Goal: Information Seeking & Learning: Learn about a topic

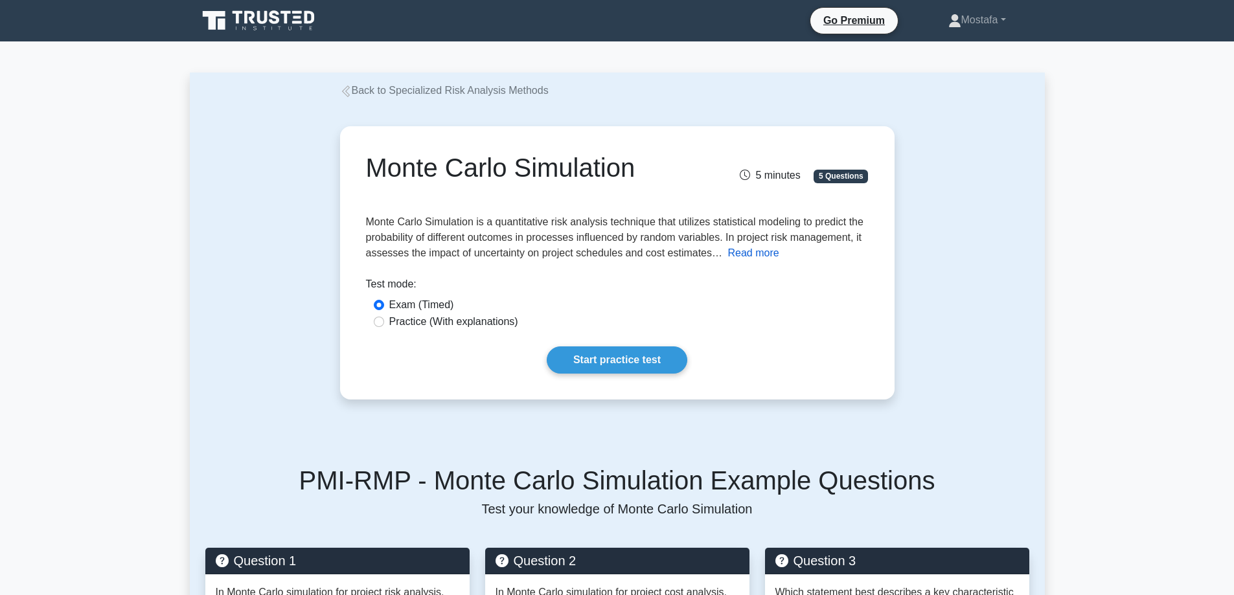
click at [755, 253] on button "Read more" at bounding box center [752, 253] width 51 height 16
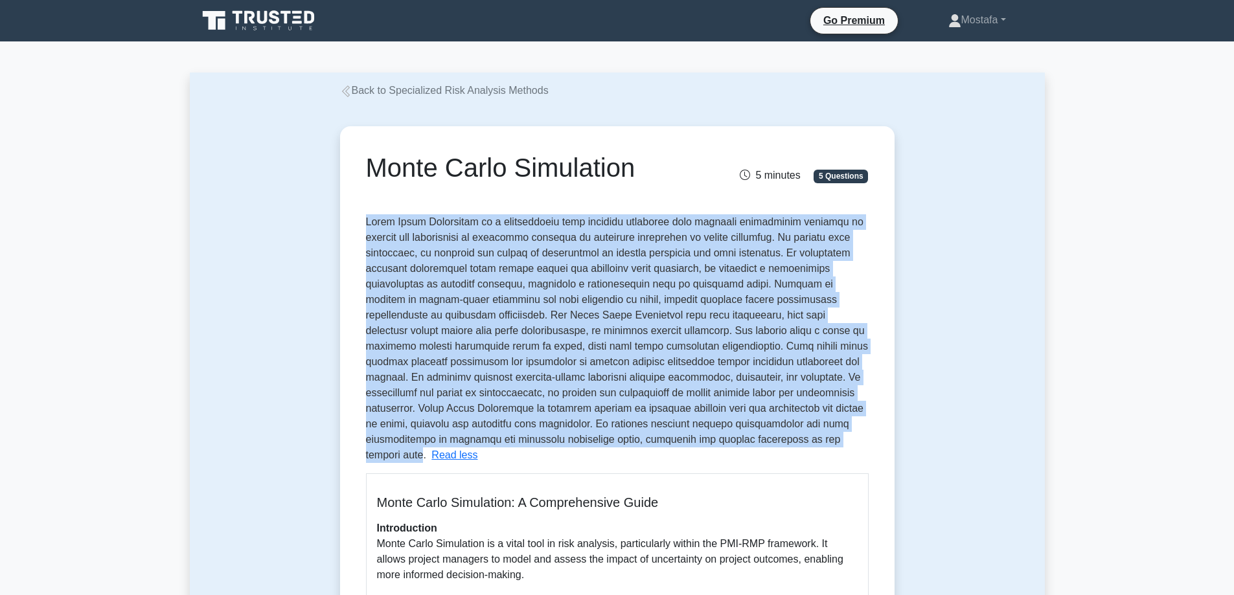
drag, startPoint x: 679, startPoint y: 444, endPoint x: 356, endPoint y: 221, distance: 392.0
copy span "Monte Carlo Simulation is a quantitative risk analysis technique that utilizes …"
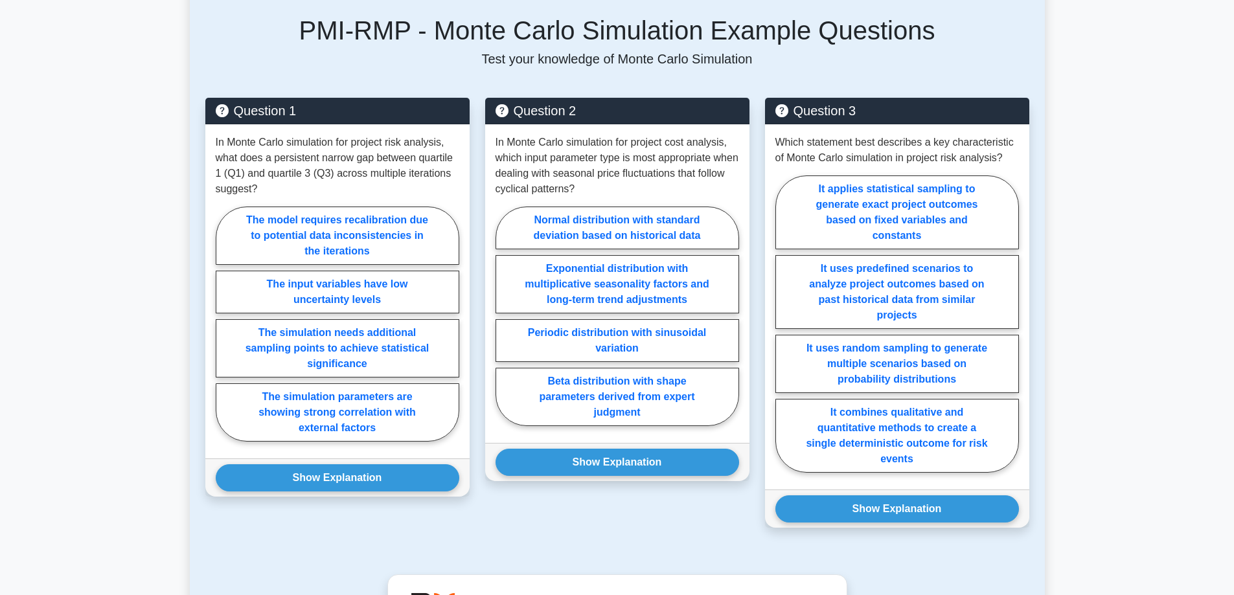
scroll to position [1360, 0]
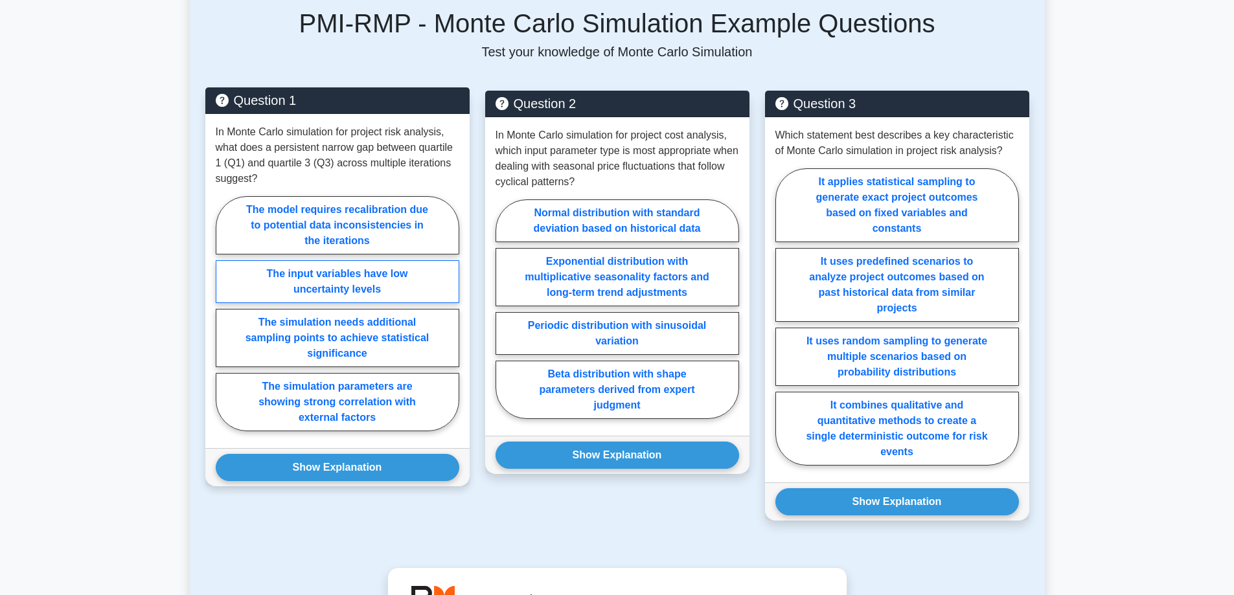
click at [403, 260] on label "The input variables have low uncertainty levels" at bounding box center [338, 281] width 244 height 43
click at [224, 314] on input "The input variables have low uncertainty levels" at bounding box center [220, 318] width 8 height 8
radio input "true"
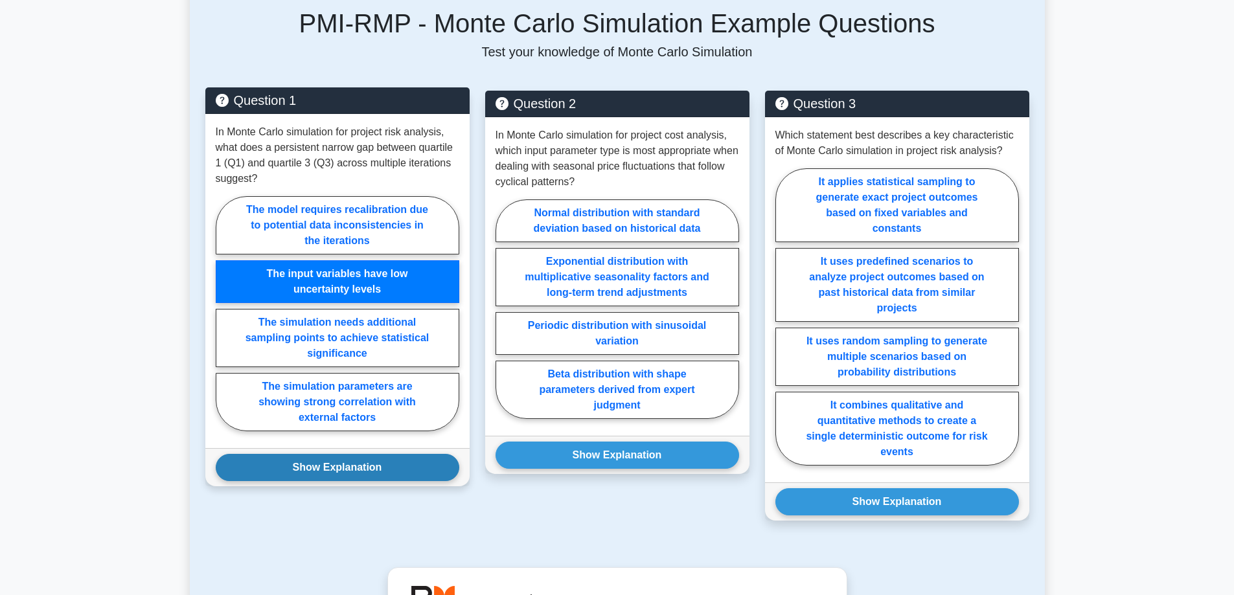
click at [418, 454] on button "Show Explanation" at bounding box center [338, 467] width 244 height 27
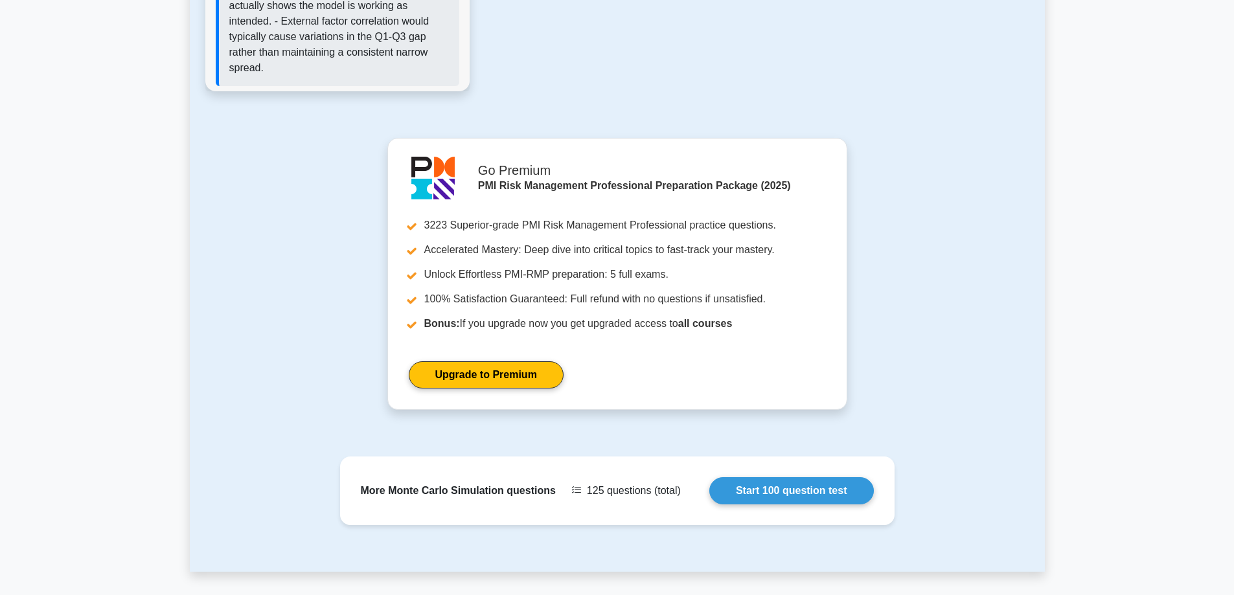
scroll to position [2298, 0]
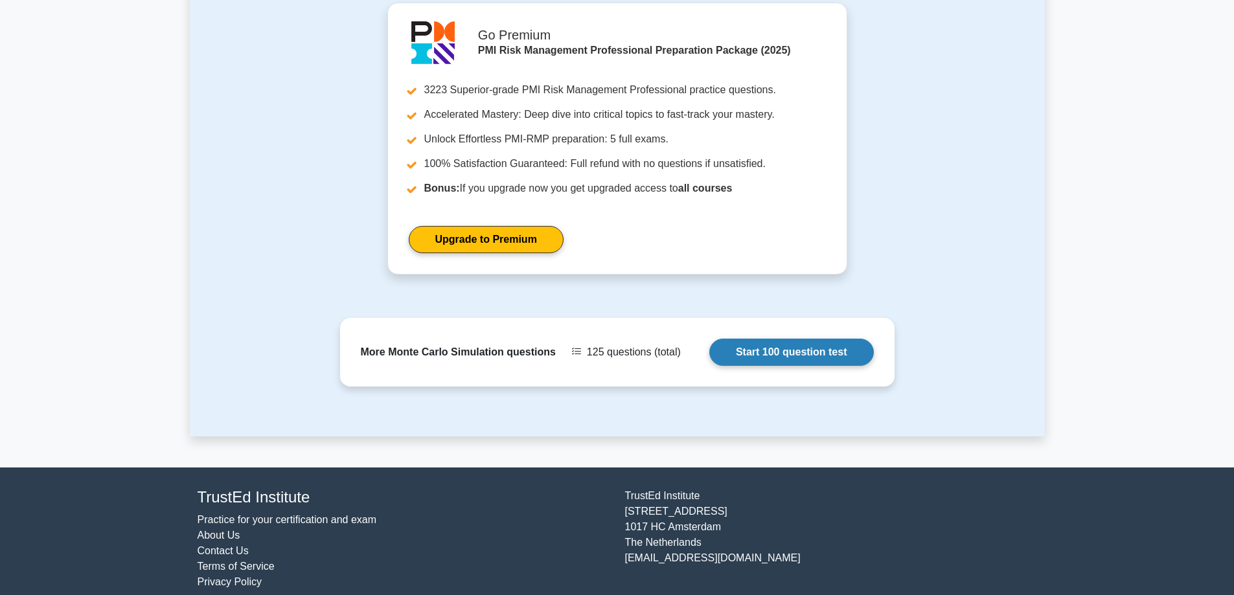
click at [830, 339] on link "Start 100 question test" at bounding box center [791, 352] width 165 height 27
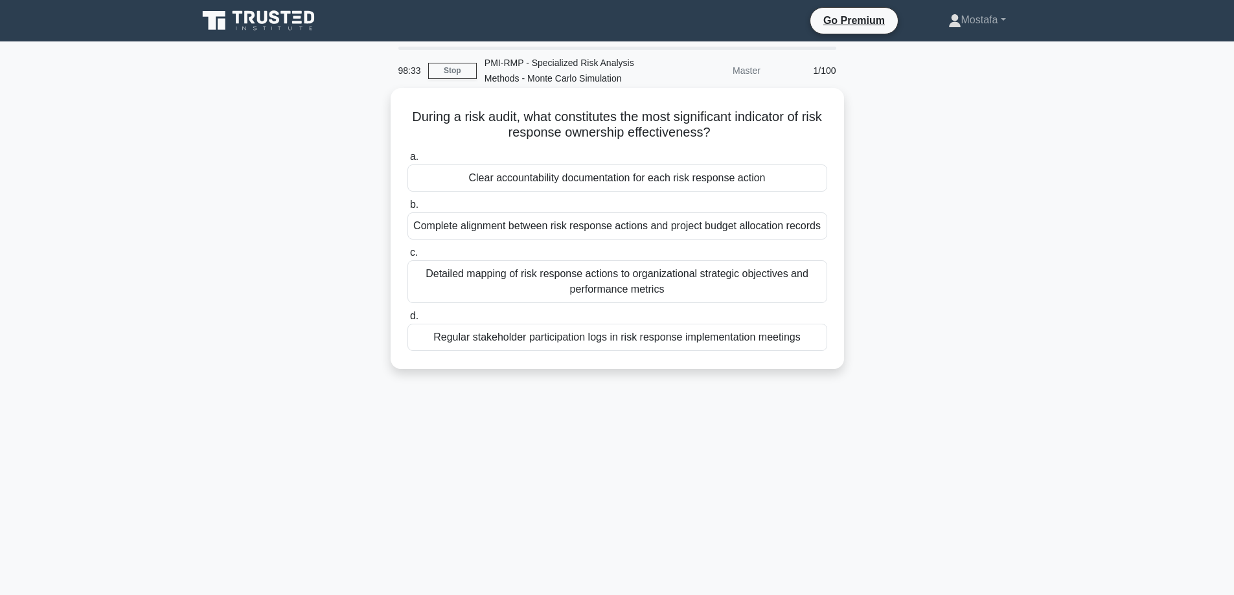
click at [810, 185] on div "Clear accountability documentation for each risk response action" at bounding box center [617, 178] width 420 height 27
click at [407, 161] on input "a. Clear accountability documentation for each risk response action" at bounding box center [407, 157] width 0 height 8
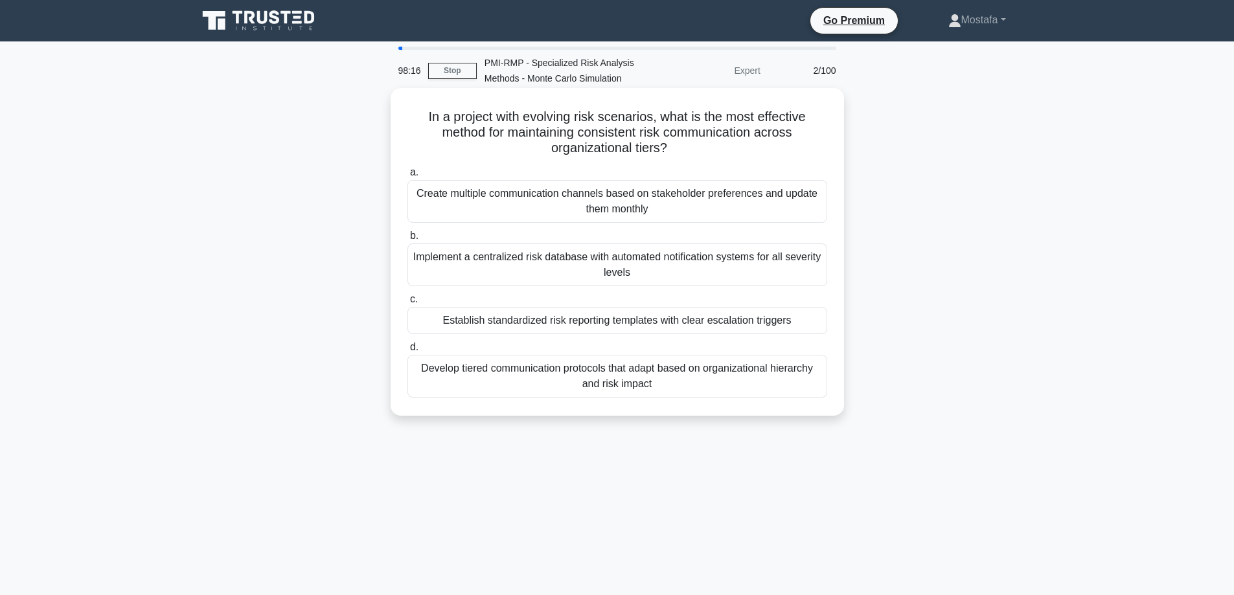
click at [816, 328] on div "Establish standardized risk reporting templates with clear escalation triggers" at bounding box center [617, 320] width 420 height 27
click at [407, 304] on input "c. Establish standardized risk reporting templates with clear escalation trigge…" at bounding box center [407, 299] width 0 height 8
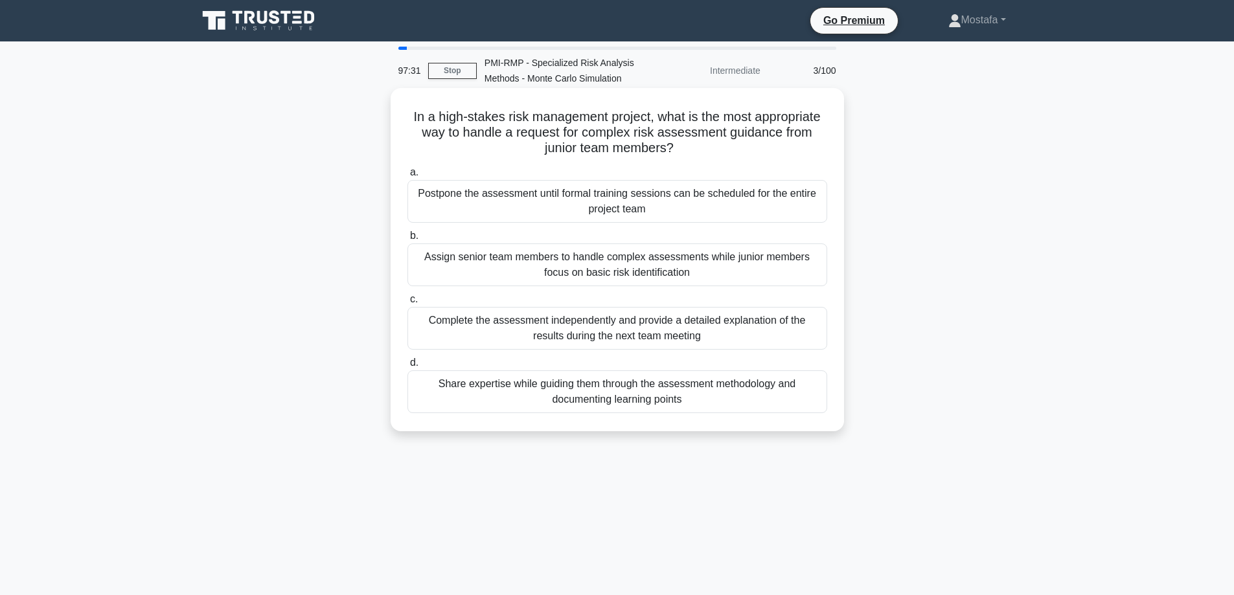
click at [810, 400] on div "Share expertise while guiding them through the assessment methodology and docum…" at bounding box center [617, 392] width 420 height 43
click at [407, 367] on input "d. Share expertise while guiding them through the assessment methodology and do…" at bounding box center [407, 363] width 0 height 8
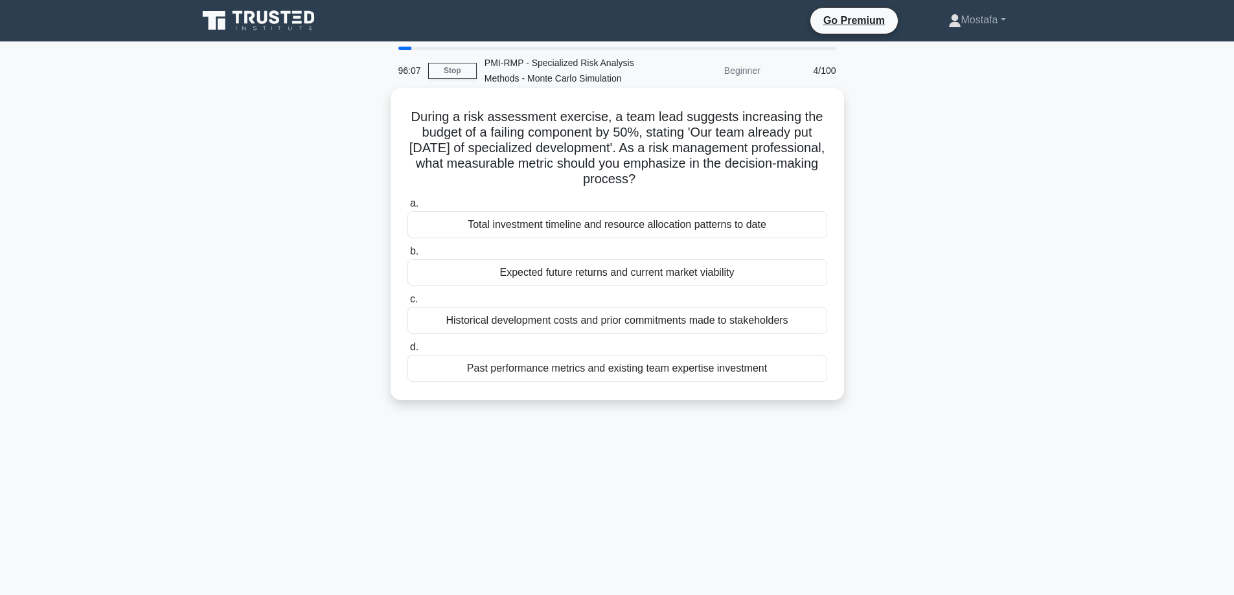
click at [809, 232] on div "Total investment timeline and resource allocation patterns to date" at bounding box center [617, 224] width 420 height 27
click at [407, 208] on input "a. Total investment timeline and resource allocation patterns to date" at bounding box center [407, 204] width 0 height 8
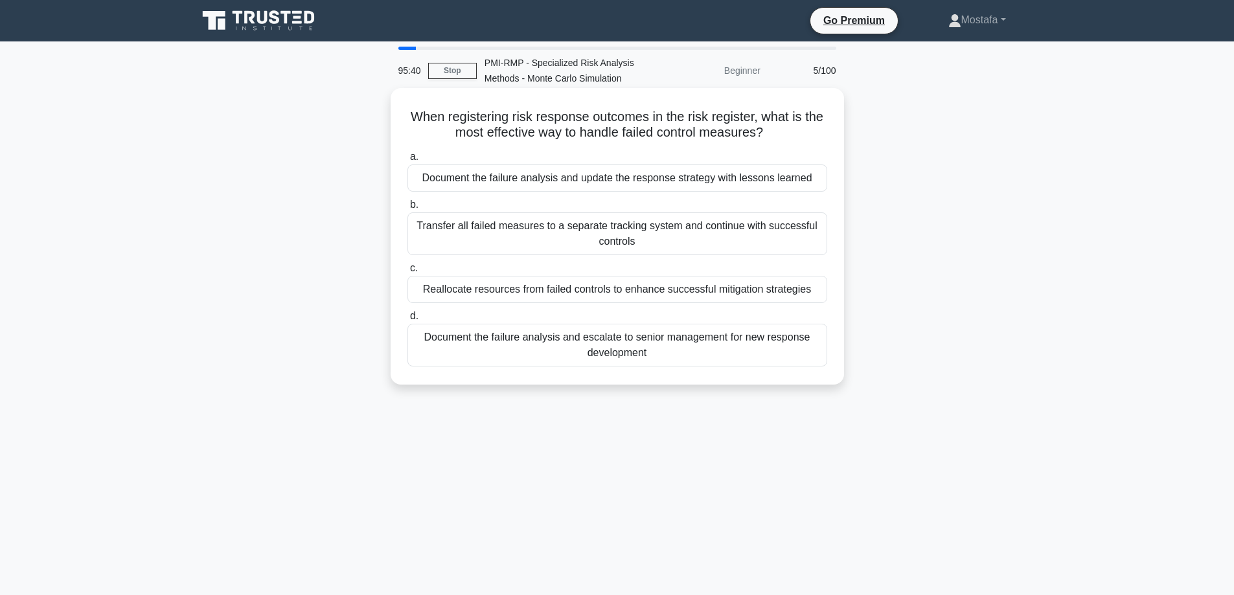
click at [824, 177] on div "Document the failure analysis and update the response strategy with lessons lea…" at bounding box center [617, 178] width 420 height 27
click at [407, 161] on input "a. Document the failure analysis and update the response strategy with lessons …" at bounding box center [407, 157] width 0 height 8
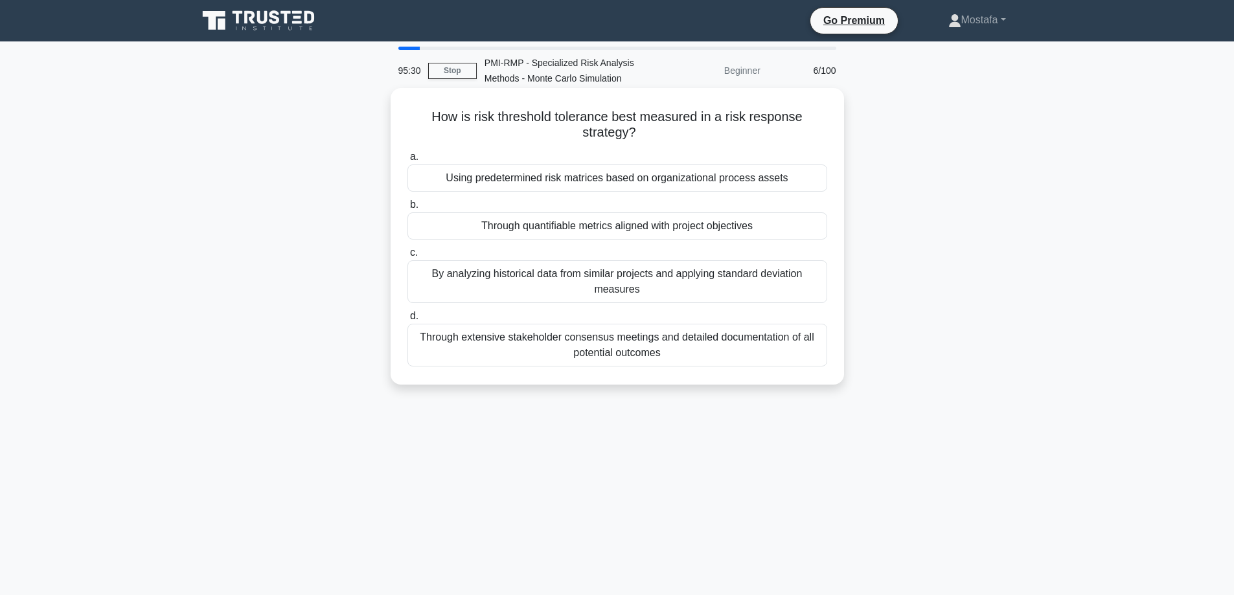
click at [809, 225] on div "Through quantifiable metrics aligned with project objectives" at bounding box center [617, 225] width 420 height 27
click at [407, 209] on input "b. Through quantifiable metrics aligned with project objectives" at bounding box center [407, 205] width 0 height 8
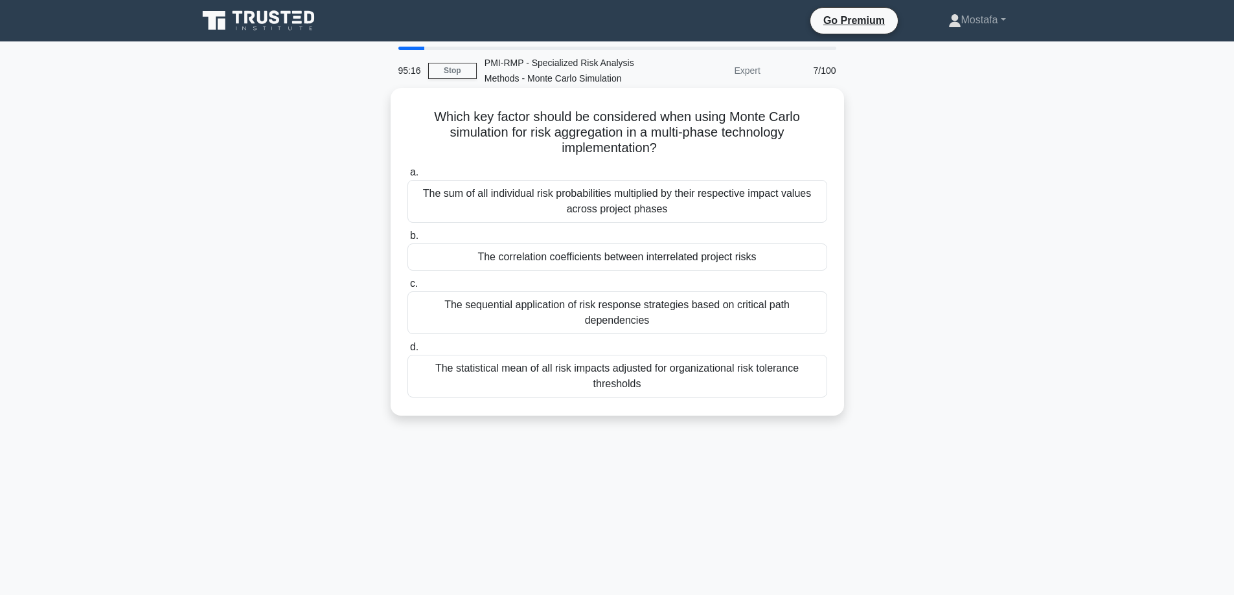
click at [810, 262] on div "The correlation coefficients between interrelated project risks" at bounding box center [617, 257] width 420 height 27
click at [407, 240] on input "b. The correlation coefficients between interrelated project risks" at bounding box center [407, 236] width 0 height 8
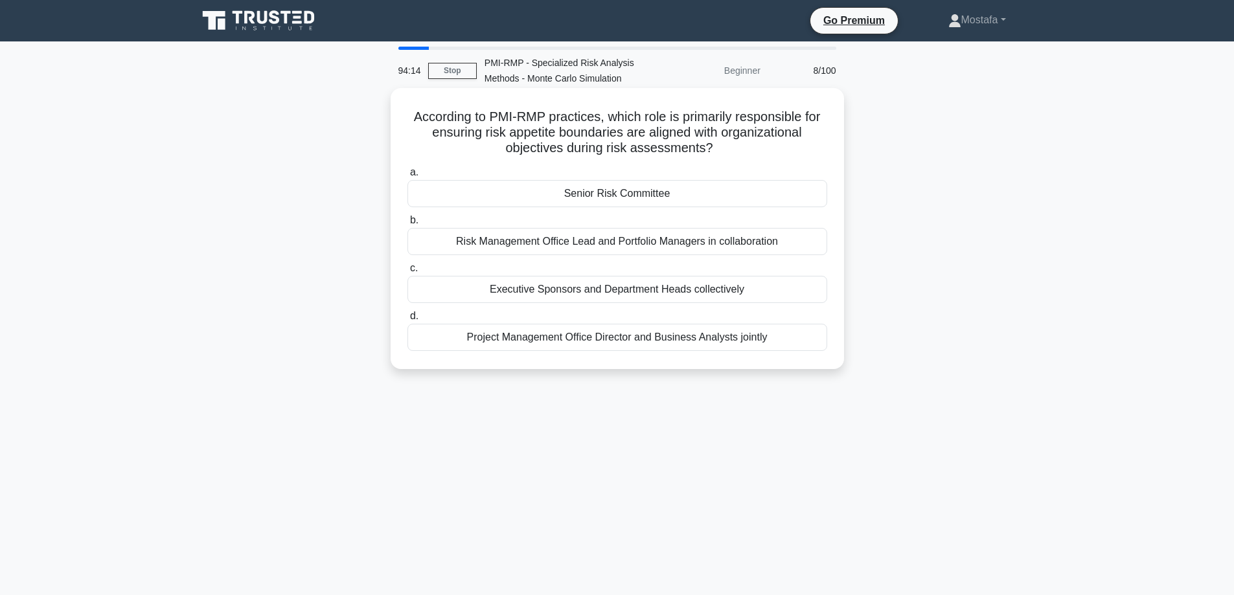
click at [812, 197] on div "Senior Risk Committee" at bounding box center [617, 193] width 420 height 27
click at [407, 177] on input "a. Senior Risk Committee" at bounding box center [407, 172] width 0 height 8
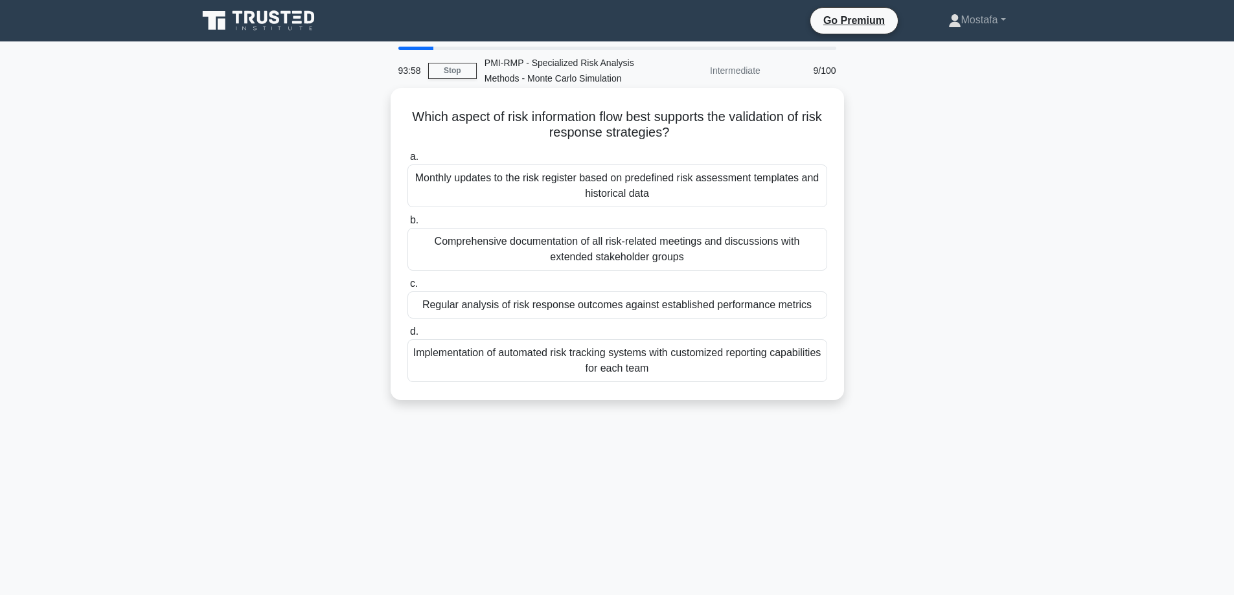
click at [815, 308] on div "Regular analysis of risk response outcomes against established performance metr…" at bounding box center [617, 304] width 420 height 27
click at [407, 288] on input "c. Regular analysis of risk response outcomes against established performance m…" at bounding box center [407, 284] width 0 height 8
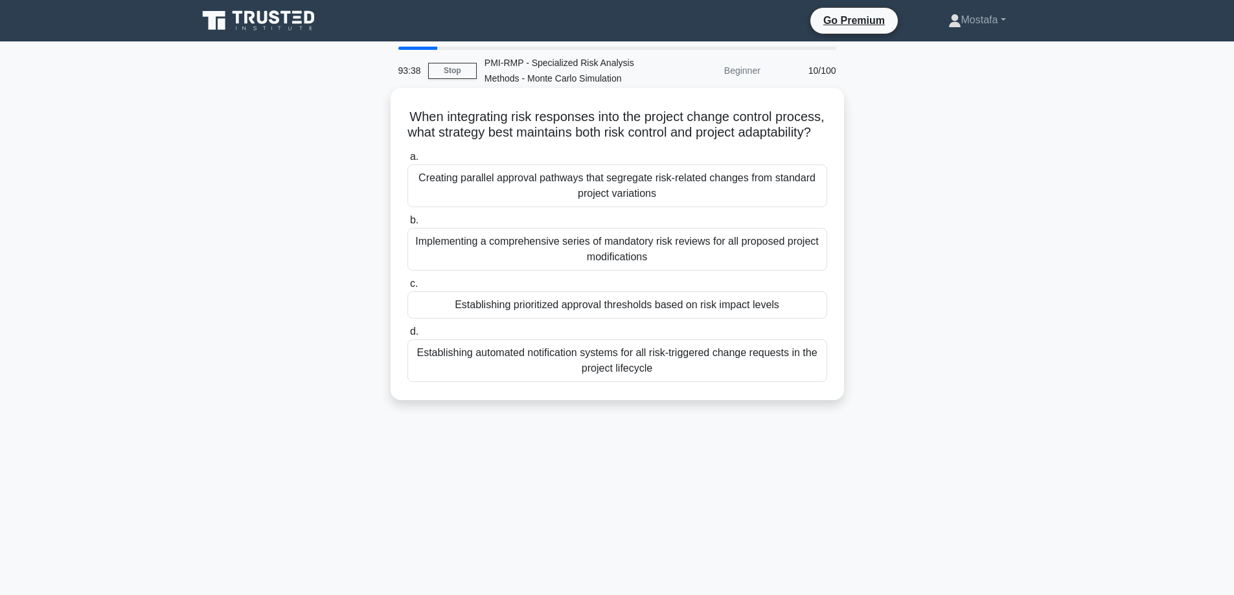
click at [807, 319] on div "Establishing prioritized approval thresholds based on risk impact levels" at bounding box center [617, 304] width 420 height 27
click at [407, 288] on input "c. Establishing prioritized approval thresholds based on risk impact levels" at bounding box center [407, 284] width 0 height 8
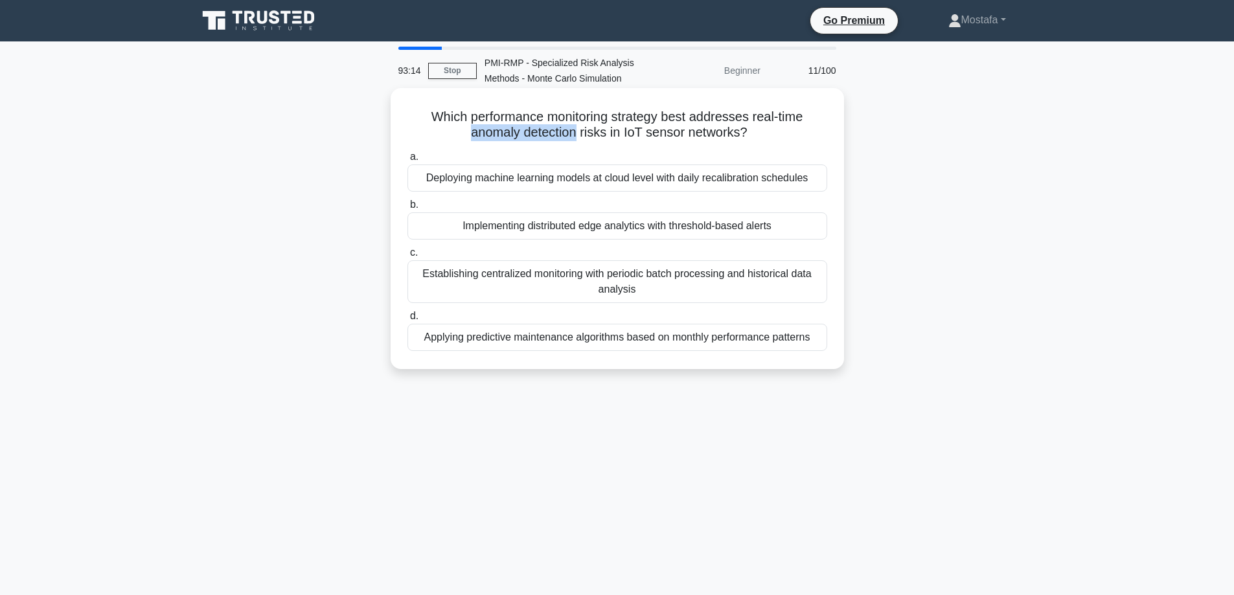
drag, startPoint x: 576, startPoint y: 131, endPoint x: 460, endPoint y: 139, distance: 116.8
click at [460, 139] on h5 "Which performance monitoring strategy best addresses real-time anomaly detectio…" at bounding box center [617, 125] width 422 height 32
copy h5 "anomaly detection"
click at [803, 230] on div "Implementing distributed edge analytics with threshold-based alerts" at bounding box center [617, 225] width 420 height 27
click at [407, 209] on input "b. Implementing distributed edge analytics with threshold-based alerts" at bounding box center [407, 205] width 0 height 8
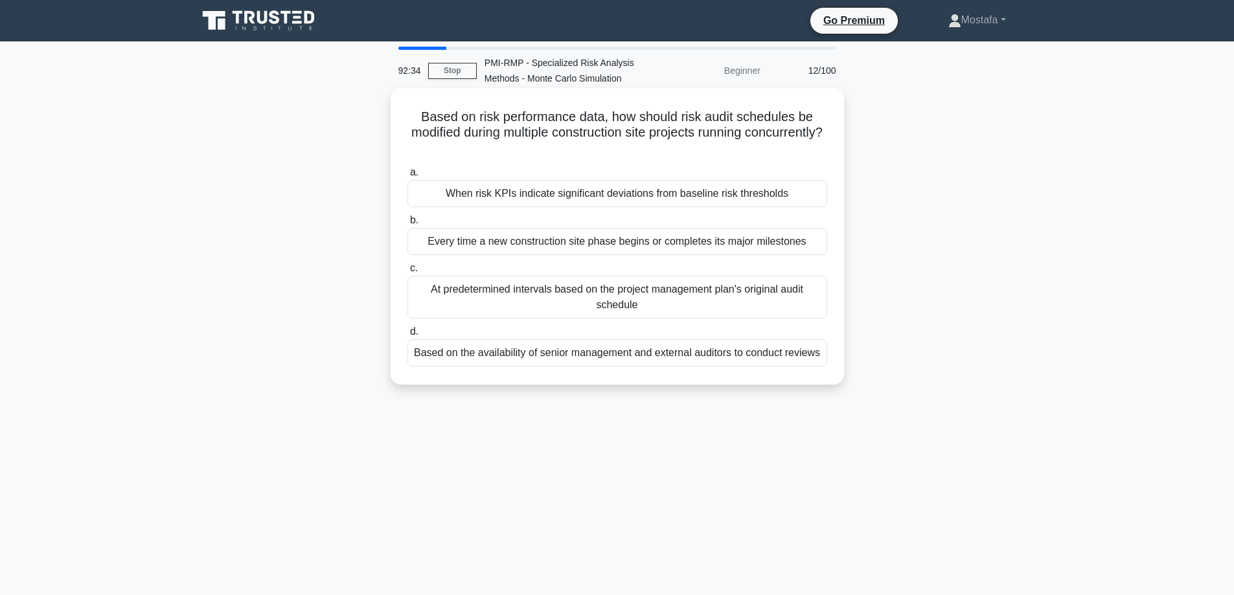
click at [812, 196] on div "When risk KPIs indicate significant deviations from baseline risk thresholds" at bounding box center [617, 193] width 420 height 27
click at [407, 177] on input "a. When risk KPIs indicate significant deviations from baseline risk thresholds" at bounding box center [407, 172] width 0 height 8
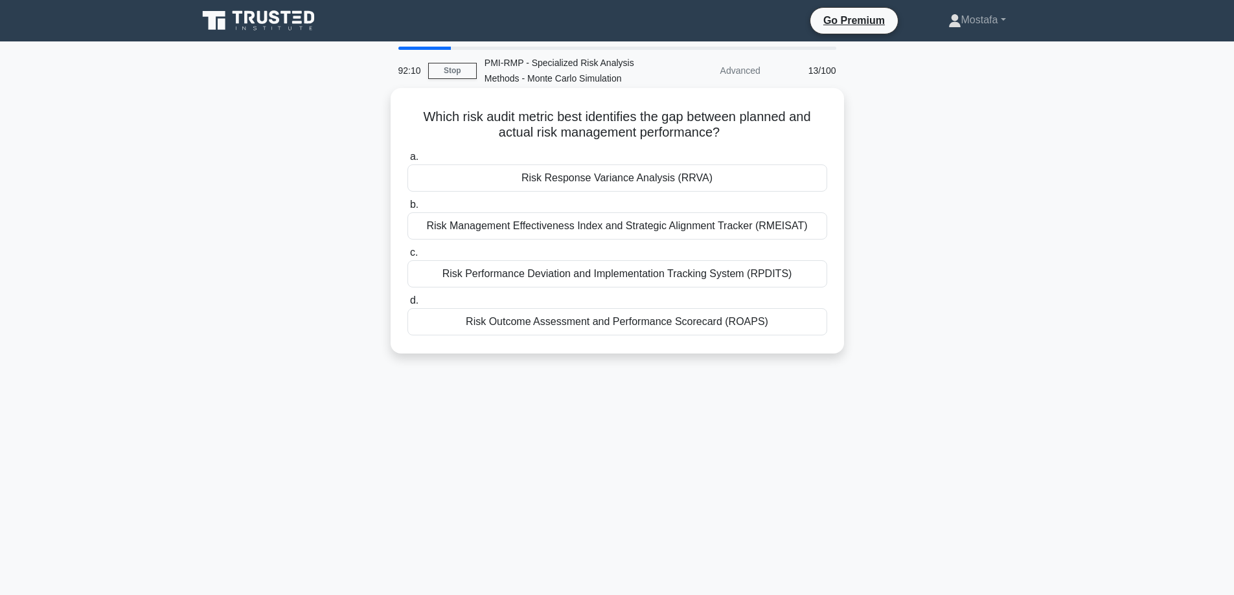
click at [819, 178] on div "Risk Response Variance Analysis (RRVA)" at bounding box center [617, 178] width 420 height 27
click at [407, 161] on input "a. Risk Response Variance Analysis (RRVA)" at bounding box center [407, 157] width 0 height 8
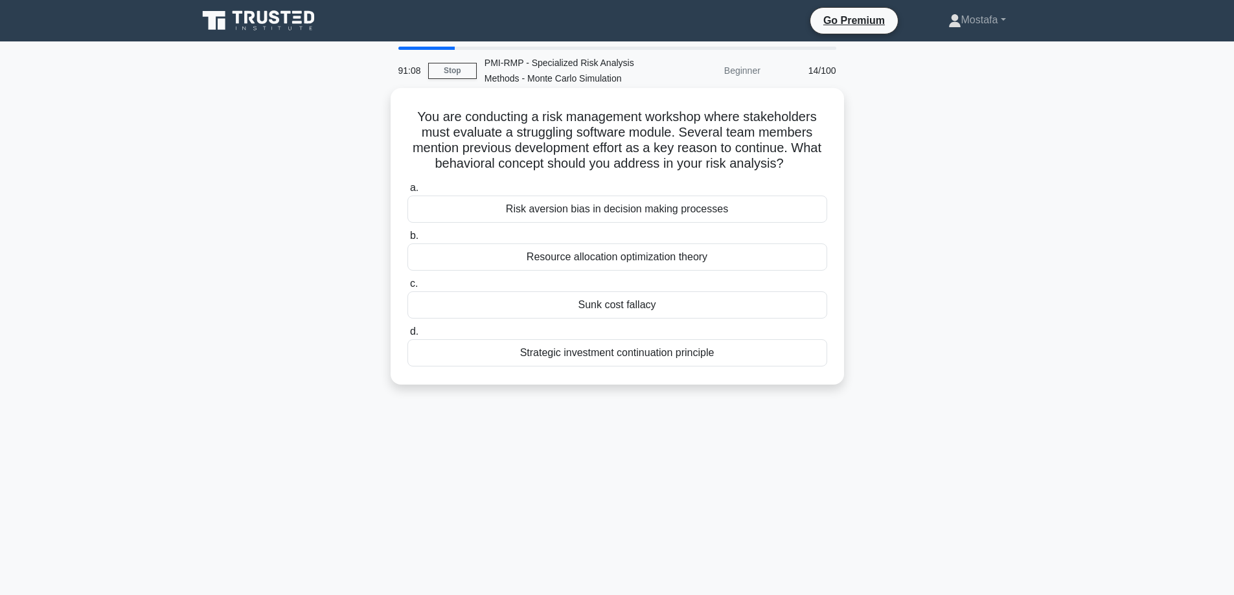
click at [820, 260] on div "Resource allocation optimization theory" at bounding box center [617, 257] width 420 height 27
click at [407, 240] on input "b. Resource allocation optimization theory" at bounding box center [407, 236] width 0 height 8
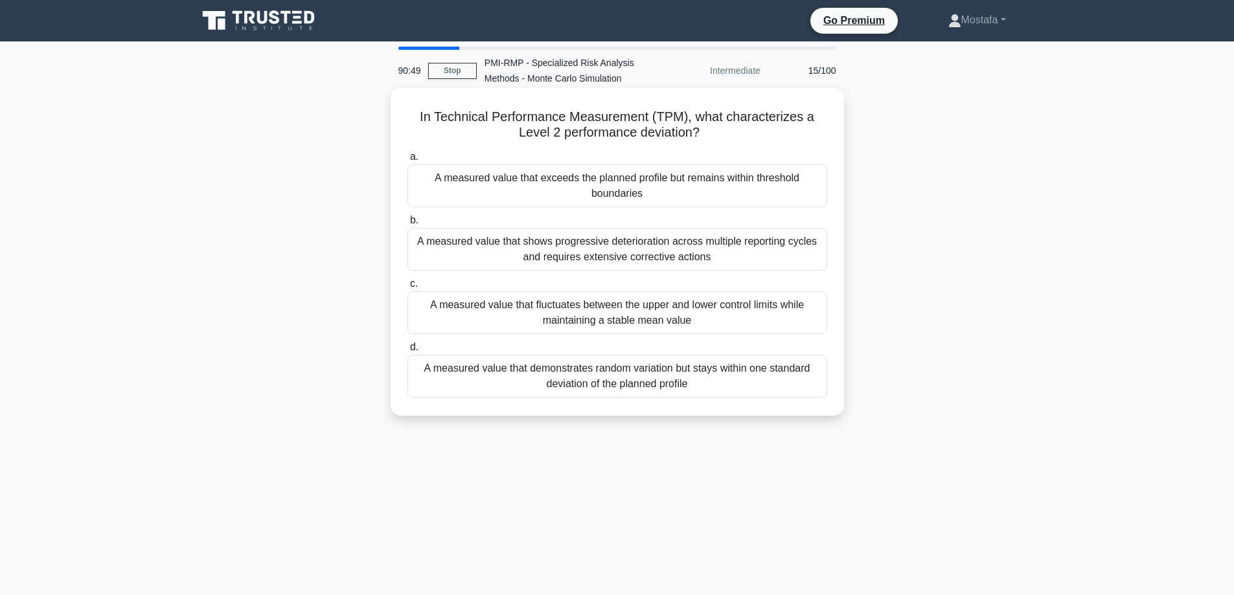
click at [796, 200] on div "A measured value that exceeds the planned profile but remains within threshold …" at bounding box center [617, 186] width 420 height 43
click at [407, 161] on input "a. A measured value that exceeds the planned profile but remains within thresho…" at bounding box center [407, 157] width 0 height 8
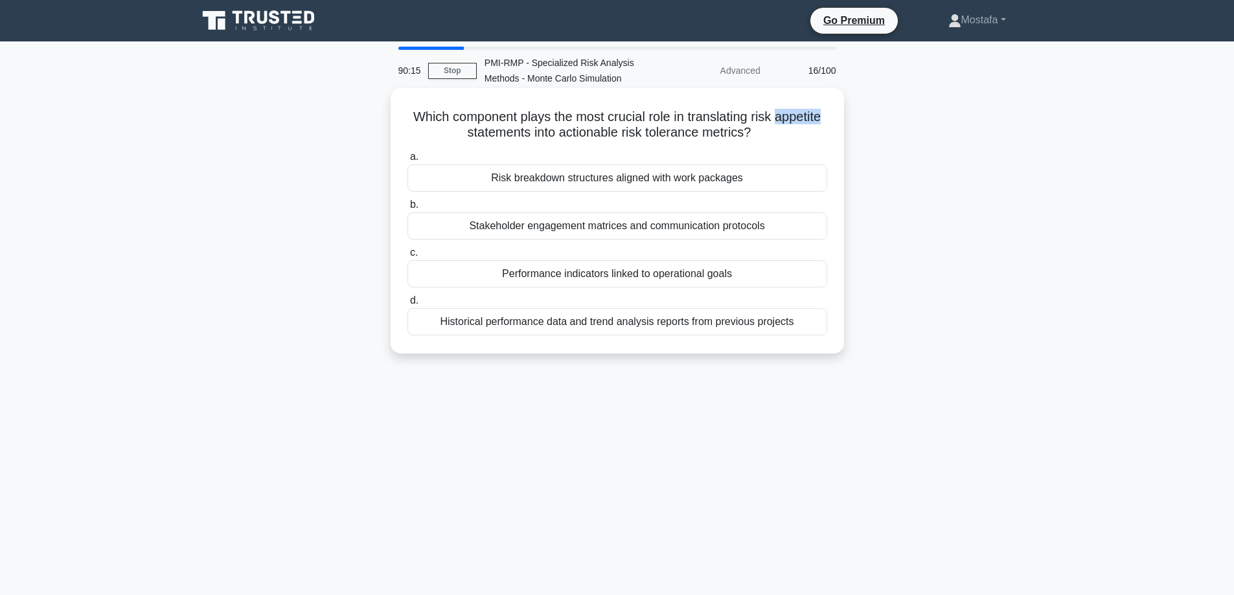
drag, startPoint x: 485, startPoint y: 135, endPoint x: 433, endPoint y: 135, distance: 51.2
click at [433, 135] on h5 "Which component plays the most crucial role in translating risk appetite statem…" at bounding box center [617, 125] width 422 height 32
copy h5 "appetite"
click at [812, 279] on div "Performance indicators linked to operational goals" at bounding box center [617, 273] width 420 height 27
click at [407, 257] on input "c. Performance indicators linked to operational goals" at bounding box center [407, 253] width 0 height 8
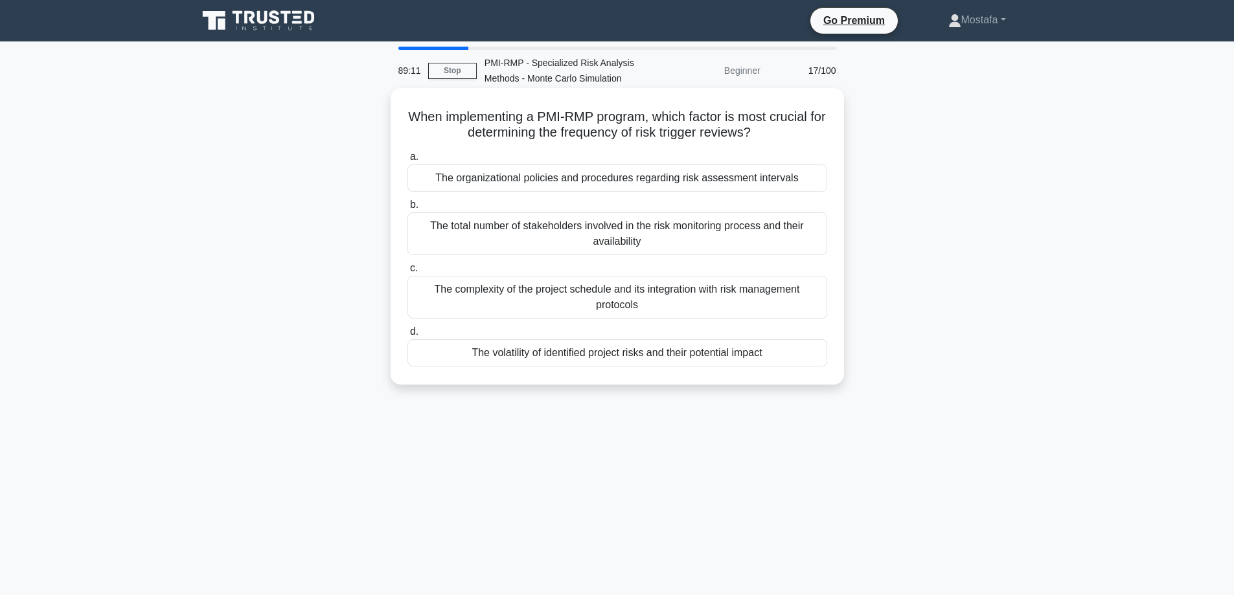
drag, startPoint x: 527, startPoint y: 353, endPoint x: 490, endPoint y: 357, distance: 37.8
click at [490, 357] on div "The volatility of identified project risks and their potential impact" at bounding box center [617, 352] width 420 height 27
copy div "volatility"
click at [792, 356] on div "The volatility of identified project risks and their potential impact" at bounding box center [617, 352] width 420 height 27
click at [407, 336] on input "d. The volatility of identified project risks and their potential impact" at bounding box center [407, 332] width 0 height 8
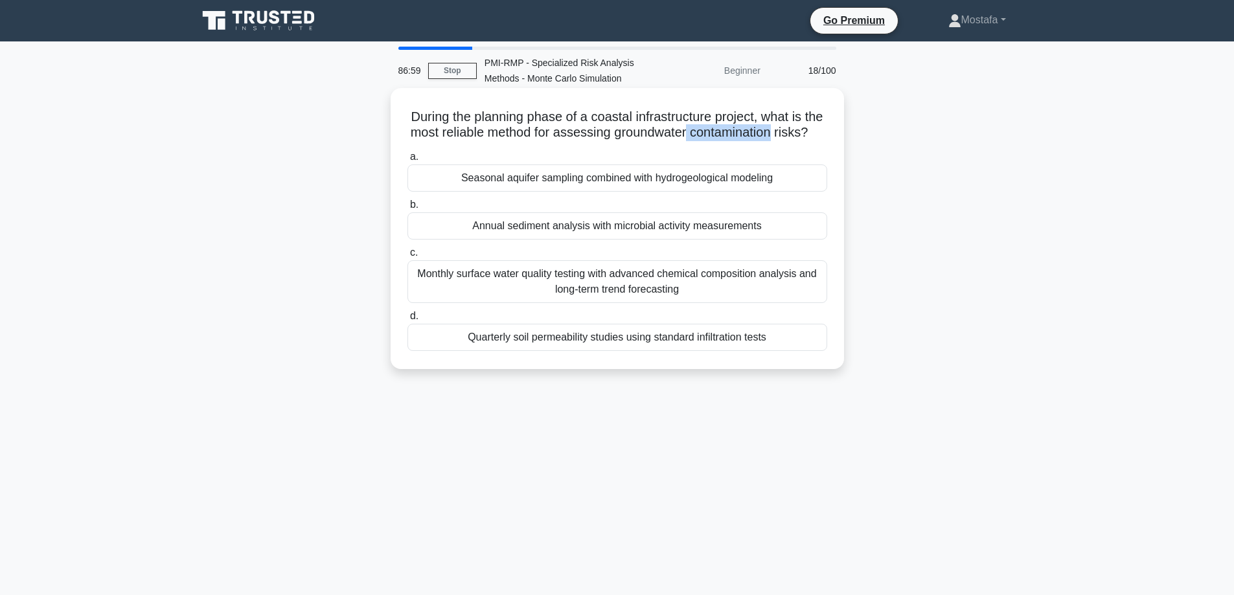
drag, startPoint x: 727, startPoint y: 133, endPoint x: 815, endPoint y: 137, distance: 88.2
click at [815, 137] on h5 "During the planning phase of a coastal infrastructure project, what is the most…" at bounding box center [617, 125] width 422 height 32
copy h5 "contamination"
click at [821, 192] on div "Seasonal aquifer sampling combined with hydrogeological modeling" at bounding box center [617, 178] width 420 height 27
click at [407, 161] on input "a. Seasonal aquifer sampling combined with hydrogeological modeling" at bounding box center [407, 157] width 0 height 8
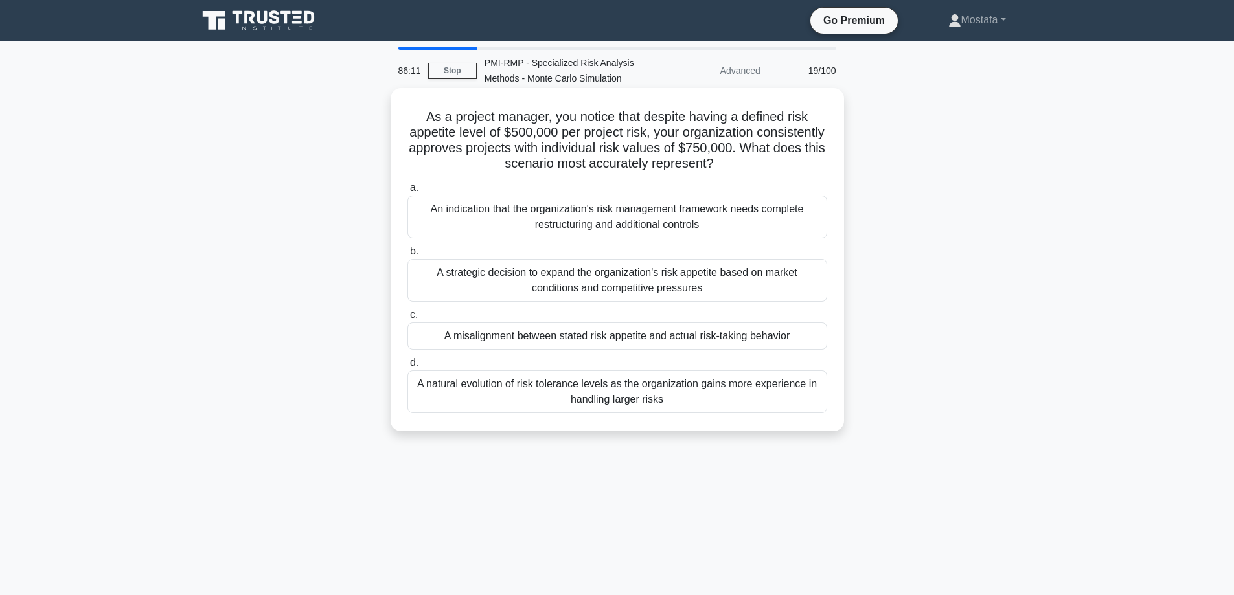
click at [810, 337] on div "A misalignment between stated risk appetite and actual risk-taking behavior" at bounding box center [617, 336] width 420 height 27
click at [407, 319] on input "c. A misalignment between stated risk appetite and actual risk-taking behavior" at bounding box center [407, 315] width 0 height 8
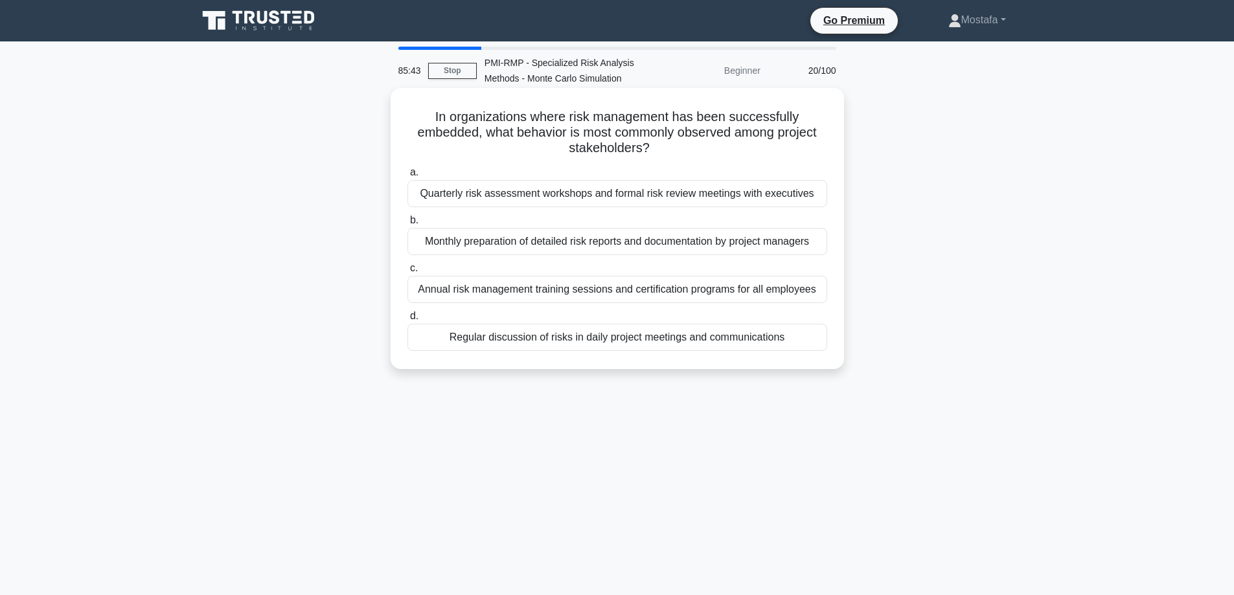
click at [808, 342] on div "Regular discussion of risks in daily project meetings and communications" at bounding box center [617, 337] width 420 height 27
click at [407, 321] on input "d. Regular discussion of risks in daily project meetings and communications" at bounding box center [407, 316] width 0 height 8
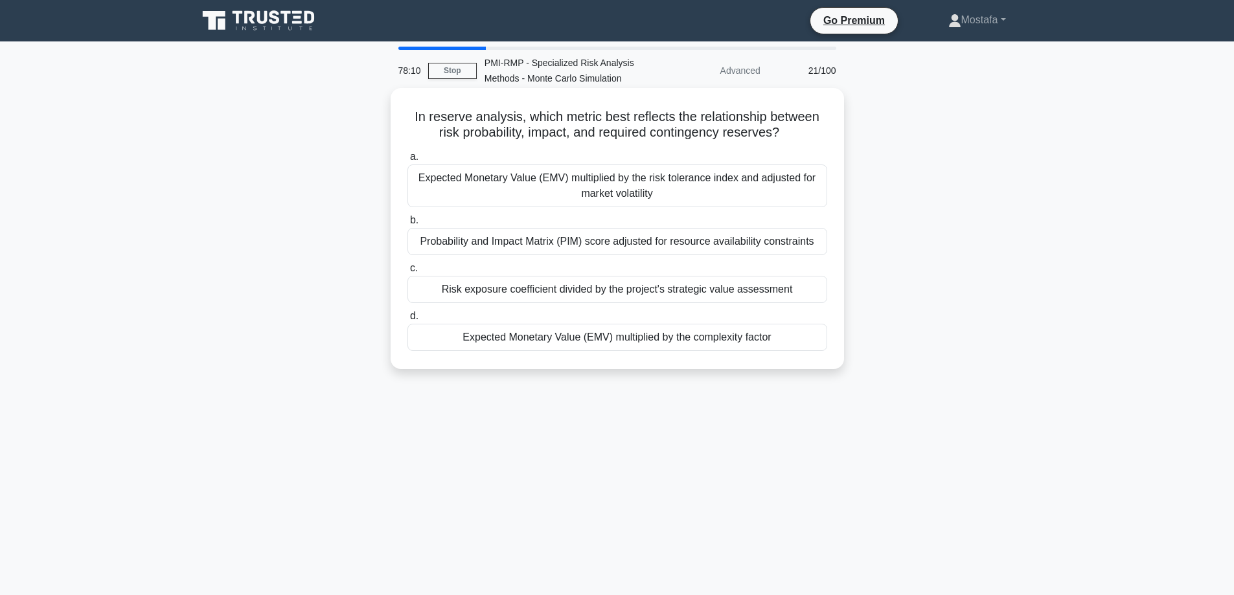
click at [819, 198] on div "Expected Monetary Value (EMV) multiplied by the risk tolerance index and adjust…" at bounding box center [617, 186] width 420 height 43
click at [407, 161] on input "a. Expected Monetary Value (EMV) multiplied by the risk tolerance index and adj…" at bounding box center [407, 157] width 0 height 8
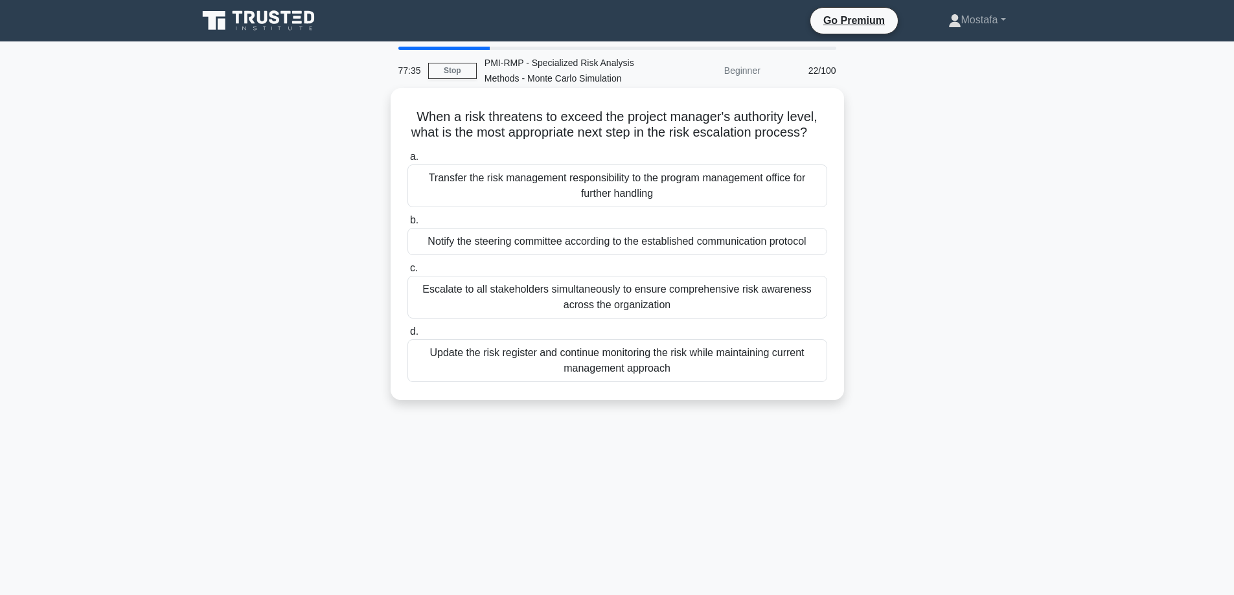
click at [804, 382] on div "Update the risk register and continue monitoring the risk while maintaining cur…" at bounding box center [617, 360] width 420 height 43
click at [407, 336] on input "d. Update the risk register and continue monitoring the risk while maintaining …" at bounding box center [407, 332] width 0 height 8
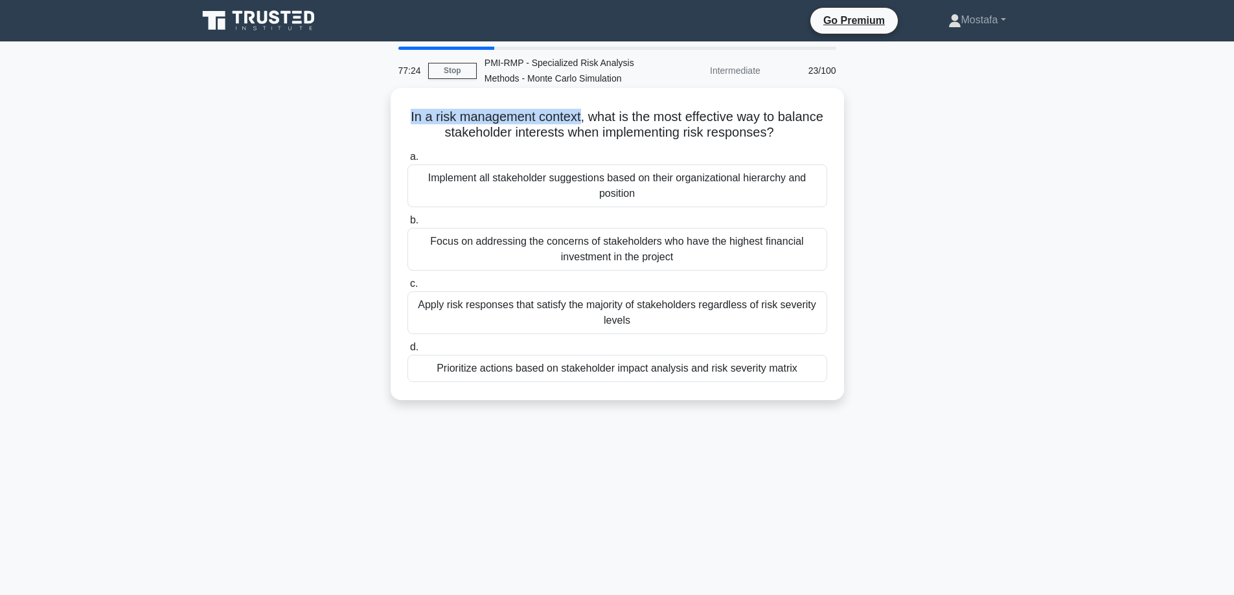
drag, startPoint x: 605, startPoint y: 115, endPoint x: 428, endPoint y: 120, distance: 177.5
click at [428, 120] on h5 "In a risk management context, what is the most effective way to balance stakeho…" at bounding box center [617, 125] width 422 height 32
copy h5 "In a risk management context"
click at [815, 372] on div "Prioritize actions based on stakeholder impact analysis and risk severity matrix" at bounding box center [617, 368] width 420 height 27
click at [407, 352] on input "d. Prioritize actions based on stakeholder impact analysis and risk severity ma…" at bounding box center [407, 347] width 0 height 8
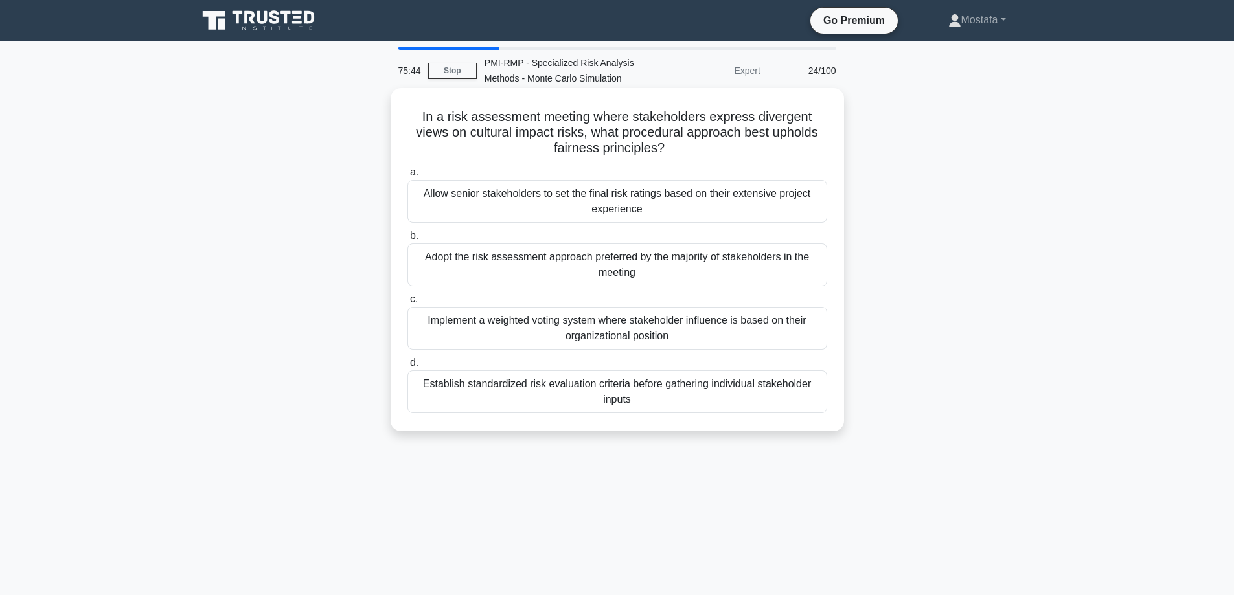
click at [810, 404] on div "Establish standardized risk evaluation criteria before gathering individual sta…" at bounding box center [617, 392] width 420 height 43
click at [407, 367] on input "d. Establish standardized risk evaluation criteria before gathering individual …" at bounding box center [407, 363] width 0 height 8
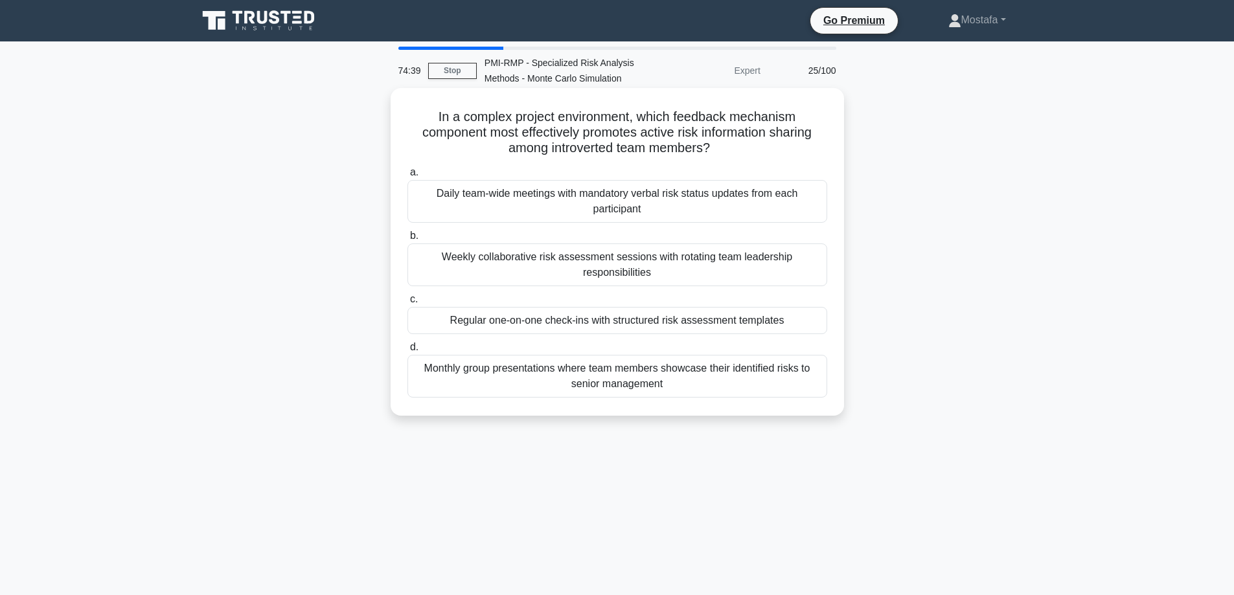
click at [809, 327] on div "Regular one-on-one check-ins with structured risk assessment templates" at bounding box center [617, 320] width 420 height 27
click at [407, 304] on input "c. Regular one-on-one check-ins with structured risk assessment templates" at bounding box center [407, 299] width 0 height 8
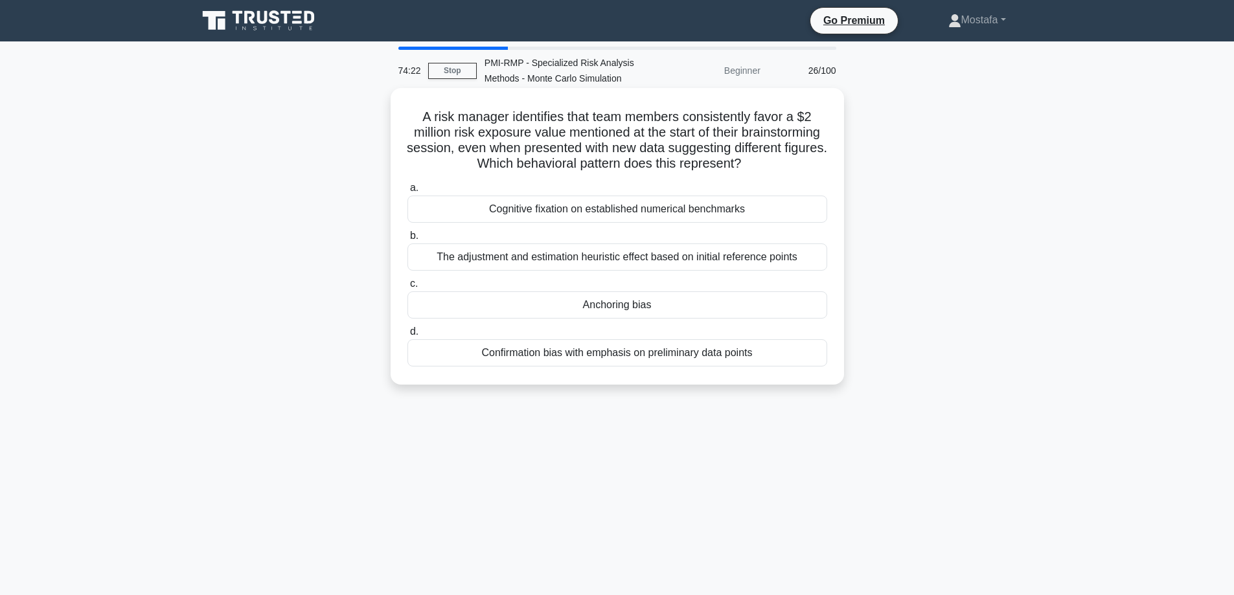
click at [788, 306] on div "Anchoring bias" at bounding box center [617, 304] width 420 height 27
click at [407, 288] on input "c. Anchoring bias" at bounding box center [407, 284] width 0 height 8
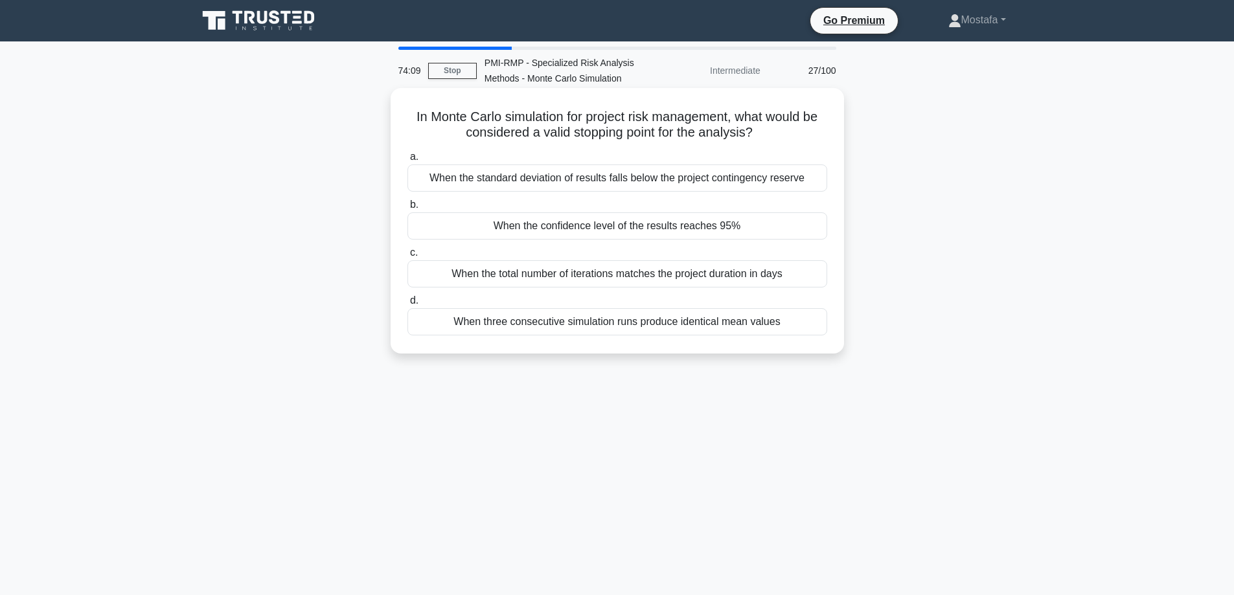
click at [806, 231] on div "When the confidence level of the results reaches 95%" at bounding box center [617, 225] width 420 height 27
click at [407, 209] on input "b. When the confidence level of the results reaches 95%" at bounding box center [407, 205] width 0 height 8
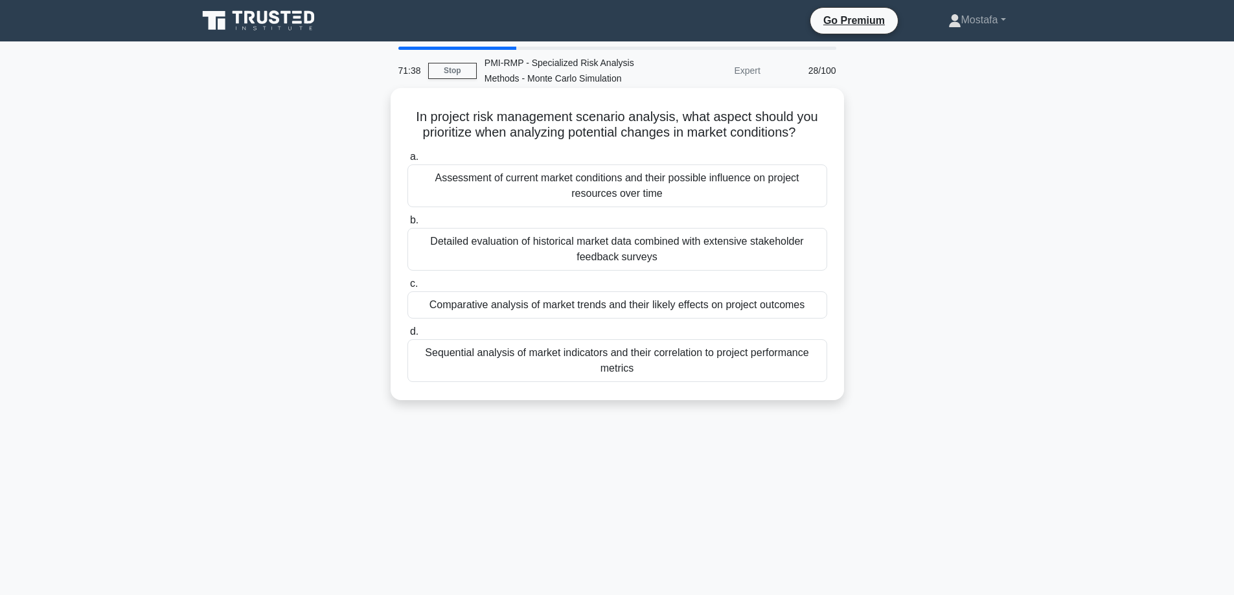
click at [801, 365] on div "Sequential analysis of market indicators and their correlation to project perfo…" at bounding box center [617, 360] width 420 height 43
click at [407, 336] on input "d. Sequential analysis of market indicators and their correlation to project pe…" at bounding box center [407, 332] width 0 height 8
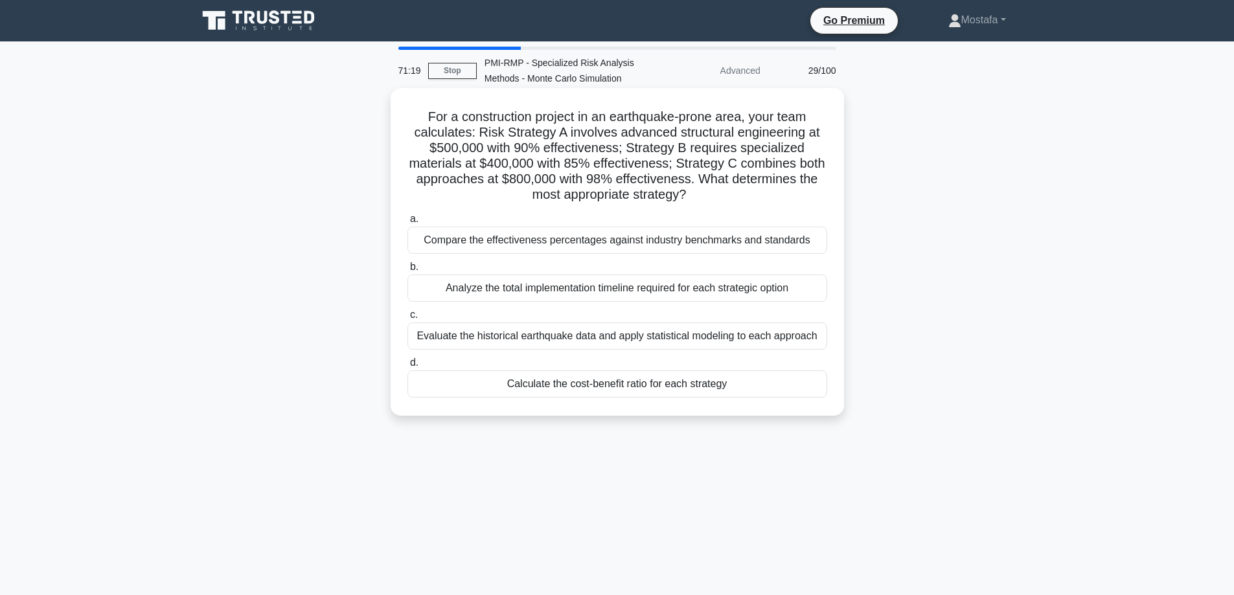
click at [799, 392] on div "Calculate the cost-benefit ratio for each strategy" at bounding box center [617, 384] width 420 height 27
click at [407, 367] on input "d. Calculate the cost-benefit ratio for each strategy" at bounding box center [407, 363] width 0 height 8
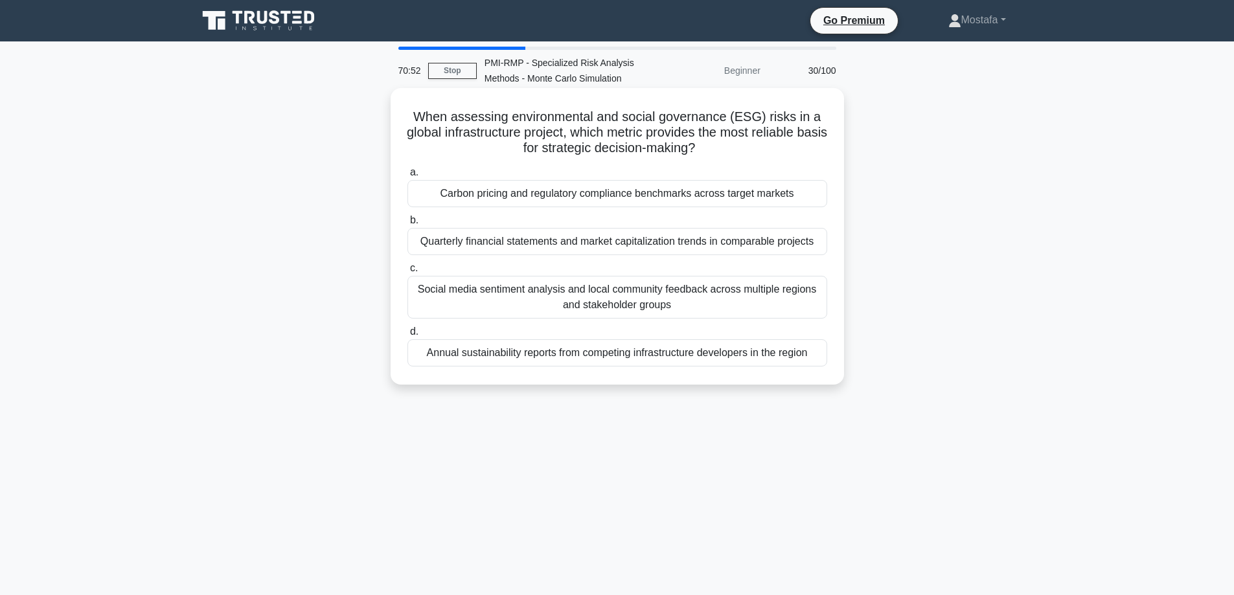
click at [817, 194] on div "Carbon pricing and regulatory compliance benchmarks across target markets" at bounding box center [617, 193] width 420 height 27
click at [407, 177] on input "a. Carbon pricing and regulatory compliance benchmarks across target markets" at bounding box center [407, 172] width 0 height 8
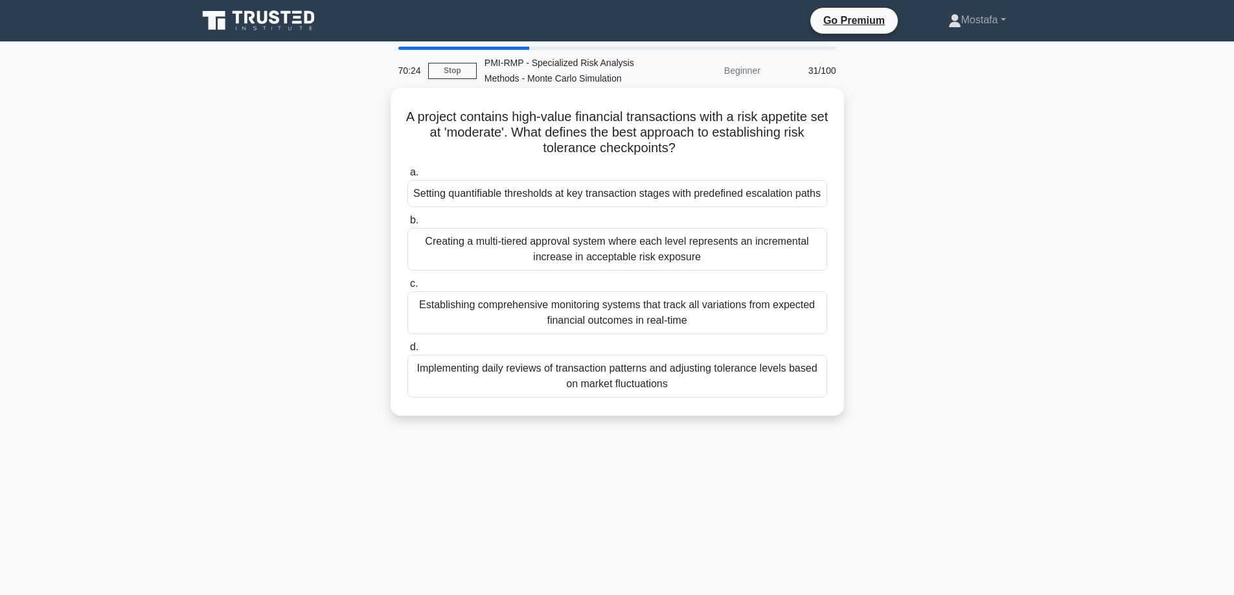
click at [814, 201] on div "Setting quantifiable thresholds at key transaction stages with predefined escal…" at bounding box center [617, 193] width 420 height 27
click at [407, 177] on input "a. Setting quantifiable thresholds at key transaction stages with predefined es…" at bounding box center [407, 172] width 0 height 8
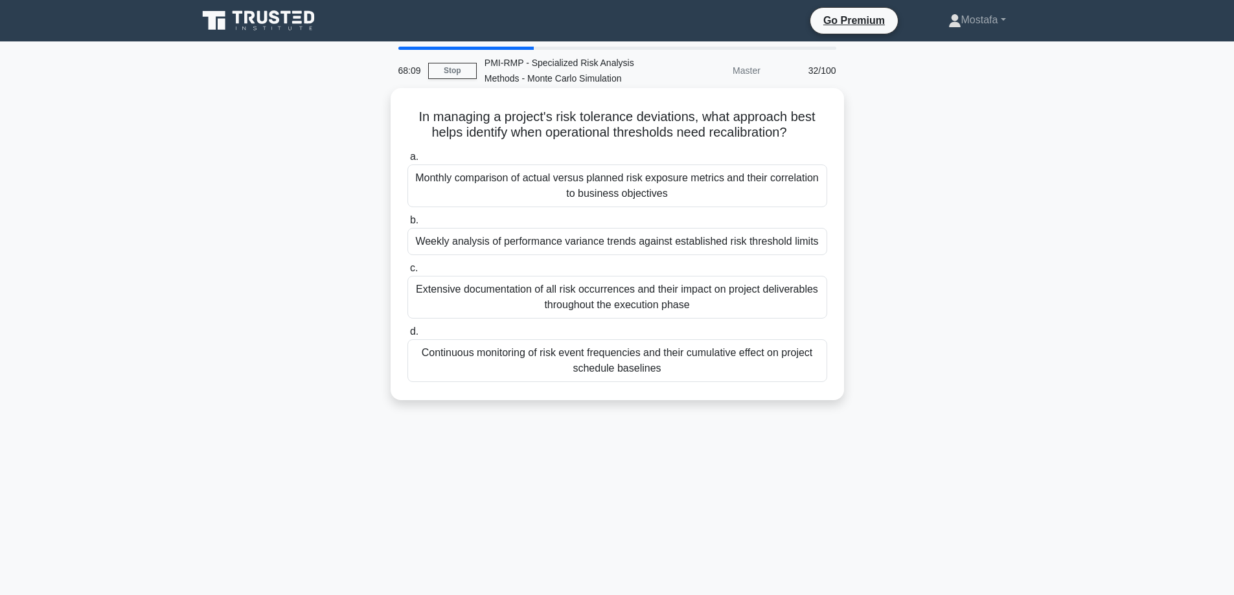
click at [806, 375] on div "Continuous monitoring of risk event frequencies and their cumulative effect on …" at bounding box center [617, 360] width 420 height 43
click at [407, 336] on input "d. Continuous monitoring of risk event frequencies and their cumulative effect …" at bounding box center [407, 332] width 0 height 8
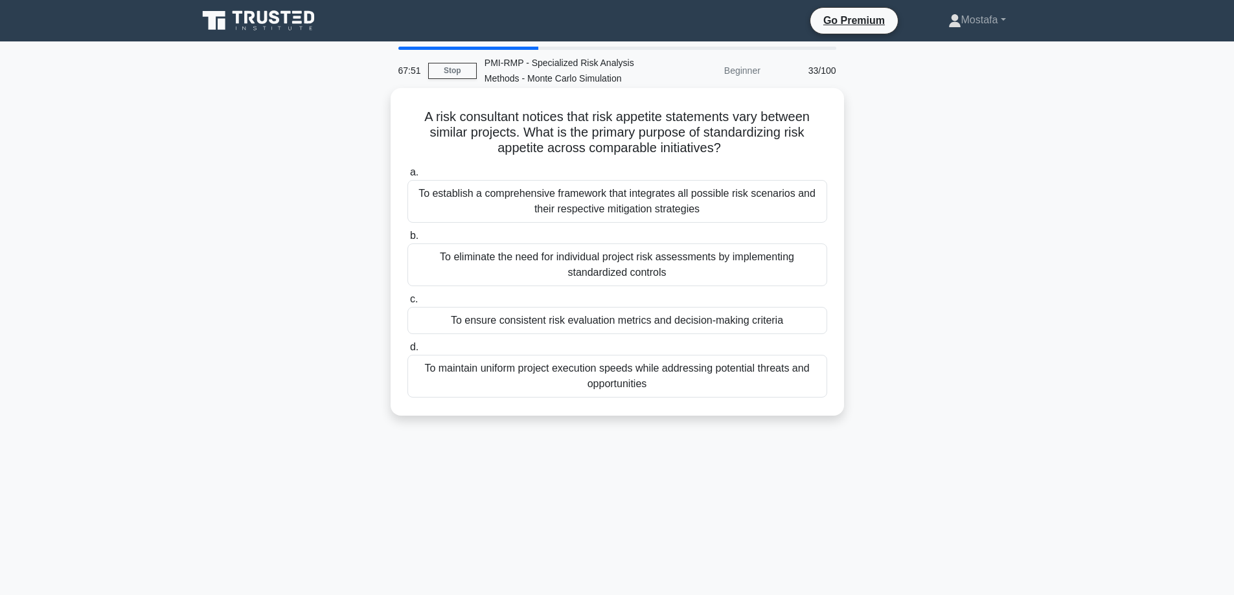
click at [806, 326] on div "To ensure consistent risk evaluation metrics and decision-making criteria" at bounding box center [617, 320] width 420 height 27
click at [407, 304] on input "c. To ensure consistent risk evaluation metrics and decision-making criteria" at bounding box center [407, 299] width 0 height 8
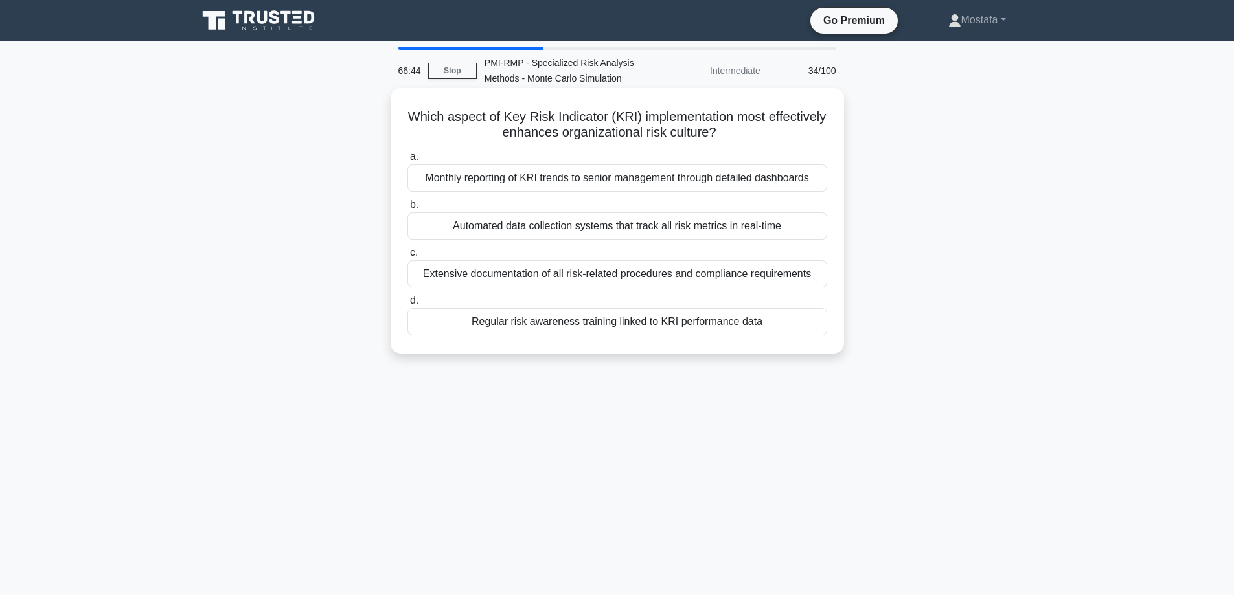
click at [819, 325] on div "Regular risk awareness training linked to KRI performance data" at bounding box center [617, 321] width 420 height 27
click at [407, 305] on input "d. Regular risk awareness training linked to KRI performance data" at bounding box center [407, 301] width 0 height 8
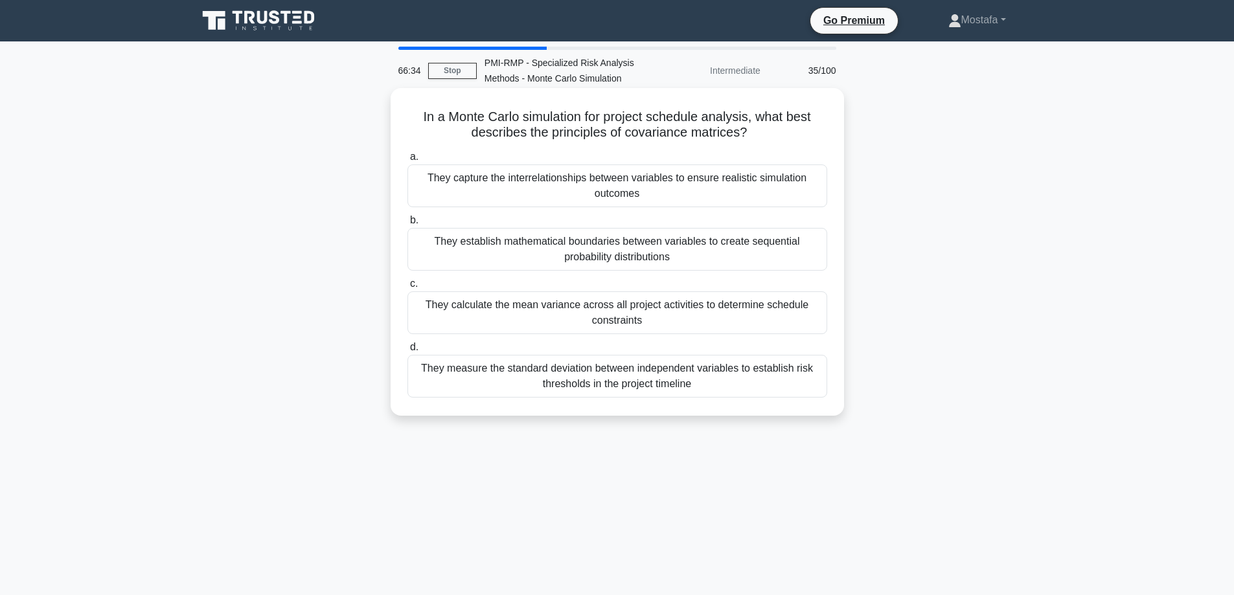
click at [625, 134] on h5 "In a Monte Carlo simulation for project schedule analysis, what best describes …" at bounding box center [617, 125] width 422 height 32
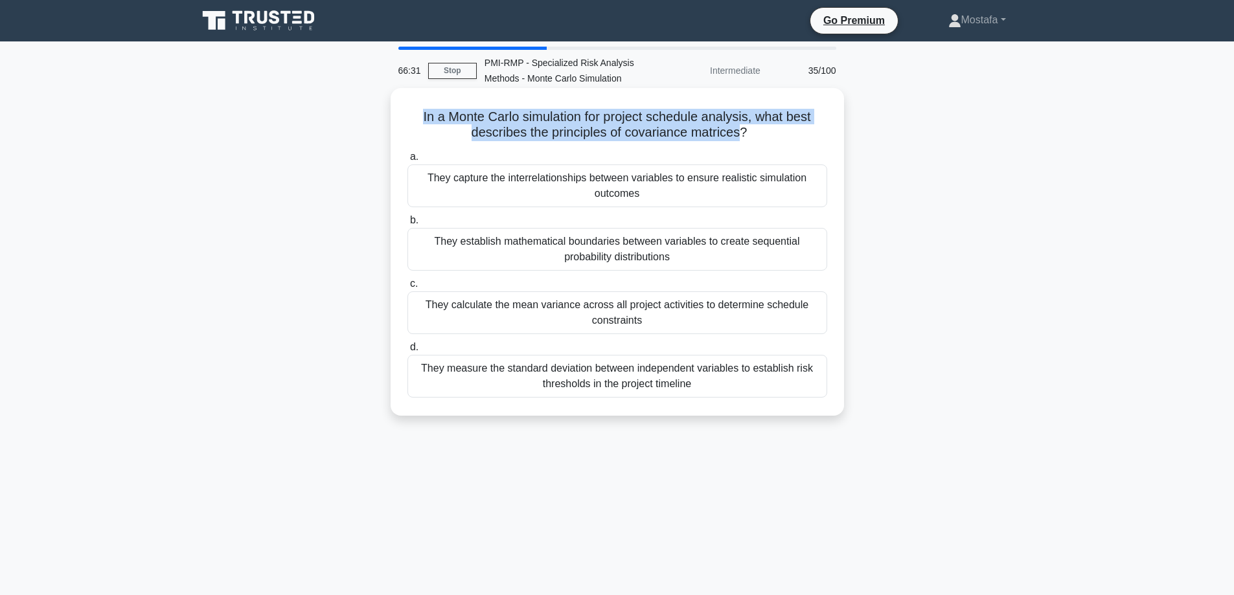
drag, startPoint x: 742, startPoint y: 135, endPoint x: 416, endPoint y: 115, distance: 325.8
click at [416, 115] on h5 "In a Monte Carlo simulation for project schedule analysis, what best describes …" at bounding box center [617, 125] width 422 height 32
copy h5 "In a Monte Carlo simulation for project schedule analysis, what best describes …"
click at [685, 139] on h5 "In a Monte Carlo simulation for project schedule analysis, what best describes …" at bounding box center [617, 125] width 422 height 32
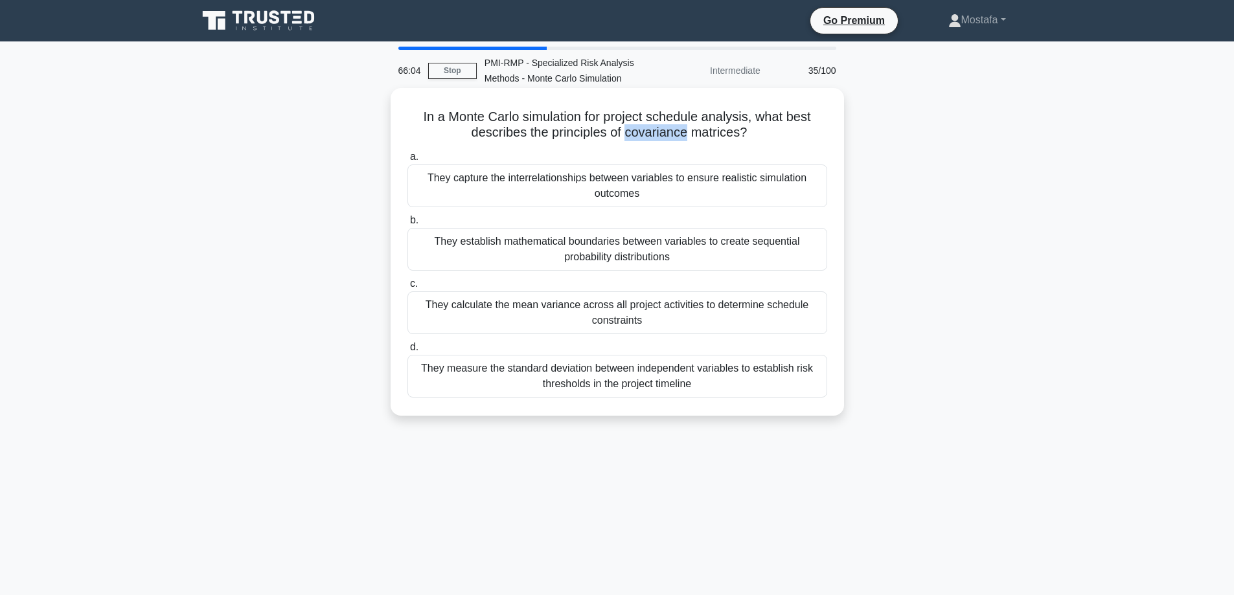
drag, startPoint x: 687, startPoint y: 133, endPoint x: 628, endPoint y: 135, distance: 59.6
click at [628, 135] on h5 "In a Monte Carlo simulation for project schedule analysis, what best describes …" at bounding box center [617, 125] width 422 height 32
copy h5 "covariance"
click at [816, 320] on div "They calculate the mean variance across all project activities to determine sch…" at bounding box center [617, 312] width 420 height 43
click at [407, 288] on input "c. They calculate the mean variance across all project activities to determine …" at bounding box center [407, 284] width 0 height 8
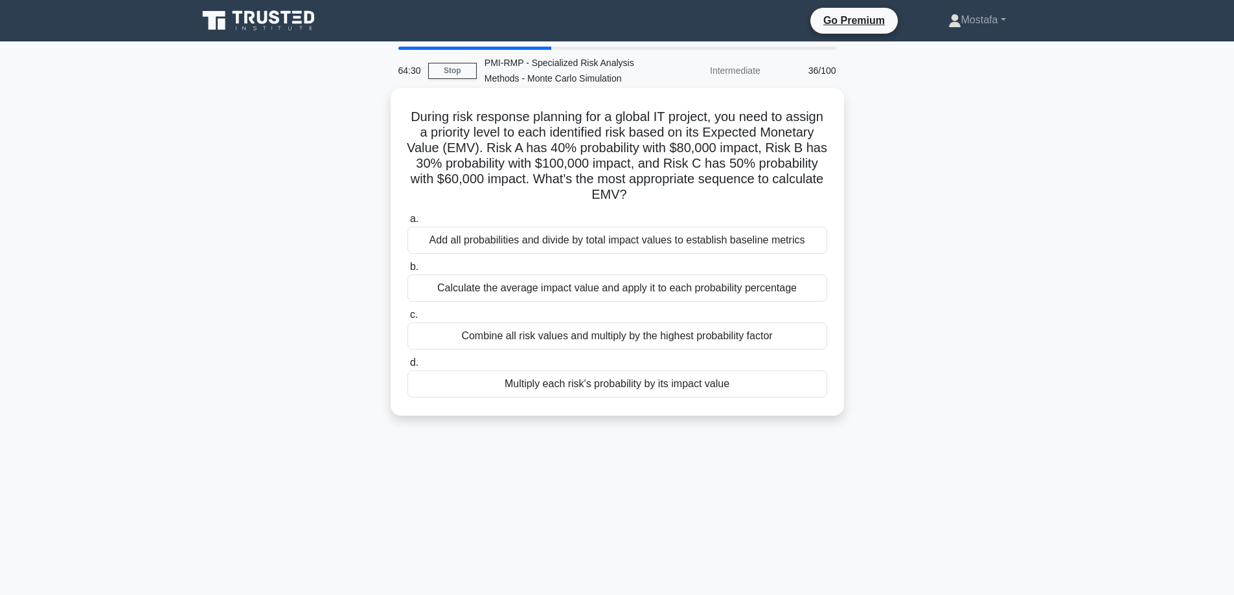
click at [808, 391] on div "Multiply each risk's probability by its impact value" at bounding box center [617, 384] width 420 height 27
click at [407, 367] on input "d. Multiply each risk's probability by its impact value" at bounding box center [407, 363] width 0 height 8
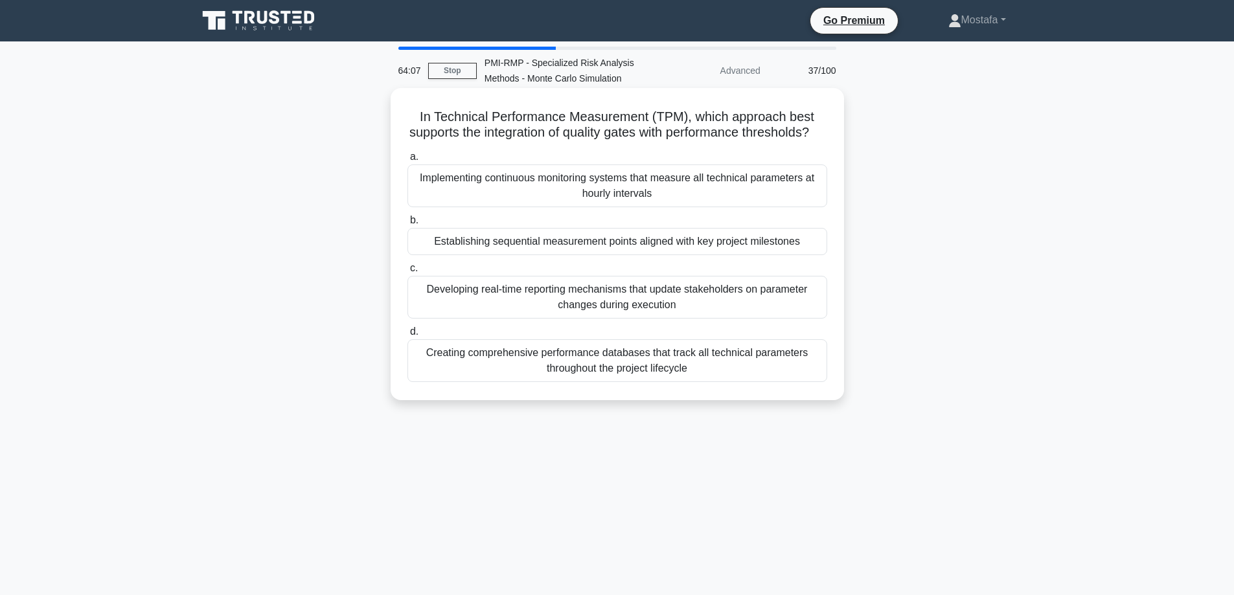
click at [815, 255] on div "Establishing sequential measurement points aligned with key project milestones" at bounding box center [617, 241] width 420 height 27
click at [407, 225] on input "b. Establishing sequential measurement points aligned with key project mileston…" at bounding box center [407, 220] width 0 height 8
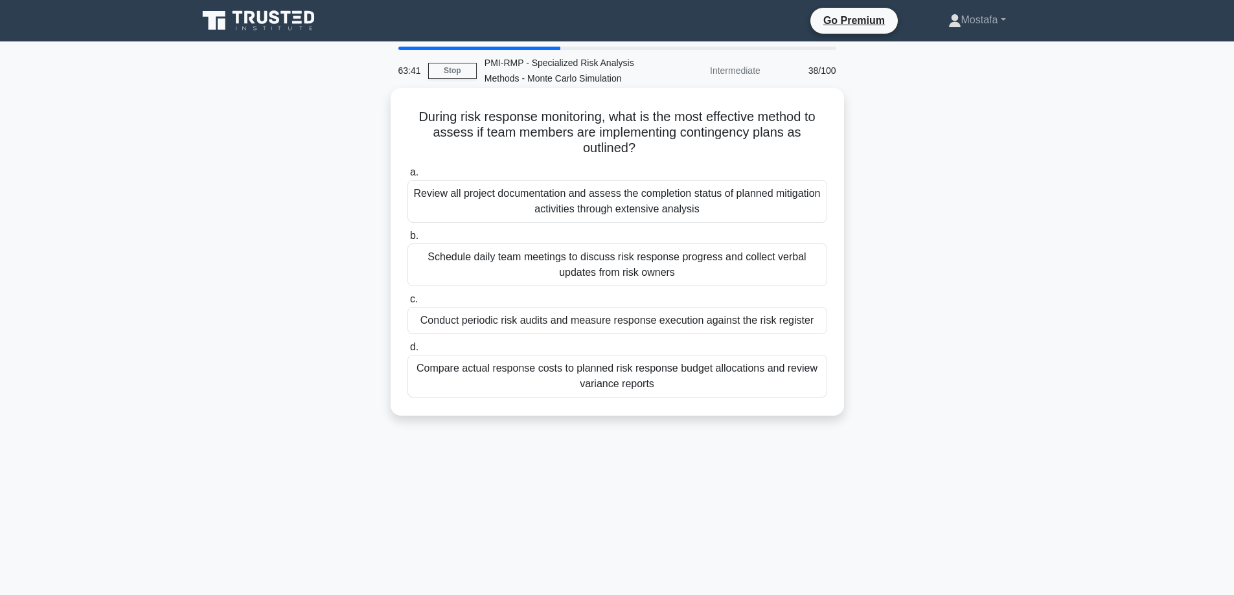
click at [817, 326] on div "Conduct periodic risk audits and measure response execution against the risk re…" at bounding box center [617, 320] width 420 height 27
click at [407, 304] on input "c. Conduct periodic risk audits and measure response execution against the risk…" at bounding box center [407, 299] width 0 height 8
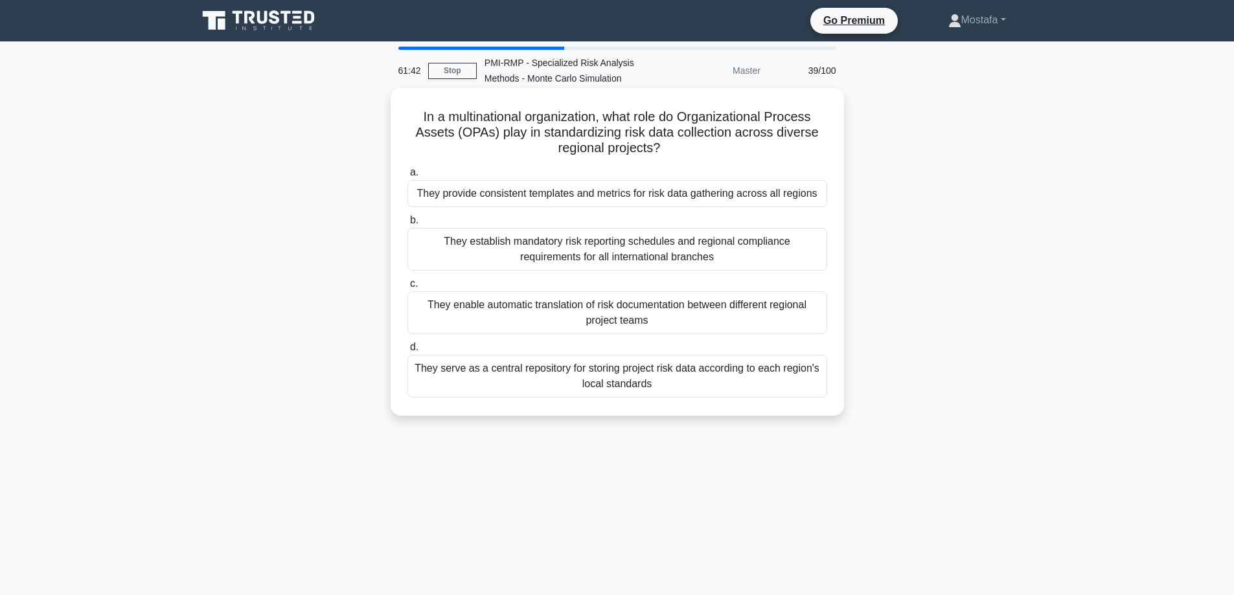
click at [823, 196] on div "They provide consistent templates and metrics for risk data gathering across al…" at bounding box center [617, 193] width 420 height 27
click at [407, 177] on input "a. They provide consistent templates and metrics for risk data gathering across…" at bounding box center [407, 172] width 0 height 8
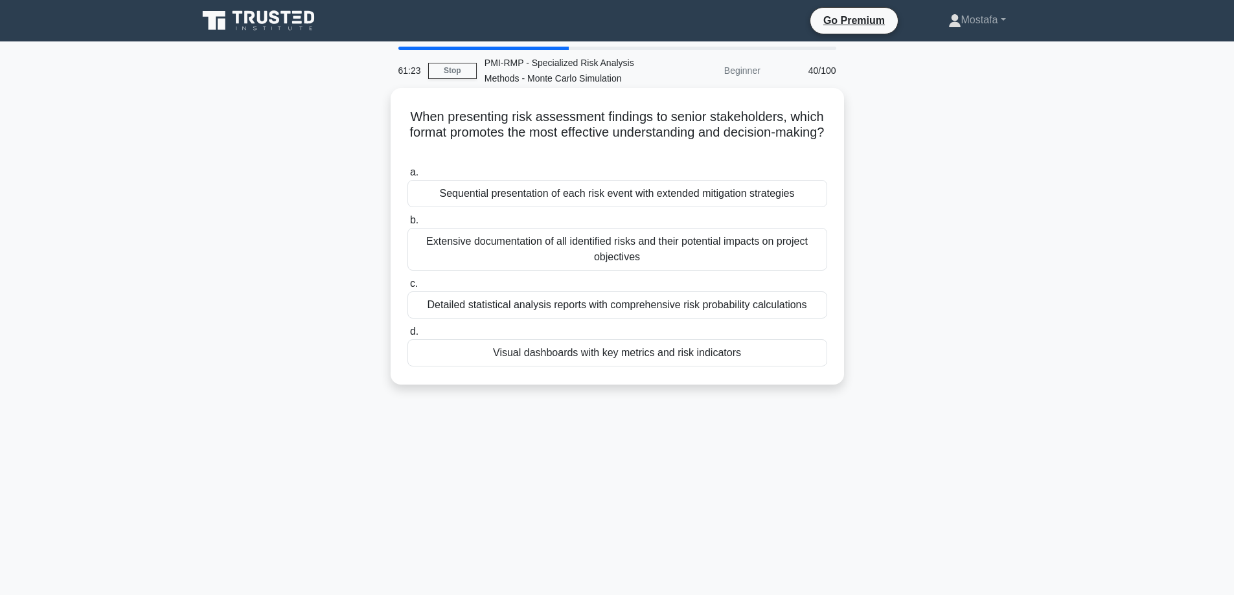
click at [812, 361] on div "Visual dashboards with key metrics and risk indicators" at bounding box center [617, 352] width 420 height 27
click at [407, 336] on input "d. Visual dashboards with key metrics and risk indicators" at bounding box center [407, 332] width 0 height 8
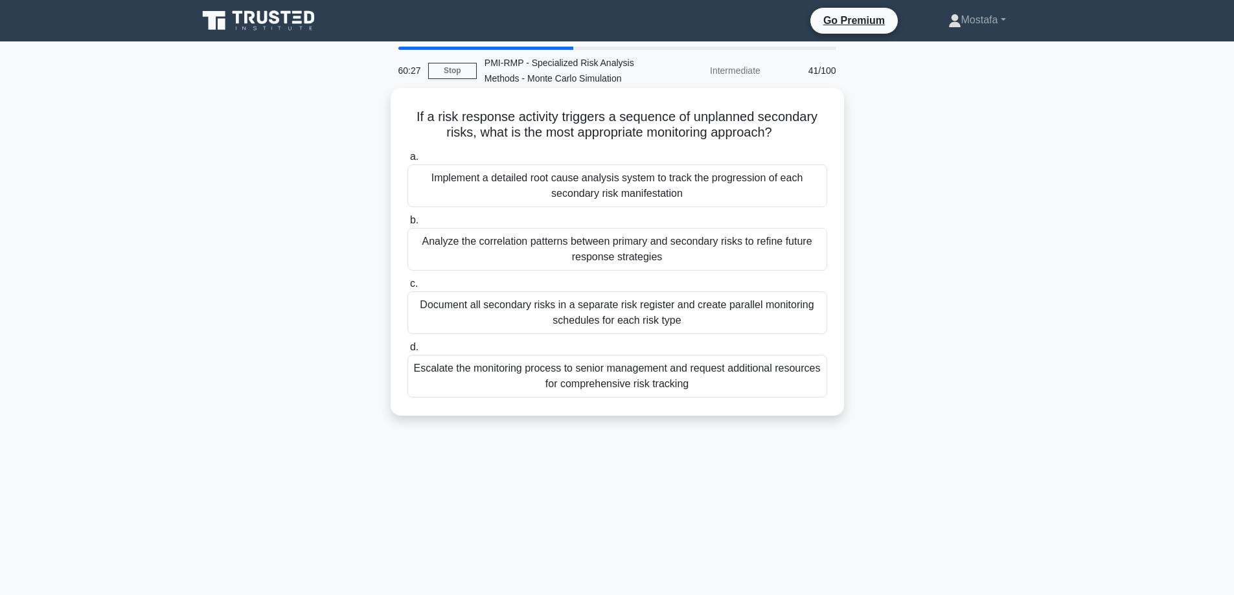
click at [805, 262] on div "Analyze the correlation patterns between primary and secondary risks to refine …" at bounding box center [617, 249] width 420 height 43
click at [407, 225] on input "b. Analyze the correlation patterns between primary and secondary risks to refi…" at bounding box center [407, 220] width 0 height 8
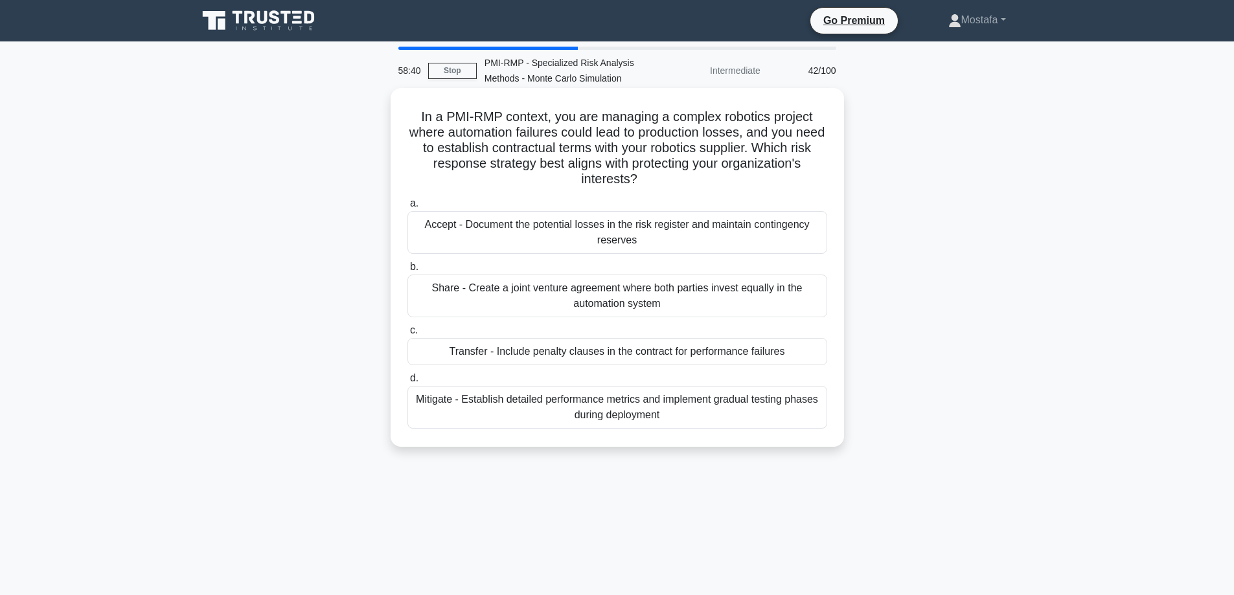
click at [815, 415] on div "Mitigate - Establish detailed performance metrics and implement gradual testing…" at bounding box center [617, 407] width 420 height 43
click at [407, 383] on input "d. Mitigate - Establish detailed performance metrics and implement gradual test…" at bounding box center [407, 378] width 0 height 8
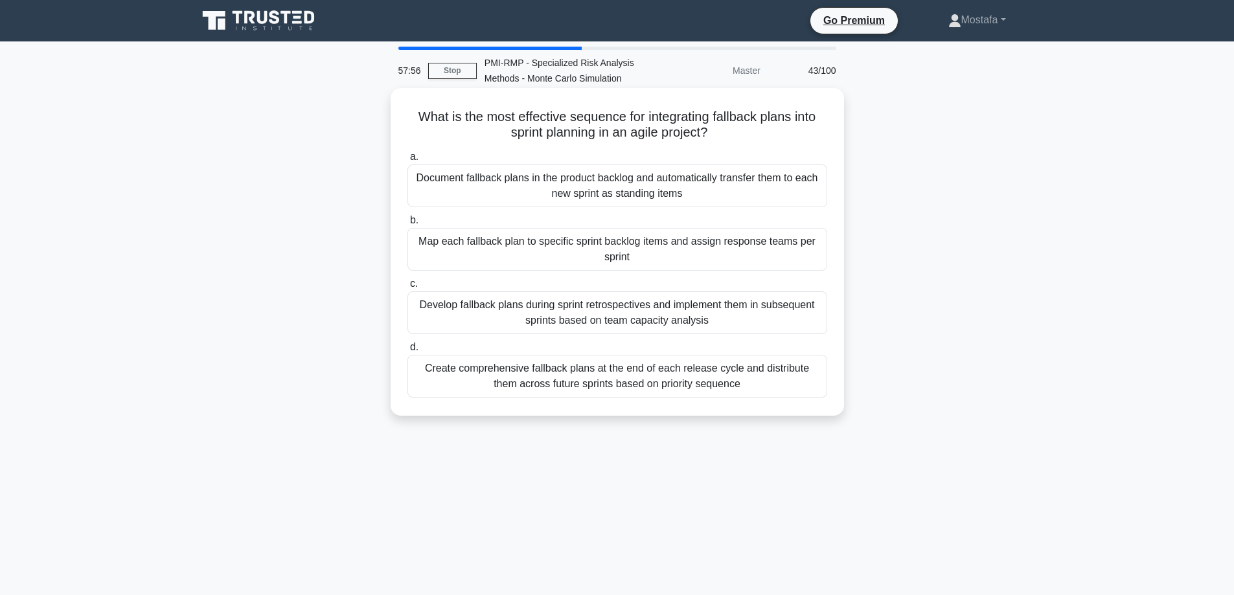
click at [811, 328] on div "Develop fallback plans during sprint retrospectives and implement them in subse…" at bounding box center [617, 312] width 420 height 43
click at [407, 288] on input "c. Develop fallback plans during sprint retrospectives and implement them in su…" at bounding box center [407, 284] width 0 height 8
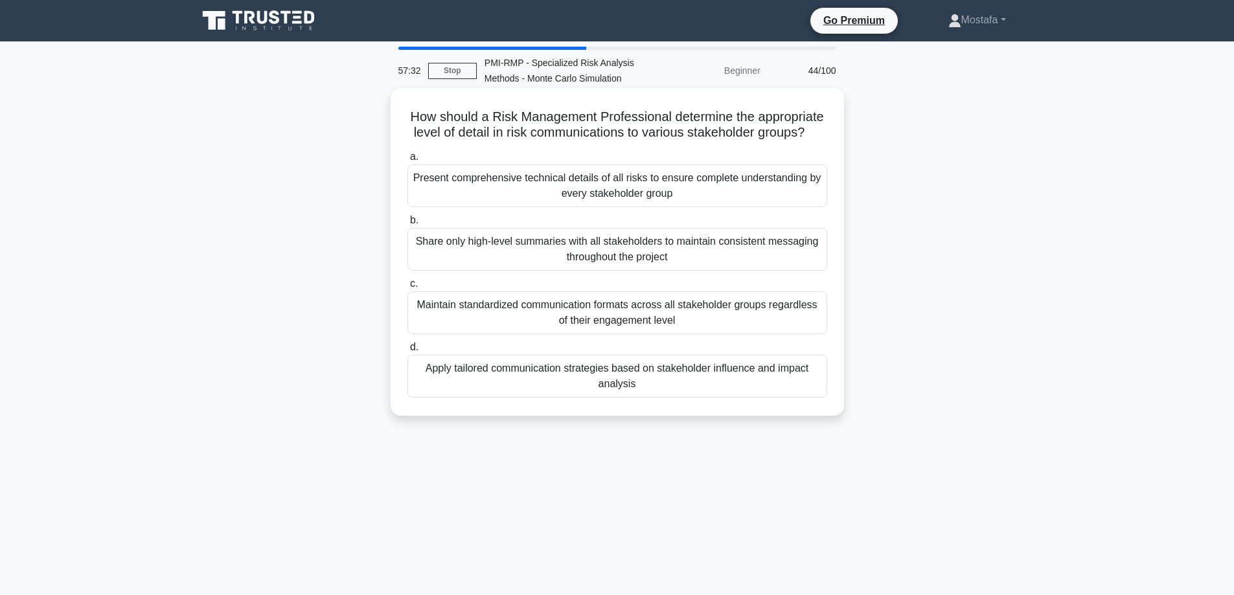
click at [808, 398] on div "Apply tailored communication strategies based on stakeholder influence and impa…" at bounding box center [617, 376] width 420 height 43
click at [407, 352] on input "d. Apply tailored communication strategies based on stakeholder influence and i…" at bounding box center [407, 347] width 0 height 8
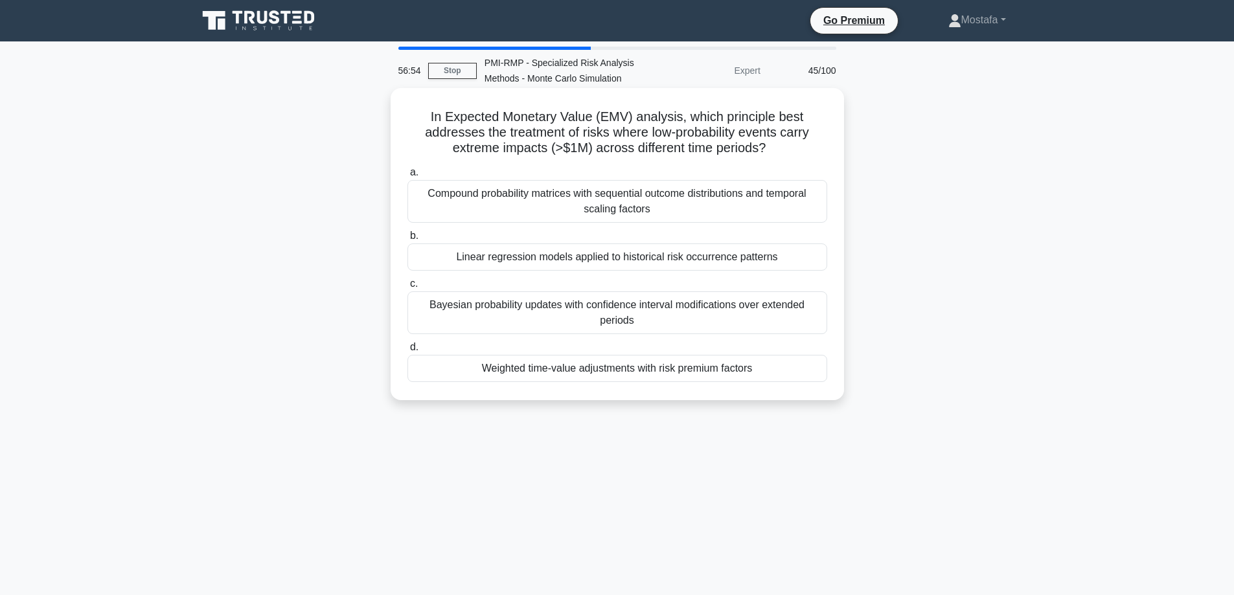
click at [810, 321] on div "Bayesian probability updates with confidence interval modifications over extend…" at bounding box center [617, 312] width 420 height 43
click at [407, 288] on input "c. Bayesian probability updates with confidence interval modifications over ext…" at bounding box center [407, 284] width 0 height 8
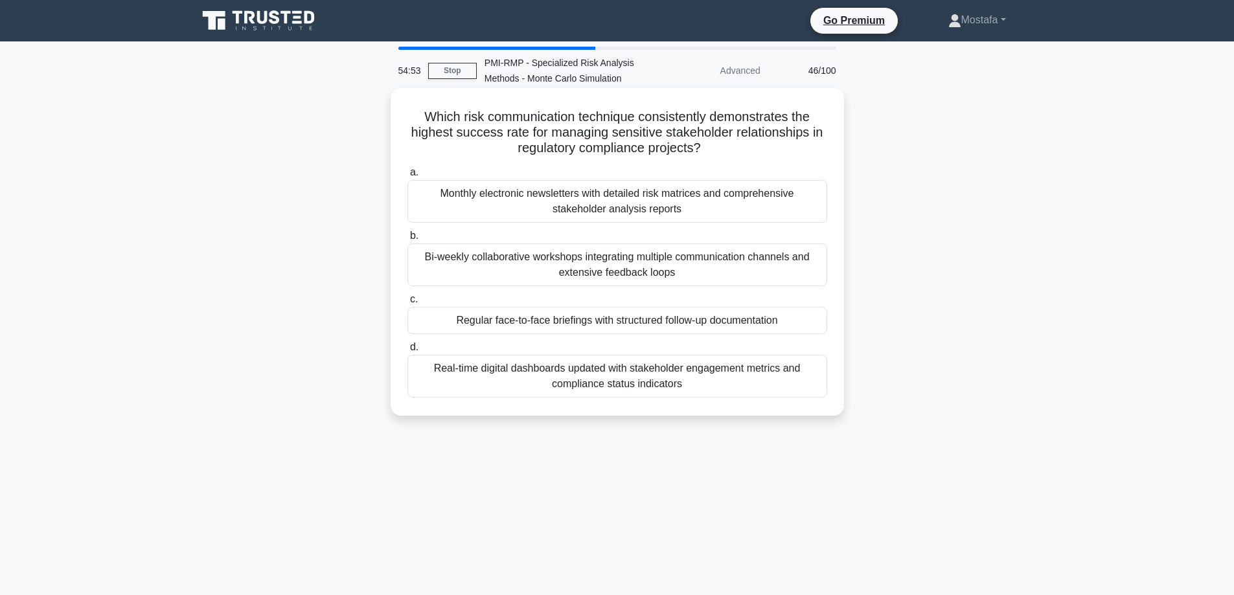
click at [812, 324] on div "Regular face-to-face briefings with structured follow-up documentation" at bounding box center [617, 320] width 420 height 27
click at [407, 304] on input "c. Regular face-to-face briefings with structured follow-up documentation" at bounding box center [407, 299] width 0 height 8
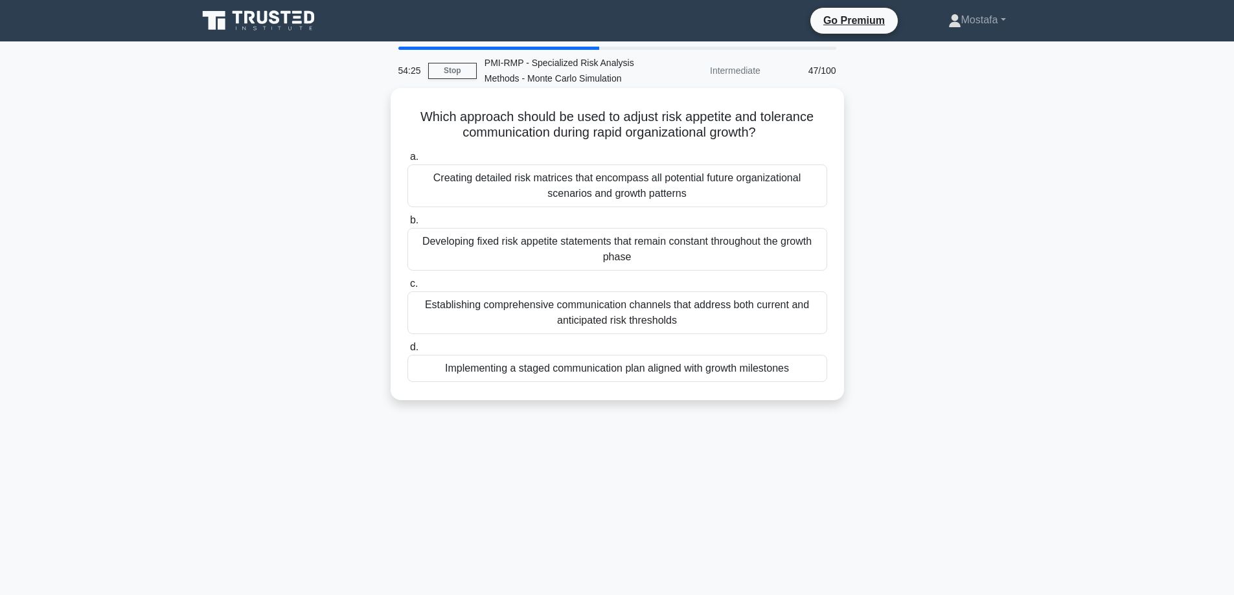
click at [815, 370] on div "Implementing a staged communication plan aligned with growth milestones" at bounding box center [617, 368] width 420 height 27
click at [407, 352] on input "d. Implementing a staged communication plan aligned with growth milestones" at bounding box center [407, 347] width 0 height 8
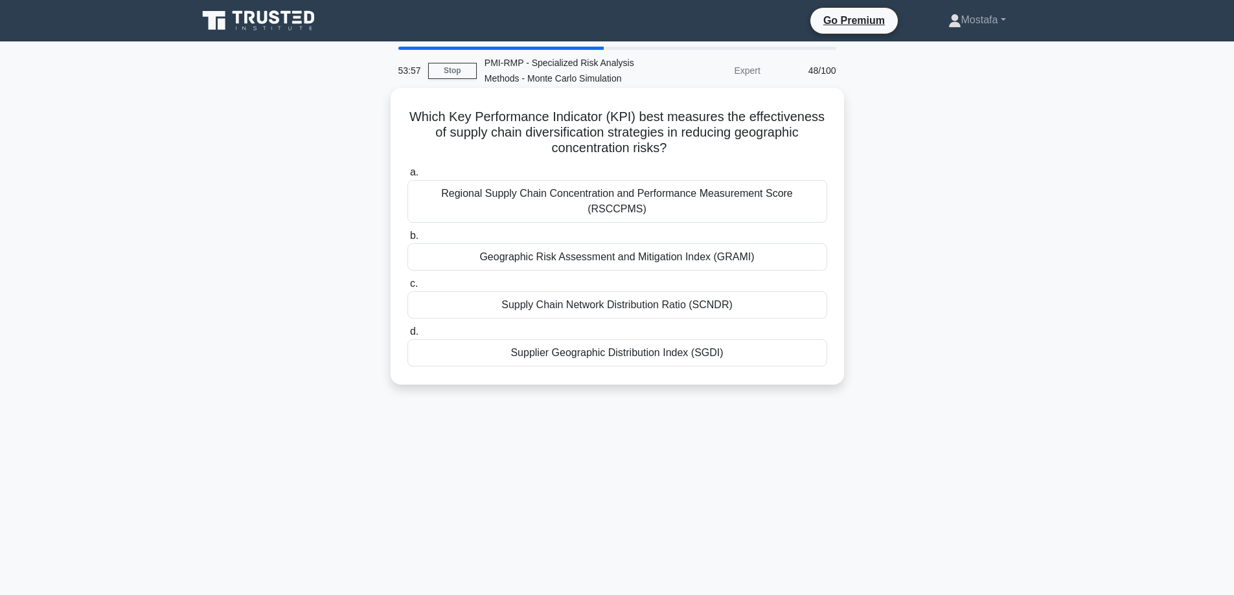
click at [824, 200] on div "Regional Supply Chain Concentration and Performance Measurement Score (RSCCPMS)" at bounding box center [617, 201] width 420 height 43
click at [407, 177] on input "a. Regional Supply Chain Concentration and Performance Measurement Score (RSCCP…" at bounding box center [407, 172] width 0 height 8
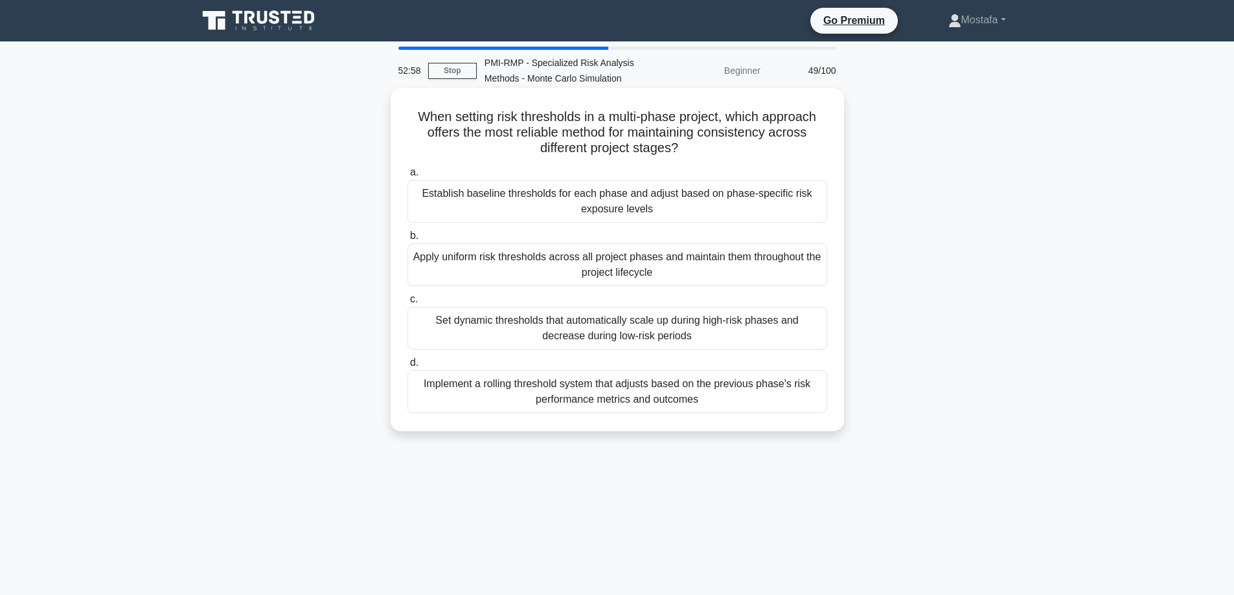
click at [810, 212] on div "Establish baseline thresholds for each phase and adjust based on phase-specific…" at bounding box center [617, 201] width 420 height 43
click at [407, 177] on input "a. Establish baseline thresholds for each phase and adjust based on phase-speci…" at bounding box center [407, 172] width 0 height 8
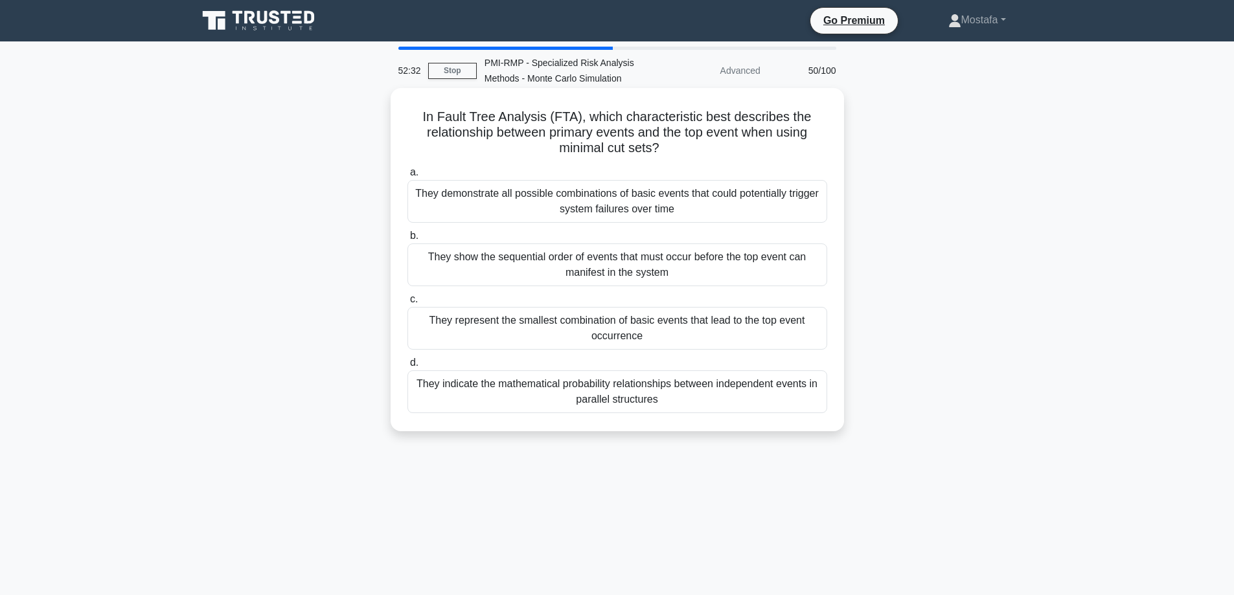
click at [808, 276] on div "They show the sequential order of events that must occur before the top event c…" at bounding box center [617, 265] width 420 height 43
click at [407, 240] on input "b. They show the sequential order of events that must occur before the top even…" at bounding box center [407, 236] width 0 height 8
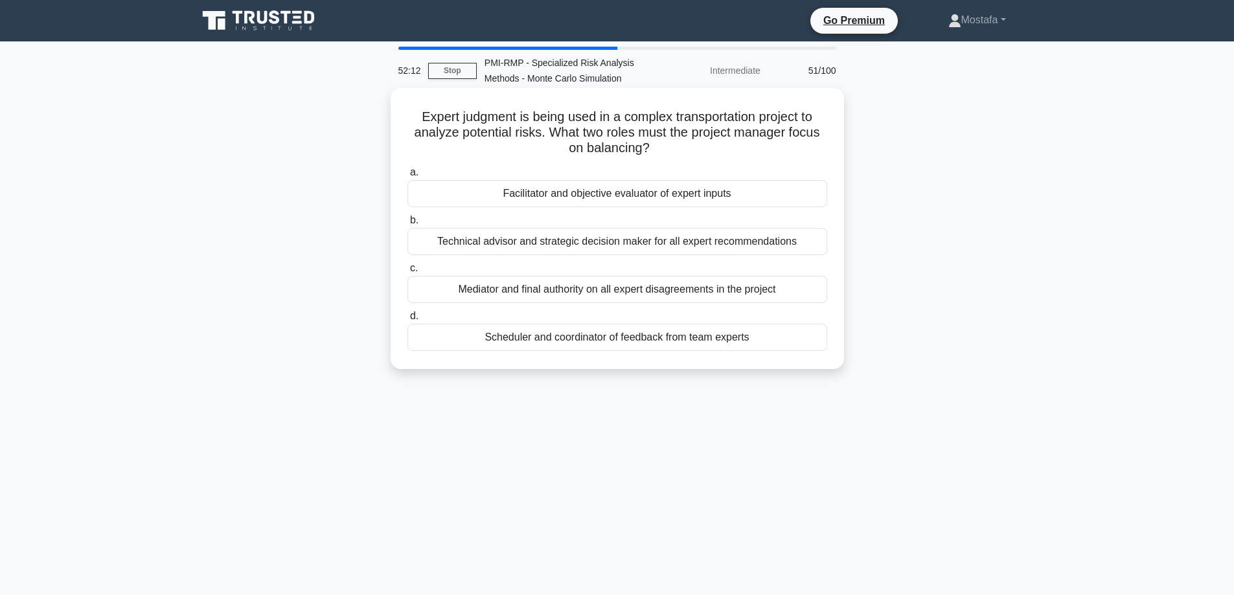
click at [814, 200] on div "Facilitator and objective evaluator of expert inputs" at bounding box center [617, 193] width 420 height 27
click at [407, 177] on input "a. Facilitator and objective evaluator of expert inputs" at bounding box center [407, 172] width 0 height 8
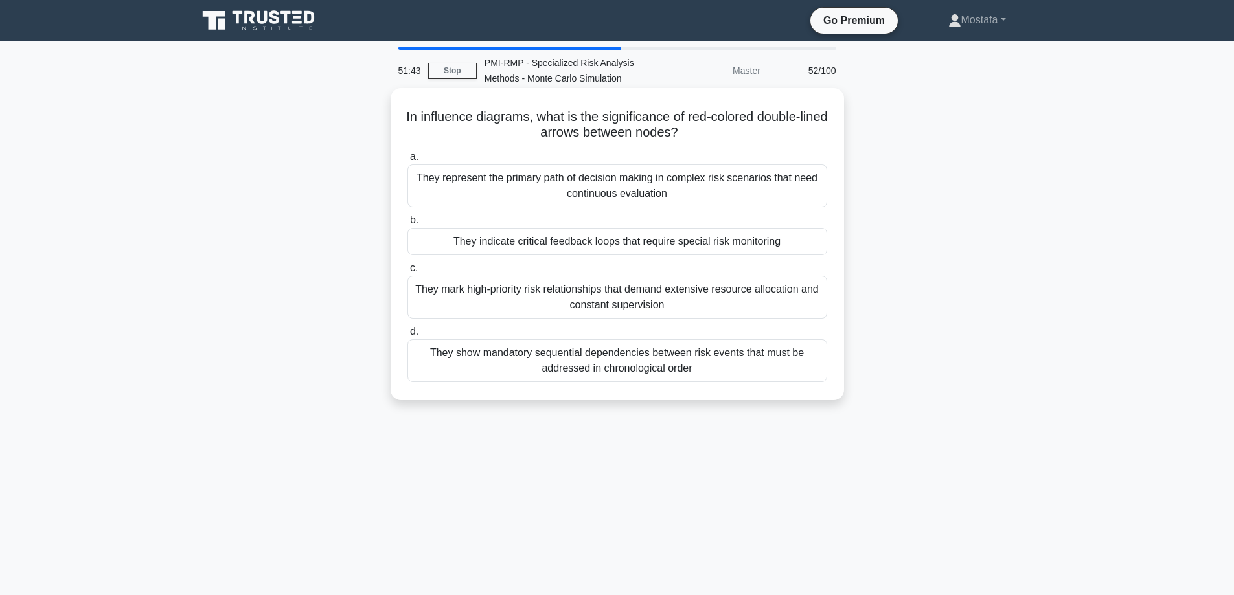
click at [815, 244] on div "They indicate critical feedback loops that require special risk monitoring" at bounding box center [617, 241] width 420 height 27
click at [407, 225] on input "b. They indicate critical feedback loops that require special risk monitoring" at bounding box center [407, 220] width 0 height 8
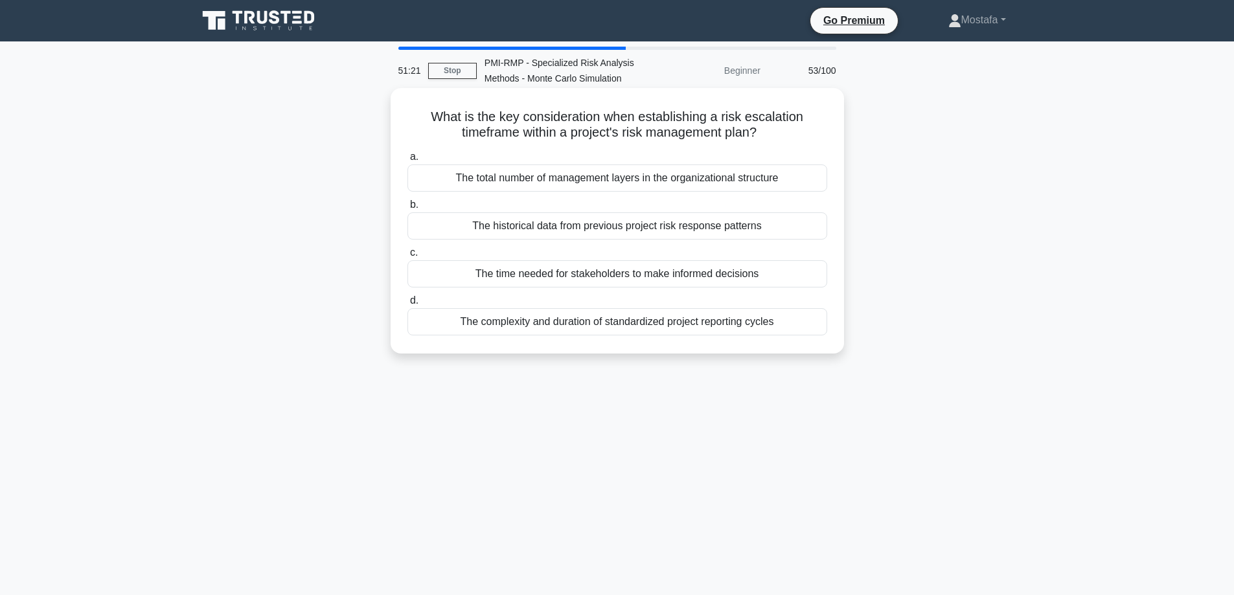
click at [797, 274] on div "The time needed for stakeholders to make informed decisions" at bounding box center [617, 273] width 420 height 27
click at [407, 257] on input "c. The time needed for stakeholders to make informed decisions" at bounding box center [407, 253] width 0 height 8
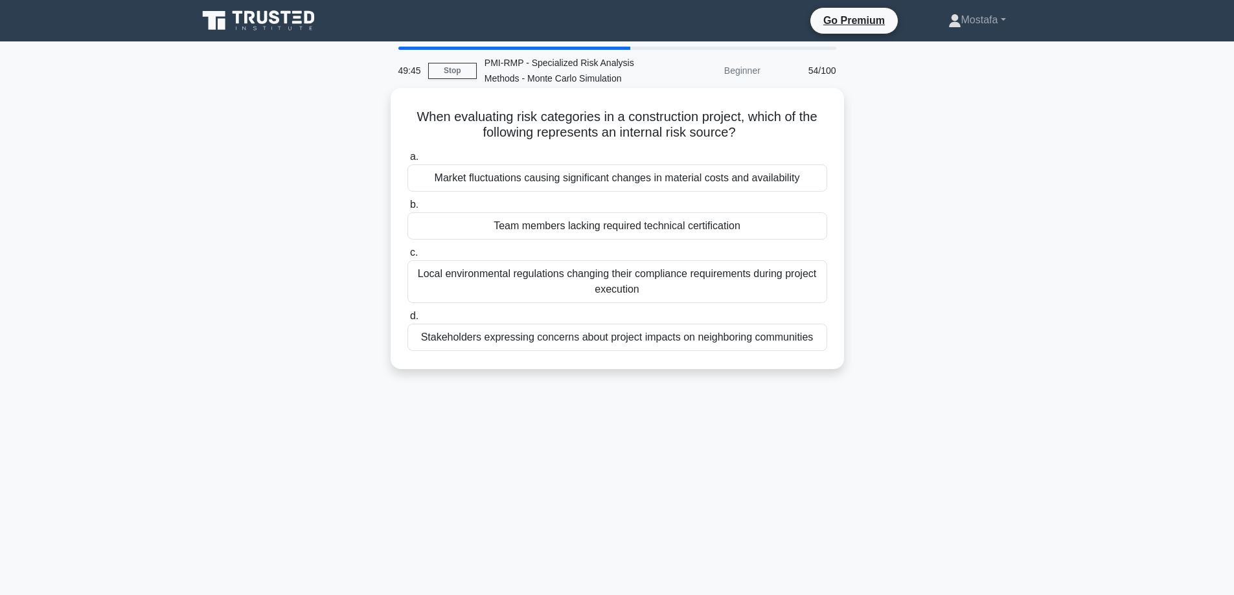
click at [814, 230] on div "Team members lacking required technical certification" at bounding box center [617, 225] width 420 height 27
click at [407, 209] on input "b. Team members lacking required technical certification" at bounding box center [407, 205] width 0 height 8
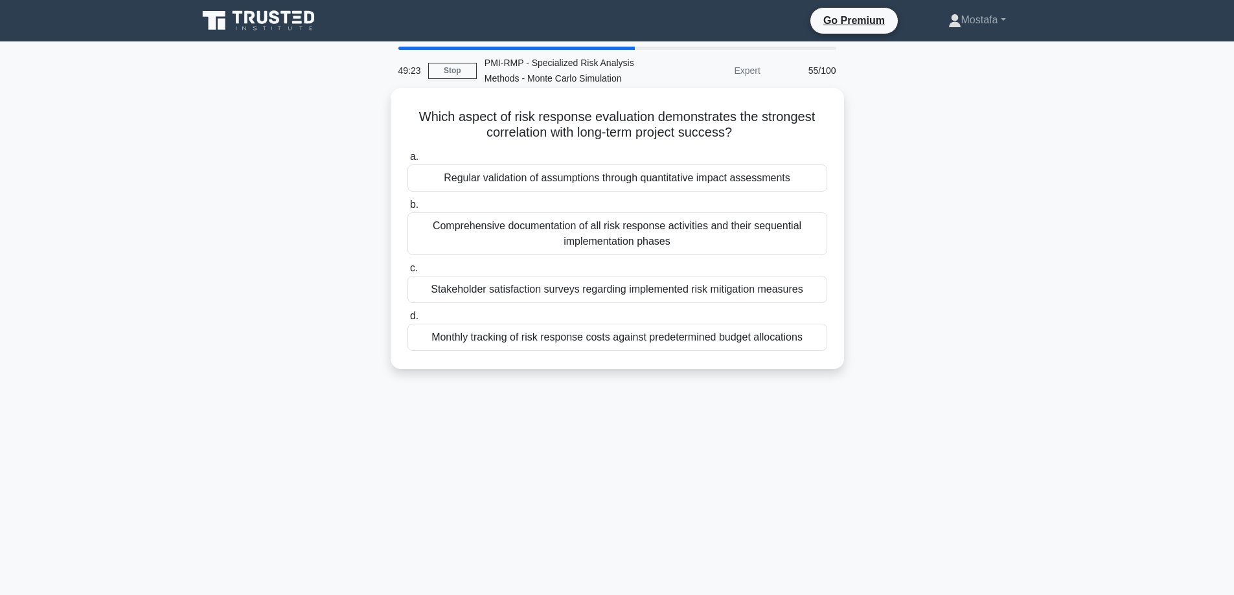
click at [812, 183] on div "Regular validation of assumptions through quantitative impact assessments" at bounding box center [617, 178] width 420 height 27
click at [407, 161] on input "a. Regular validation of assumptions through quantitative impact assessments" at bounding box center [407, 157] width 0 height 8
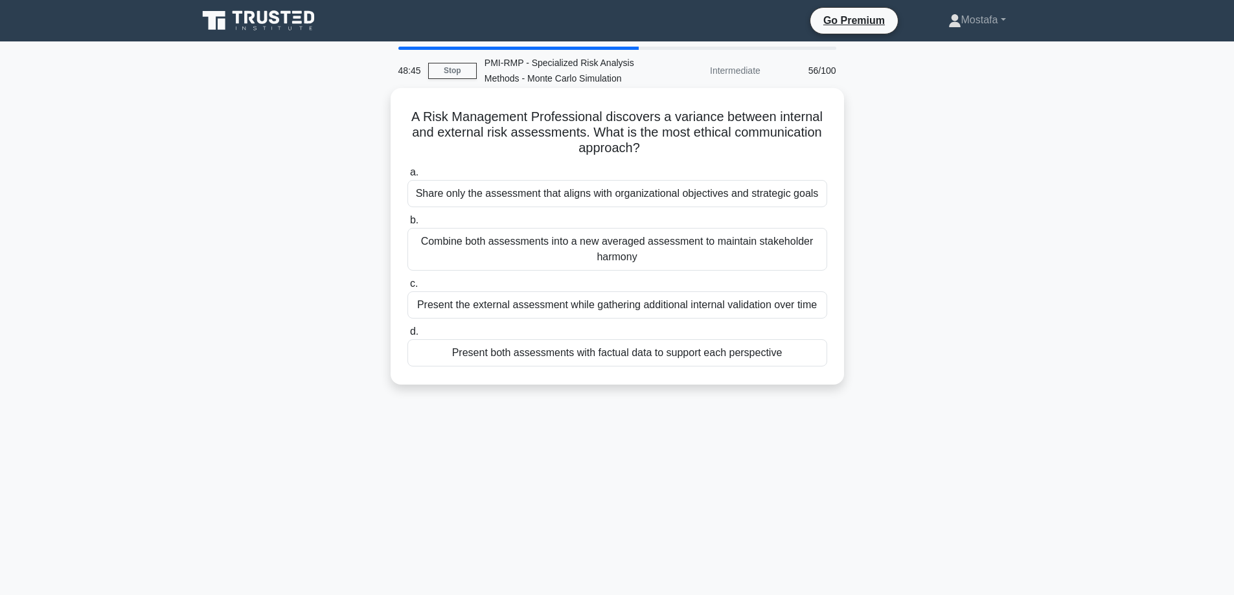
click at [817, 194] on div "Share only the assessment that aligns with organizational objectives and strate…" at bounding box center [617, 193] width 420 height 27
click at [407, 177] on input "a. Share only the assessment that aligns with organizational objectives and str…" at bounding box center [407, 172] width 0 height 8
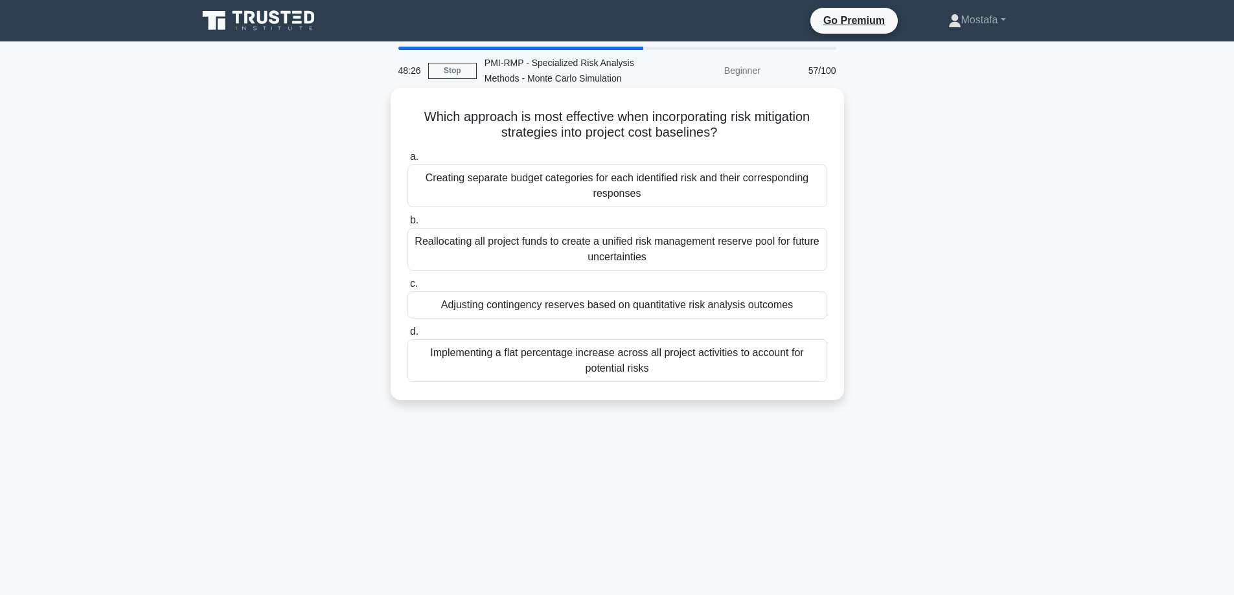
click at [812, 309] on div "Adjusting contingency reserves based on quantitative risk analysis outcomes" at bounding box center [617, 304] width 420 height 27
click at [407, 288] on input "c. Adjusting contingency reserves based on quantitative risk analysis outcomes" at bounding box center [407, 284] width 0 height 8
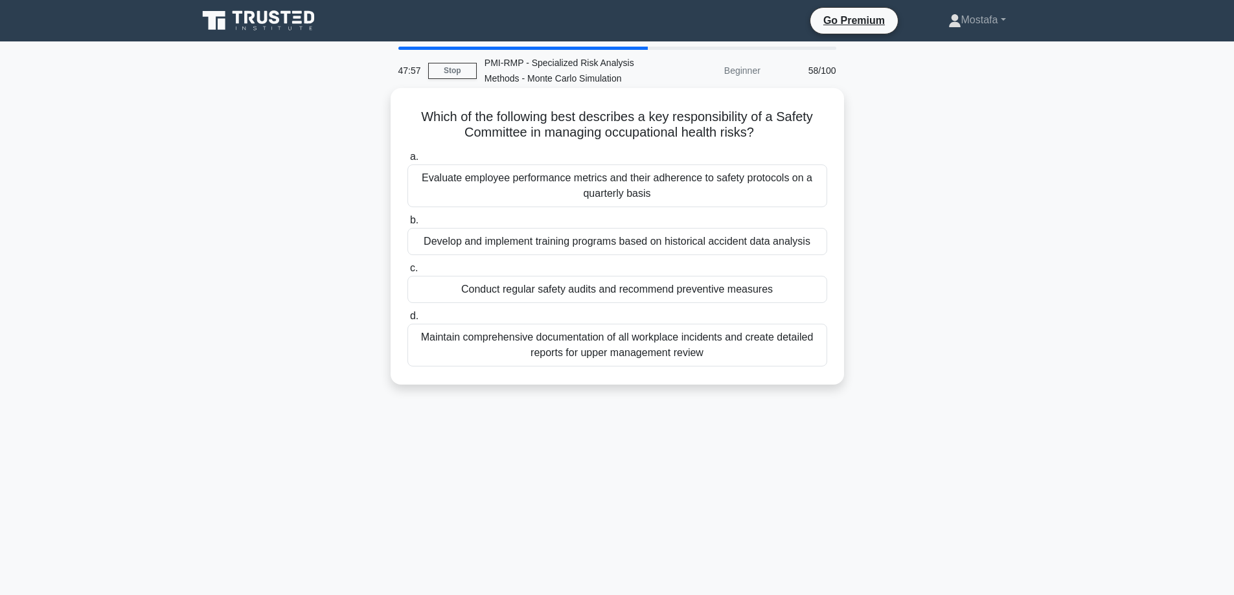
click at [815, 295] on div "Conduct regular safety audits and recommend preventive measures" at bounding box center [617, 289] width 420 height 27
click at [407, 273] on input "c. Conduct regular safety audits and recommend preventive measures" at bounding box center [407, 268] width 0 height 8
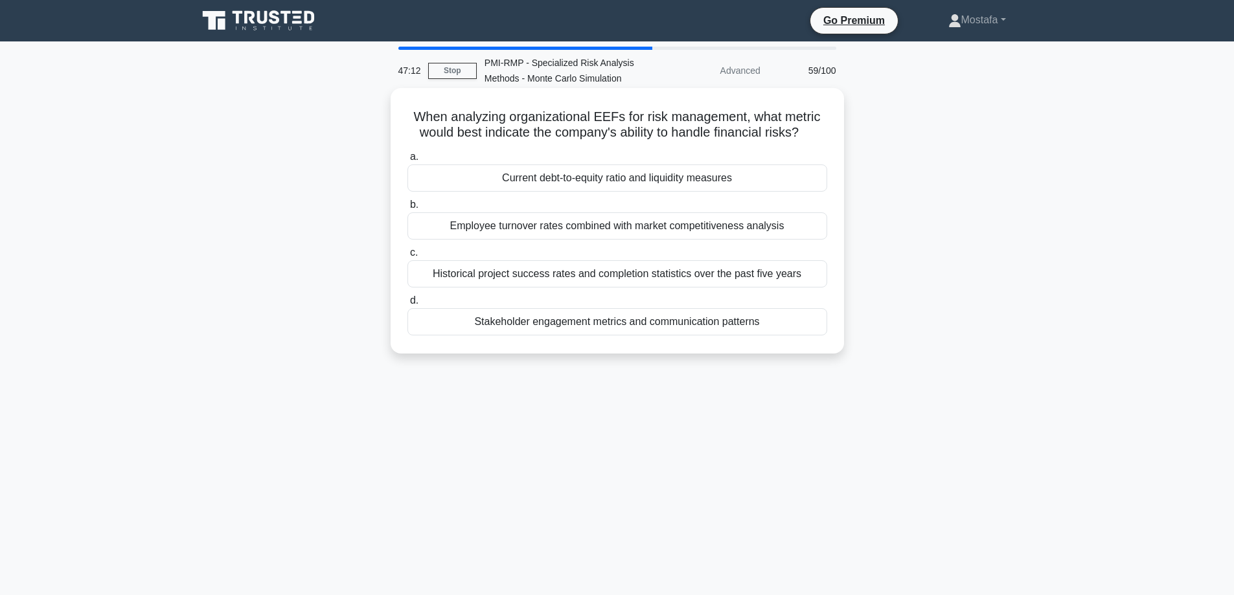
click at [817, 283] on div "Historical project success rates and completion statistics over the past five y…" at bounding box center [617, 273] width 420 height 27
click at [407, 257] on input "c. Historical project success rates and completion statistics over the past fiv…" at bounding box center [407, 253] width 0 height 8
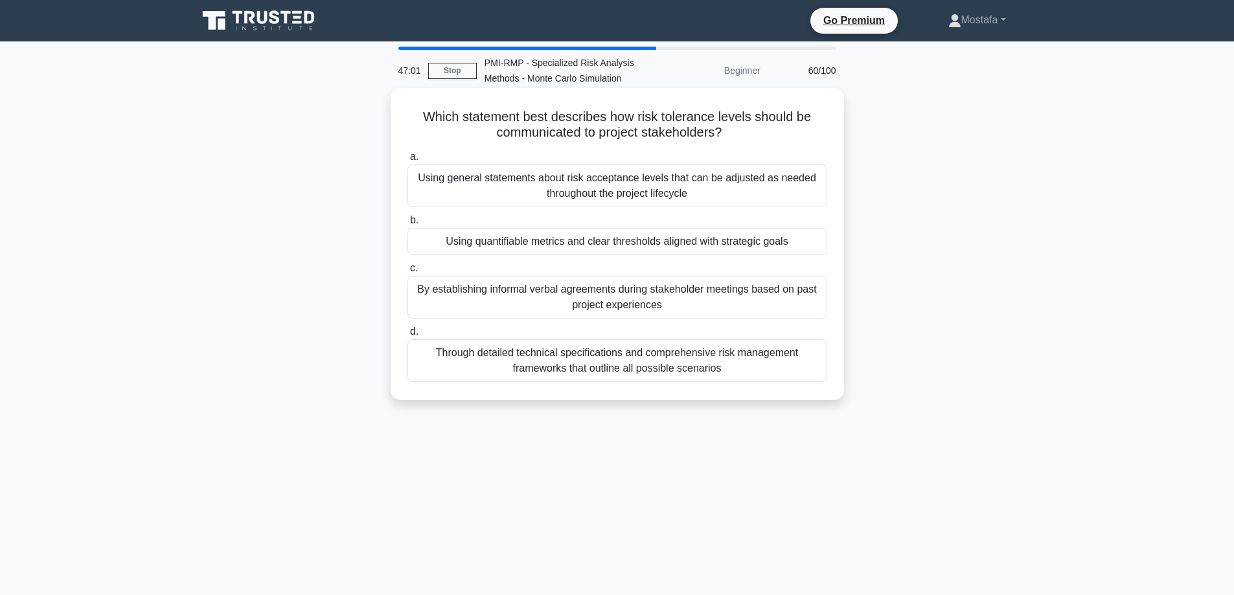
click at [814, 245] on div "Using quantifiable metrics and clear thresholds aligned with strategic goals" at bounding box center [617, 241] width 420 height 27
click at [407, 225] on input "b. Using quantifiable metrics and clear thresholds aligned with strategic goals" at bounding box center [407, 220] width 0 height 8
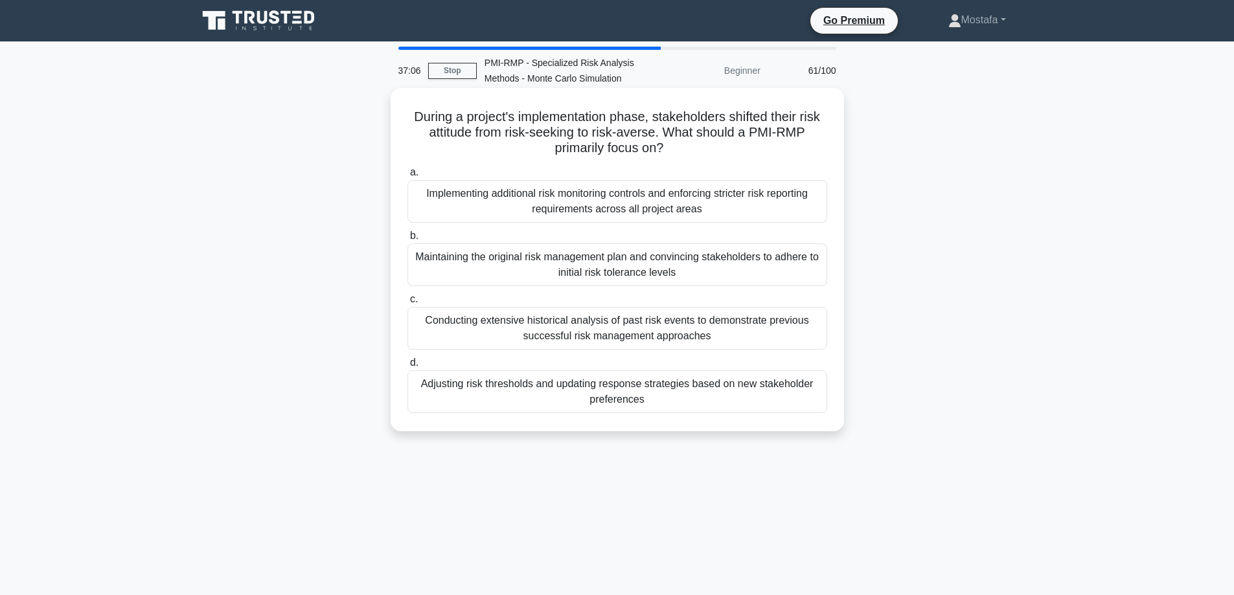
click at [793, 407] on div "Adjusting risk thresholds and updating response strategies based on new stakeho…" at bounding box center [617, 392] width 420 height 43
click at [407, 367] on input "d. Adjusting risk thresholds and updating response strategies based on new stak…" at bounding box center [407, 363] width 0 height 8
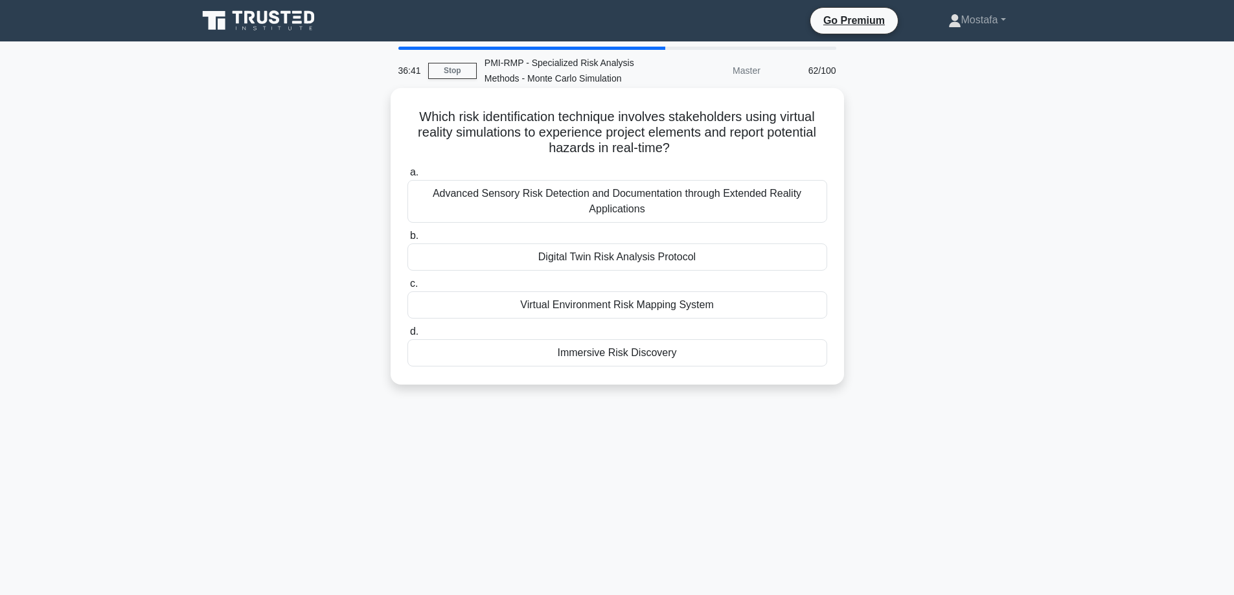
click at [812, 305] on div "Virtual Environment Risk Mapping System" at bounding box center [617, 304] width 420 height 27
click at [407, 288] on input "c. Virtual Environment Risk Mapping System" at bounding box center [407, 284] width 0 height 8
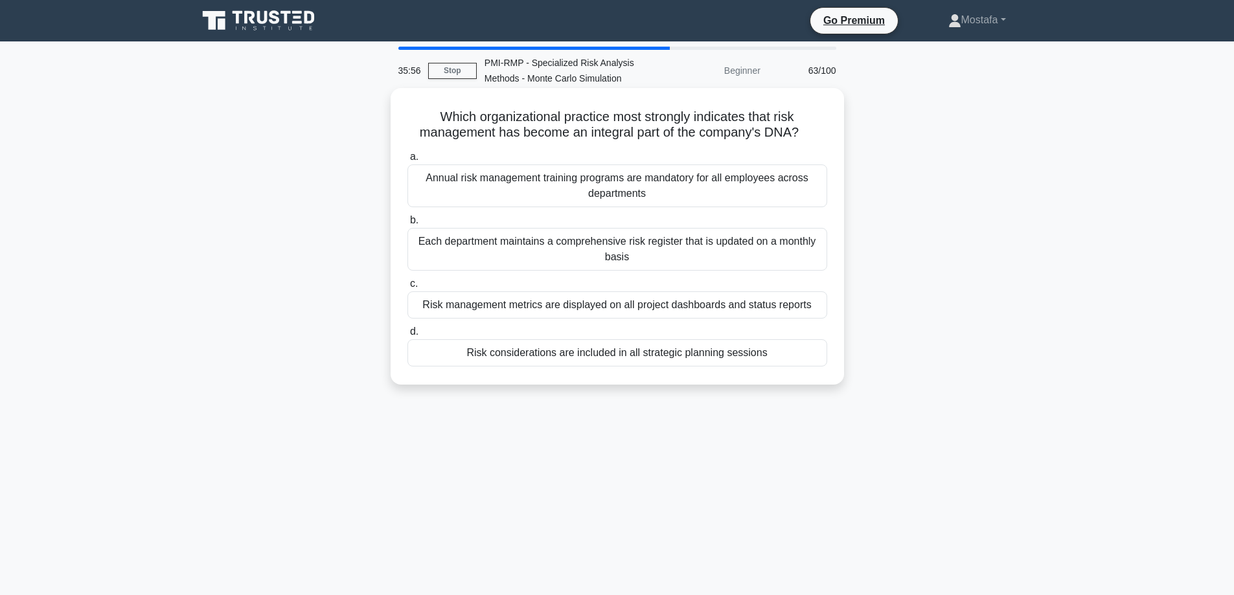
click at [818, 308] on div "Risk management metrics are displayed on all project dashboards and status repo…" at bounding box center [617, 304] width 420 height 27
click at [407, 288] on input "c. Risk management metrics are displayed on all project dashboards and status r…" at bounding box center [407, 284] width 0 height 8
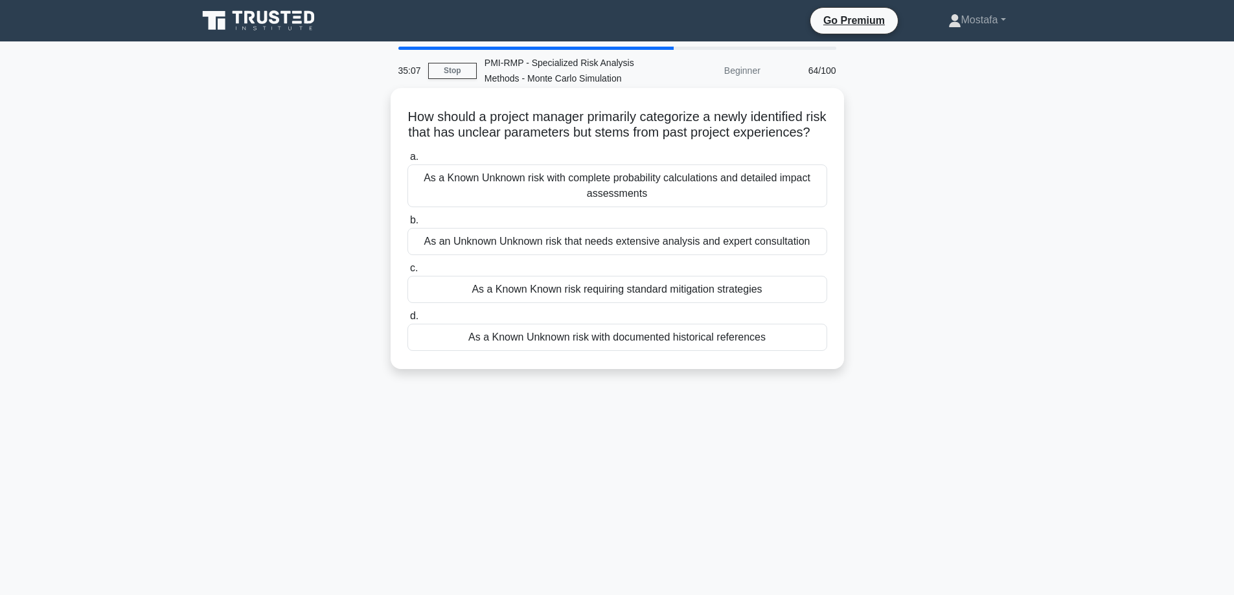
click at [815, 351] on div "As a Known Unknown risk with documented historical references" at bounding box center [617, 337] width 420 height 27
click at [407, 321] on input "d. As a Known Unknown risk with documented historical references" at bounding box center [407, 316] width 0 height 8
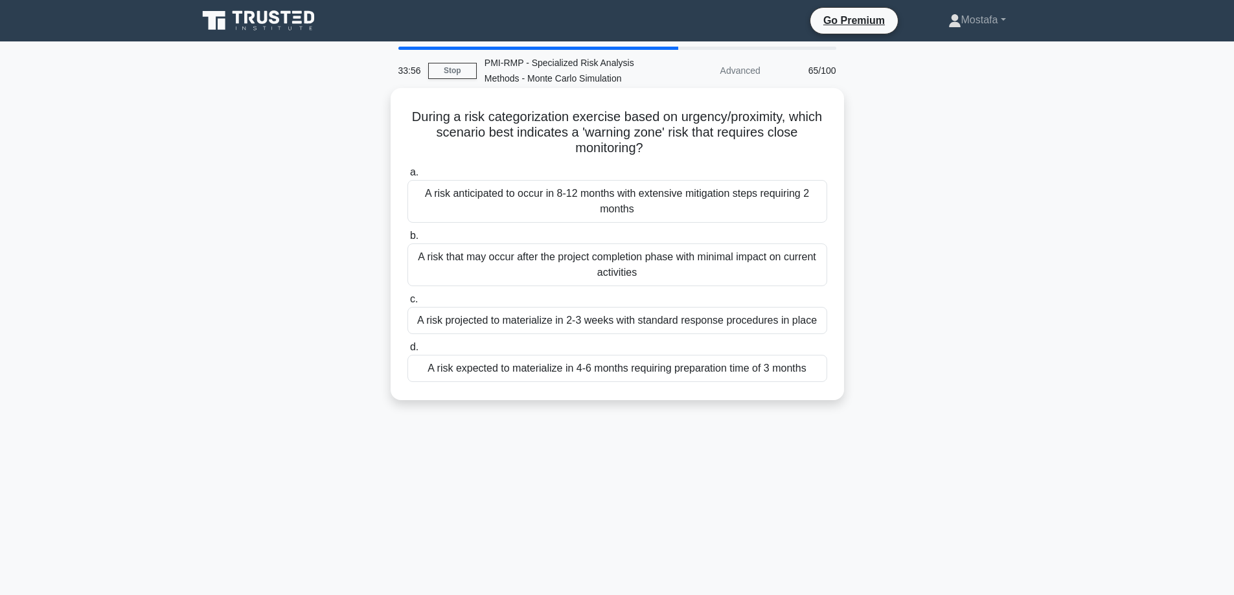
click at [817, 372] on div "A risk expected to materialize in 4-6 months requiring preparation time of 3 mo…" at bounding box center [617, 368] width 420 height 27
click at [407, 352] on input "d. A risk expected to materialize in 4-6 months requiring preparation time of 3…" at bounding box center [407, 347] width 0 height 8
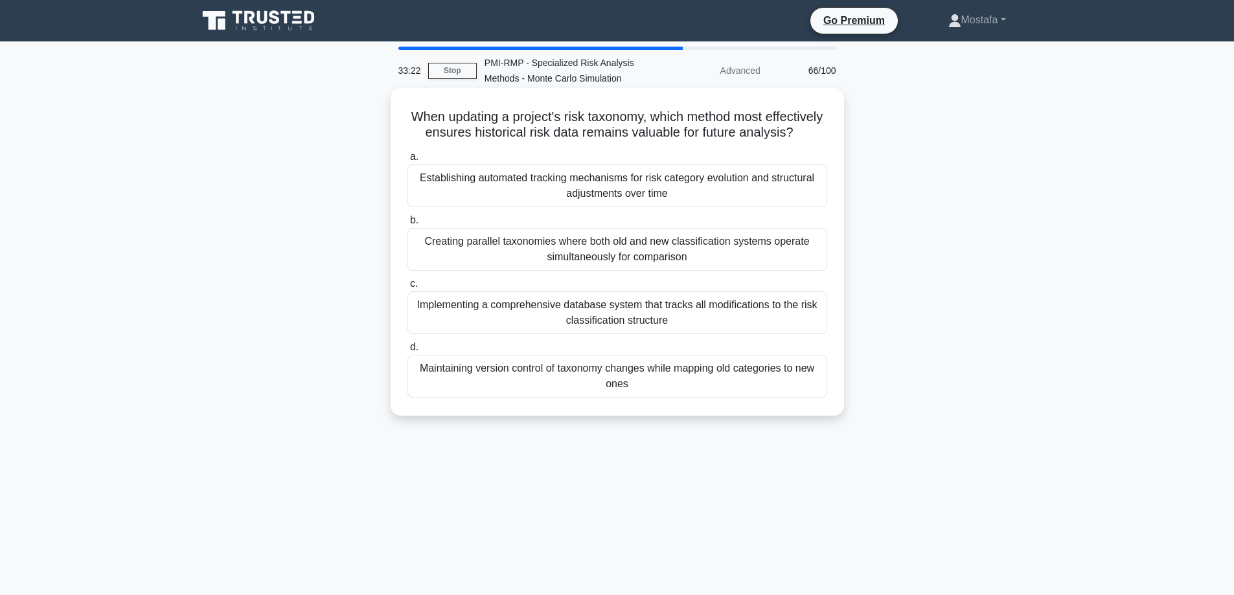
click at [819, 207] on div "Establishing automated tracking mechanisms for risk category evolution and stru…" at bounding box center [617, 186] width 420 height 43
click at [407, 161] on input "a. Establishing automated tracking mechanisms for risk category evolution and s…" at bounding box center [407, 157] width 0 height 8
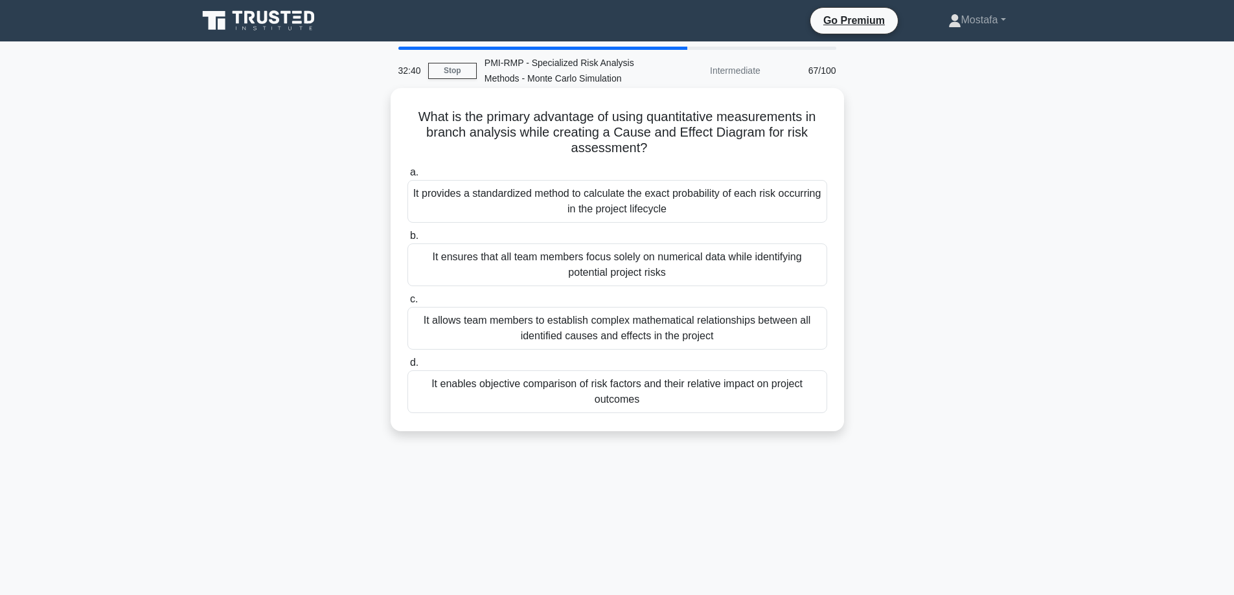
click at [779, 398] on div "It enables objective comparison of risk factors and their relative impact on pr…" at bounding box center [617, 392] width 420 height 43
click at [407, 367] on input "d. It enables objective comparison of risk factors and their relative impact on…" at bounding box center [407, 363] width 0 height 8
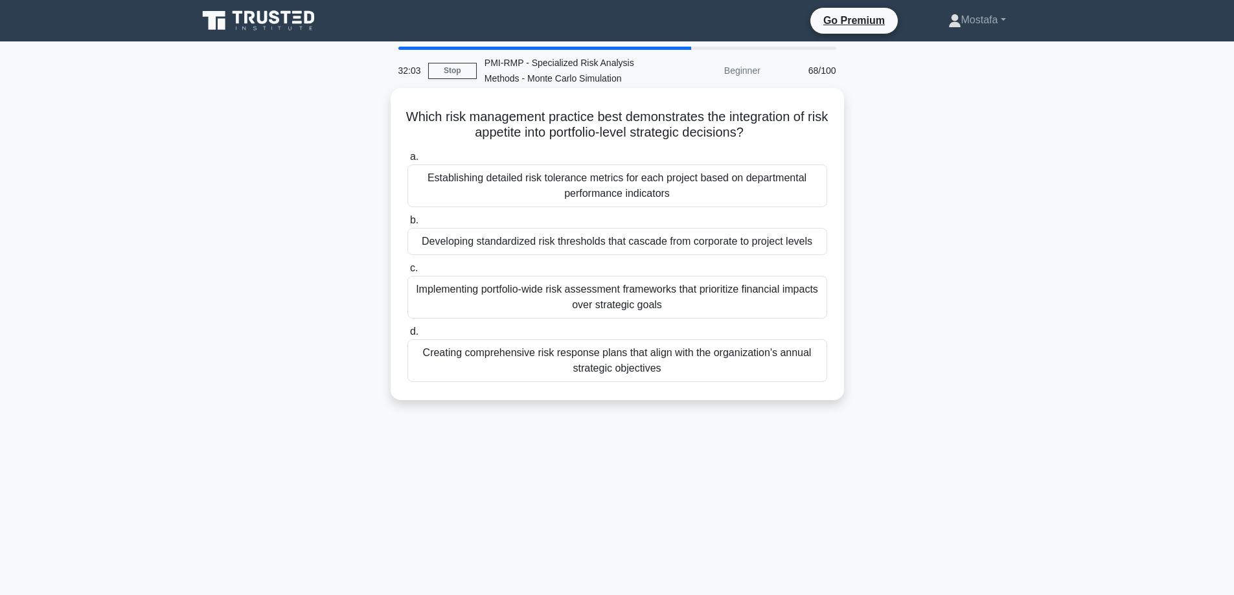
click at [821, 242] on div "Developing standardized risk thresholds that cascade from corporate to project …" at bounding box center [617, 241] width 420 height 27
click at [407, 225] on input "b. Developing standardized risk thresholds that cascade from corporate to proje…" at bounding box center [407, 220] width 0 height 8
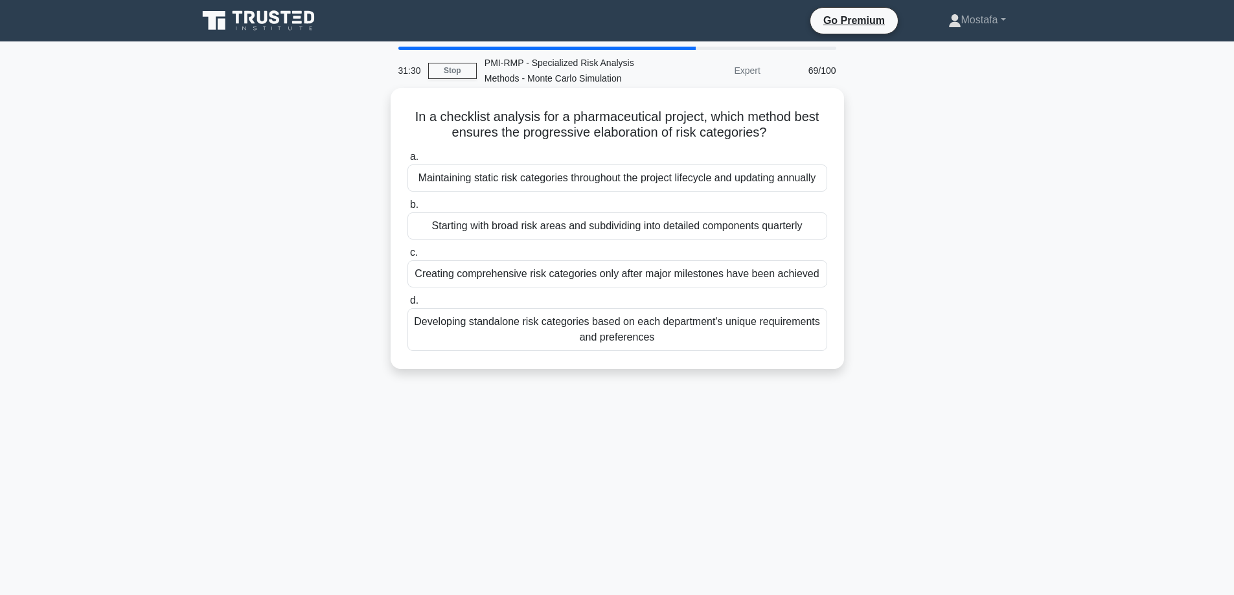
click at [816, 230] on div "Starting with broad risk areas and subdividing into detailed components quarter…" at bounding box center [617, 225] width 420 height 27
click at [407, 209] on input "b. Starting with broad risk areas and subdividing into detailed components quar…" at bounding box center [407, 205] width 0 height 8
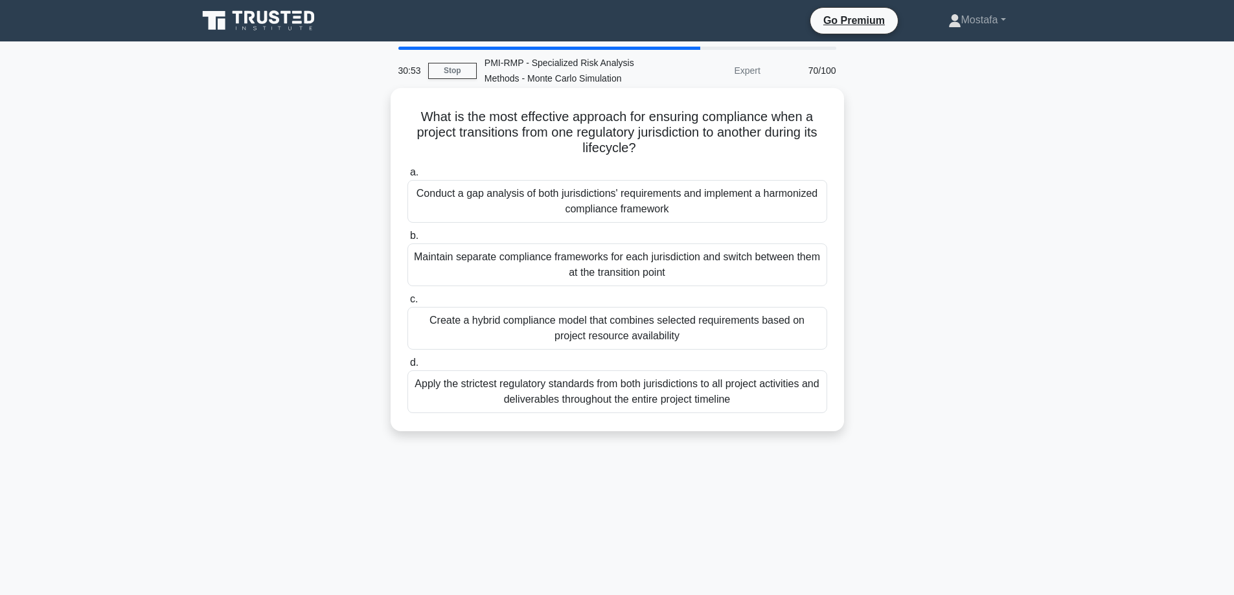
click at [798, 396] on div "Apply the strictest regulatory standards from both jurisdictions to all project…" at bounding box center [617, 392] width 420 height 43
click at [407, 367] on input "d. Apply the strictest regulatory standards from both jurisdictions to all proj…" at bounding box center [407, 363] width 0 height 8
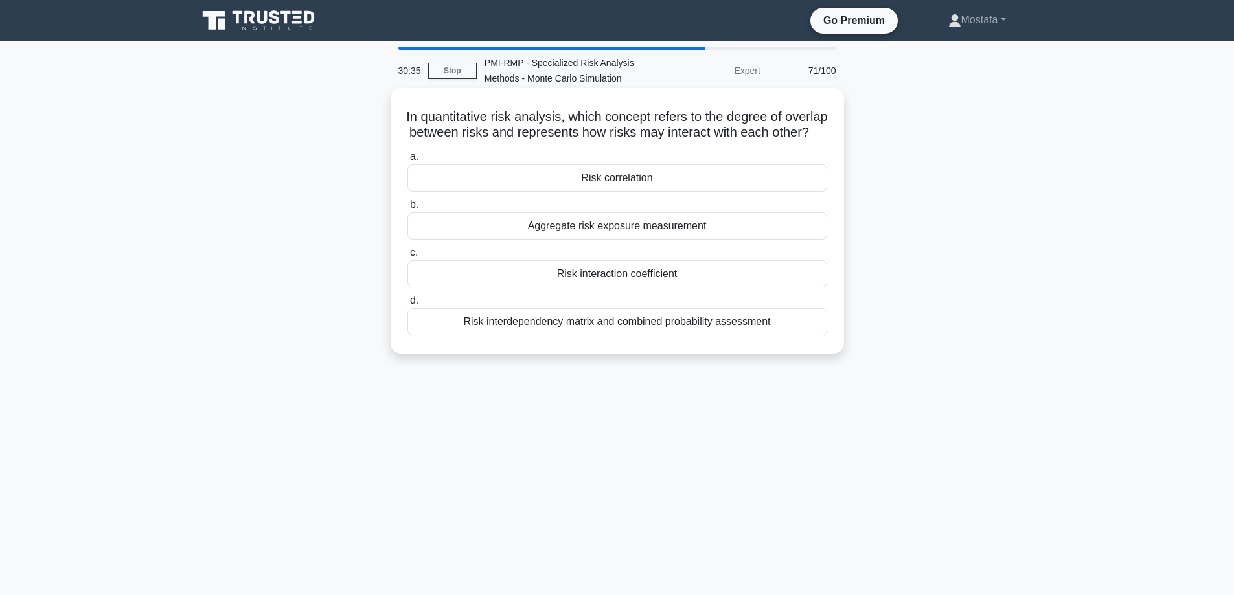
click at [744, 192] on div "Risk correlation" at bounding box center [617, 178] width 420 height 27
click at [407, 161] on input "a. Risk correlation" at bounding box center [407, 157] width 0 height 8
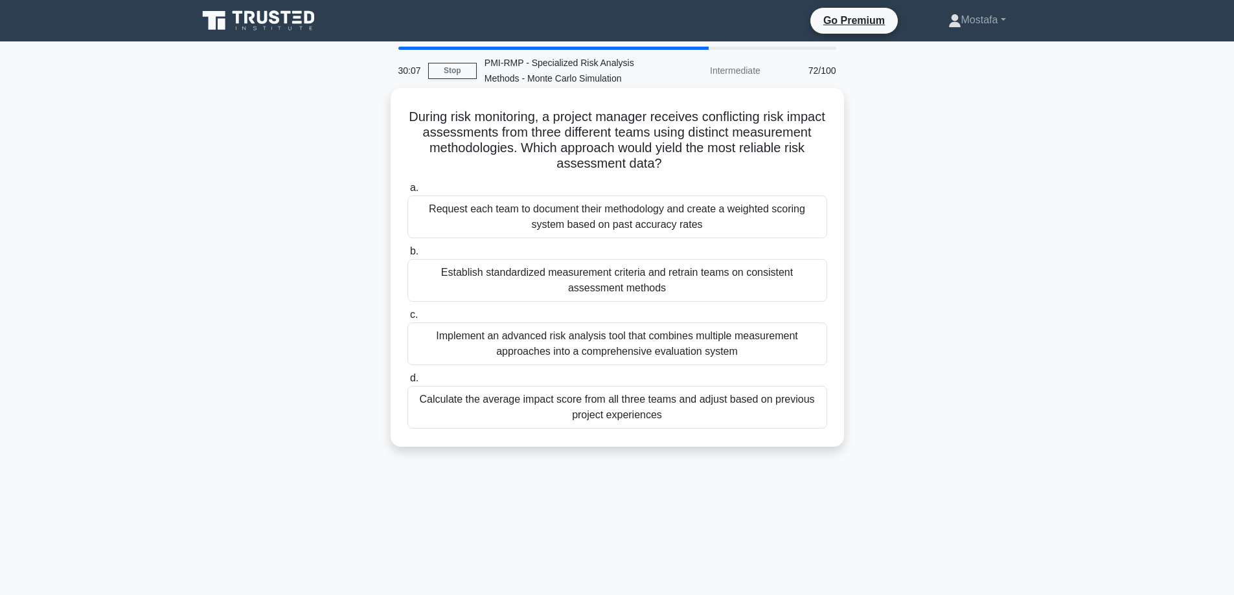
click at [801, 284] on div "Establish standardized measurement criteria and retrain teams on consistent ass…" at bounding box center [617, 280] width 420 height 43
click at [407, 256] on input "b. Establish standardized measurement criteria and retrain teams on consistent …" at bounding box center [407, 251] width 0 height 8
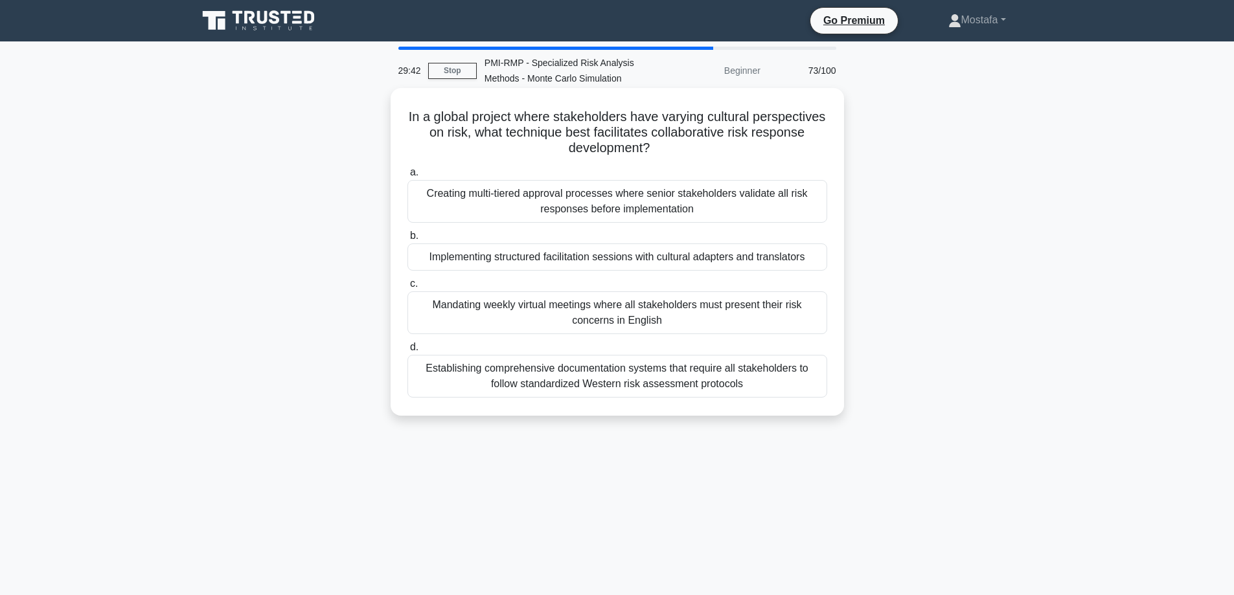
click at [821, 257] on div "Implementing structured facilitation sessions with cultural adapters and transl…" at bounding box center [617, 257] width 420 height 27
click at [407, 240] on input "b. Implementing structured facilitation sessions with cultural adapters and tra…" at bounding box center [407, 236] width 0 height 8
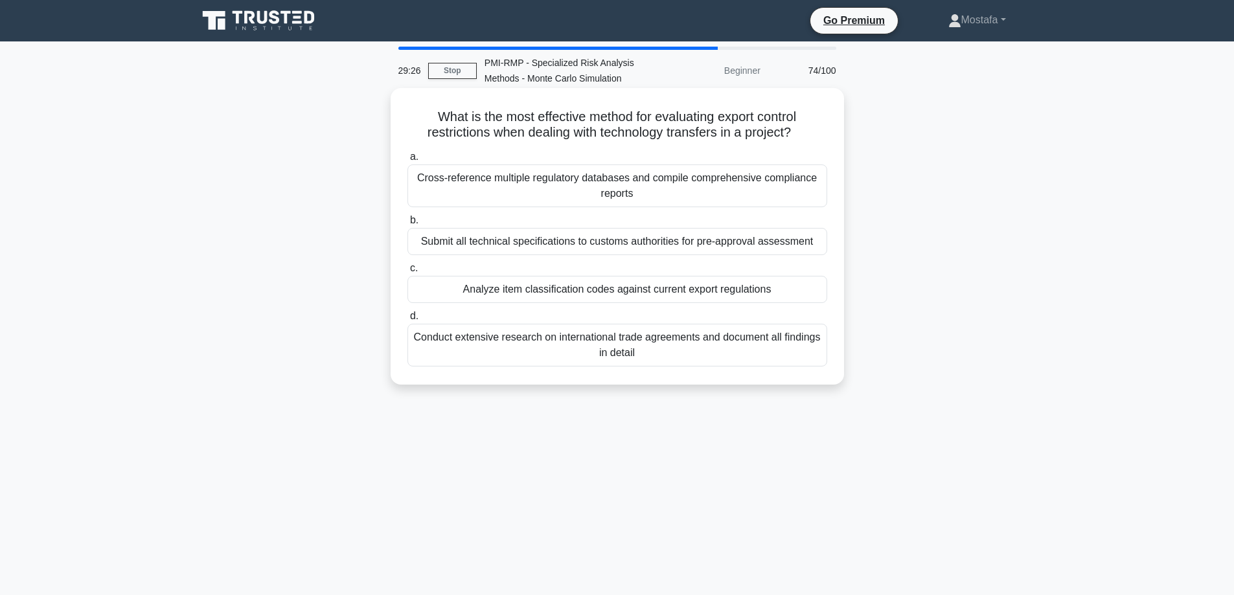
click at [796, 292] on div "Analyze item classification codes against current export regulations" at bounding box center [617, 289] width 420 height 27
click at [407, 273] on input "c. Analyze item classification codes against current export regulations" at bounding box center [407, 268] width 0 height 8
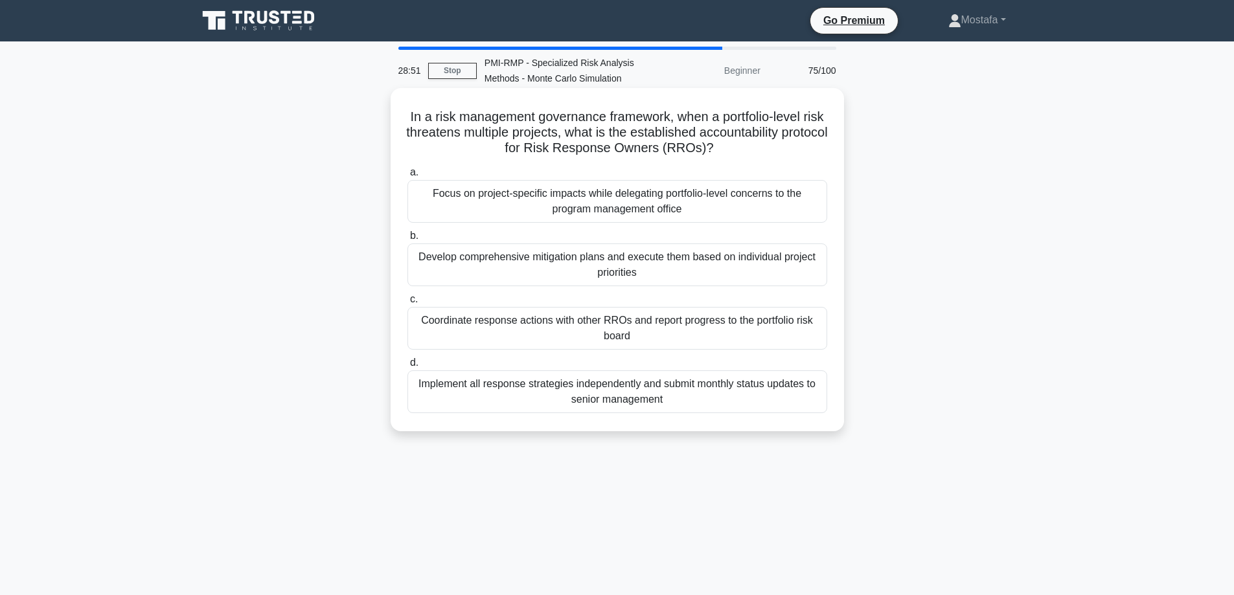
click at [806, 335] on div "Coordinate response actions with other RROs and report progress to the portfoli…" at bounding box center [617, 328] width 420 height 43
click at [407, 304] on input "c. Coordinate response actions with other RROs and report progress to the portf…" at bounding box center [407, 299] width 0 height 8
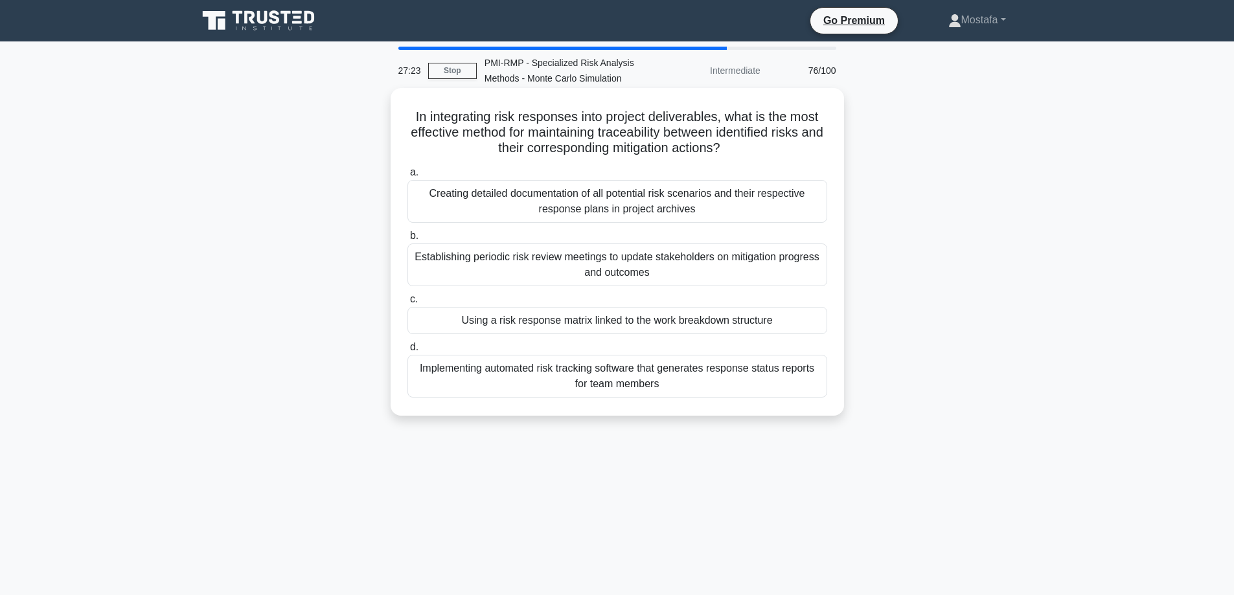
click at [803, 321] on div "Using a risk response matrix linked to the work breakdown structure" at bounding box center [617, 320] width 420 height 27
click at [407, 304] on input "c. Using a risk response matrix linked to the work breakdown structure" at bounding box center [407, 299] width 0 height 8
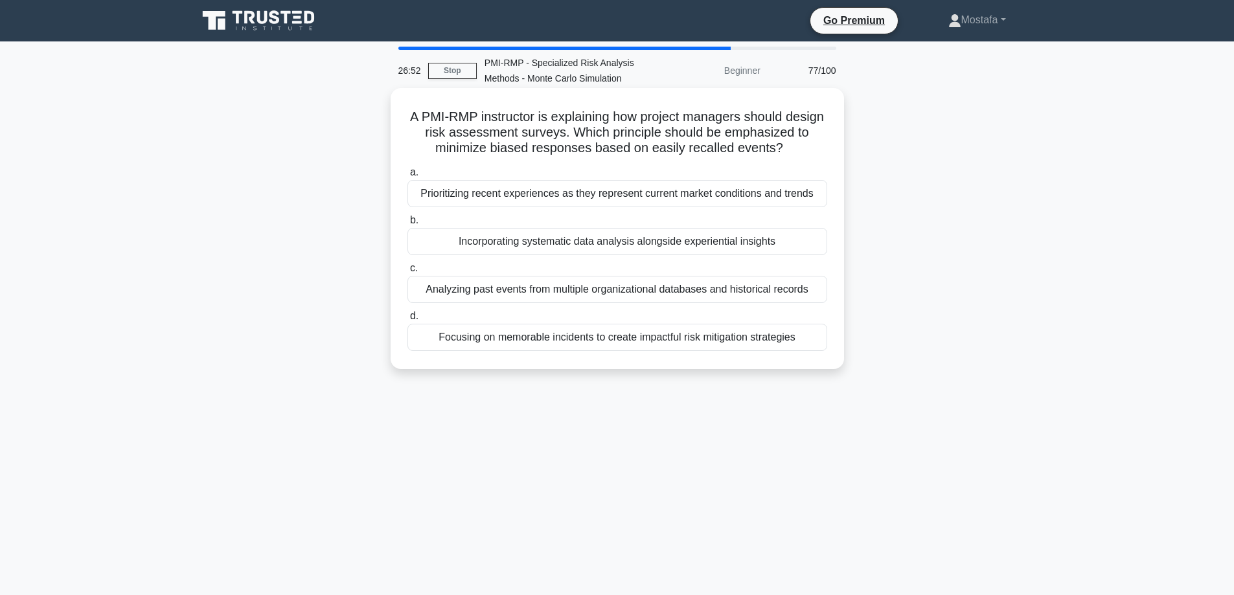
click at [812, 243] on div "Incorporating systematic data analysis alongside experiential insights" at bounding box center [617, 241] width 420 height 27
click at [407, 225] on input "b. Incorporating systematic data analysis alongside experiential insights" at bounding box center [407, 220] width 0 height 8
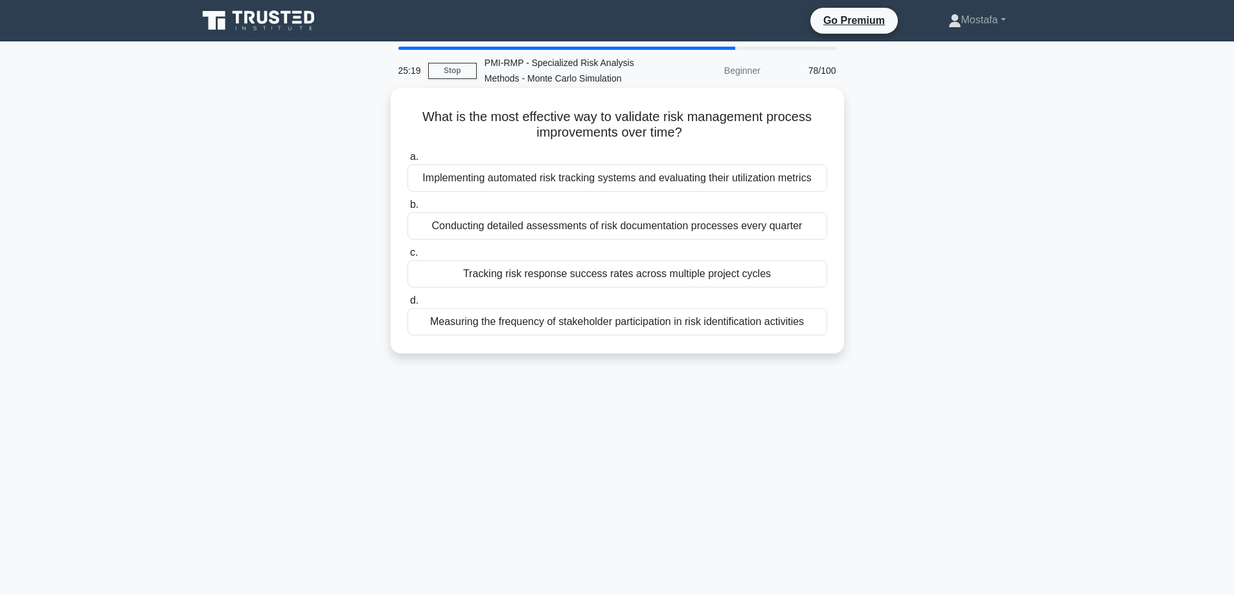
click at [813, 273] on div "Tracking risk response success rates across multiple project cycles" at bounding box center [617, 273] width 420 height 27
click at [407, 257] on input "c. Tracking risk response success rates across multiple project cycles" at bounding box center [407, 253] width 0 height 8
click at [786, 278] on div "Variance between expected and actual risk impact reduction" at bounding box center [617, 273] width 420 height 27
click at [407, 257] on input "c. Variance between expected and actual risk impact reduction" at bounding box center [407, 253] width 0 height 8
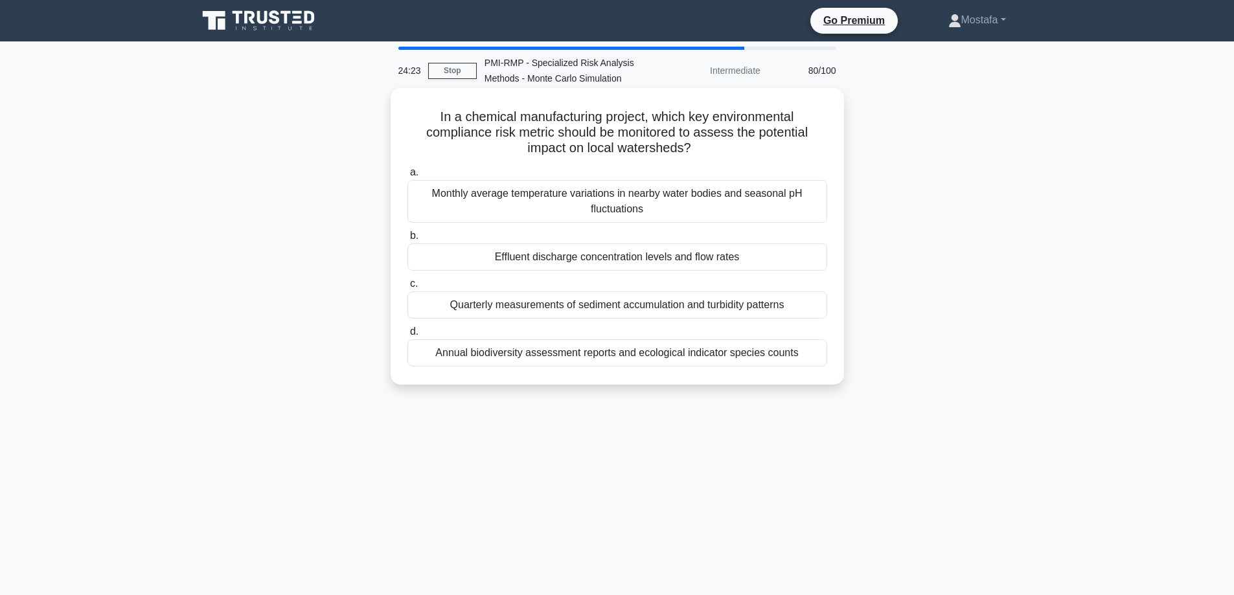
click at [812, 259] on div "Effluent discharge concentration levels and flow rates" at bounding box center [617, 257] width 420 height 27
click at [407, 240] on input "b. Effluent discharge concentration levels and flow rates" at bounding box center [407, 236] width 0 height 8
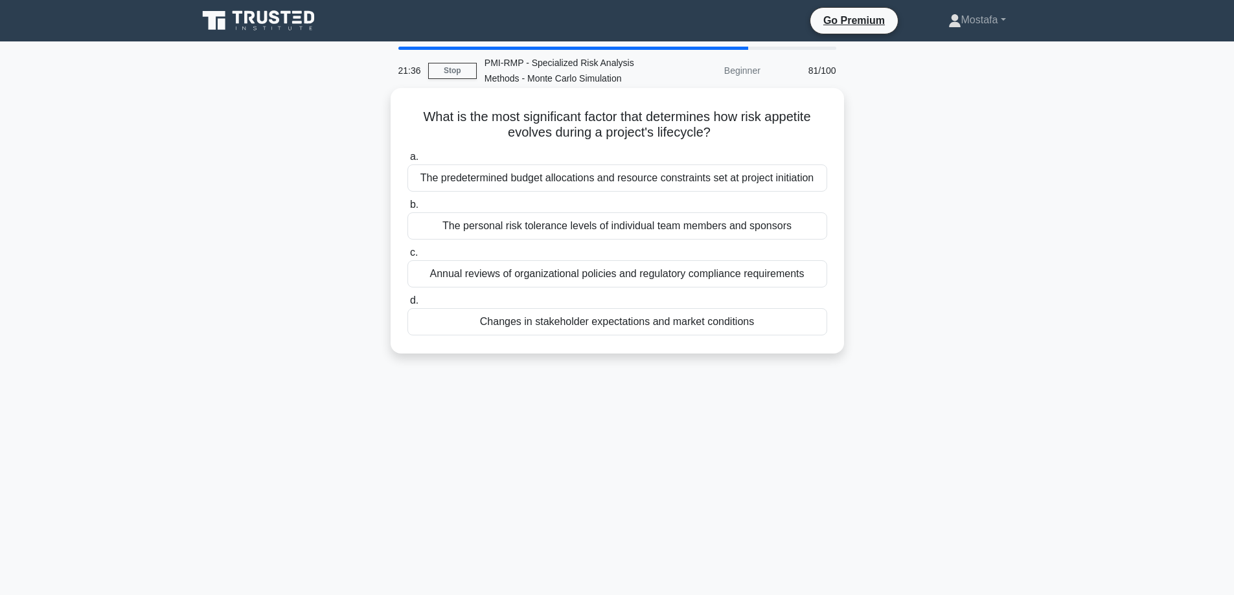
click at [799, 329] on div "Changes in stakeholder expectations and market conditions" at bounding box center [617, 321] width 420 height 27
click at [407, 305] on input "d. Changes in stakeholder expectations and market conditions" at bounding box center [407, 301] width 0 height 8
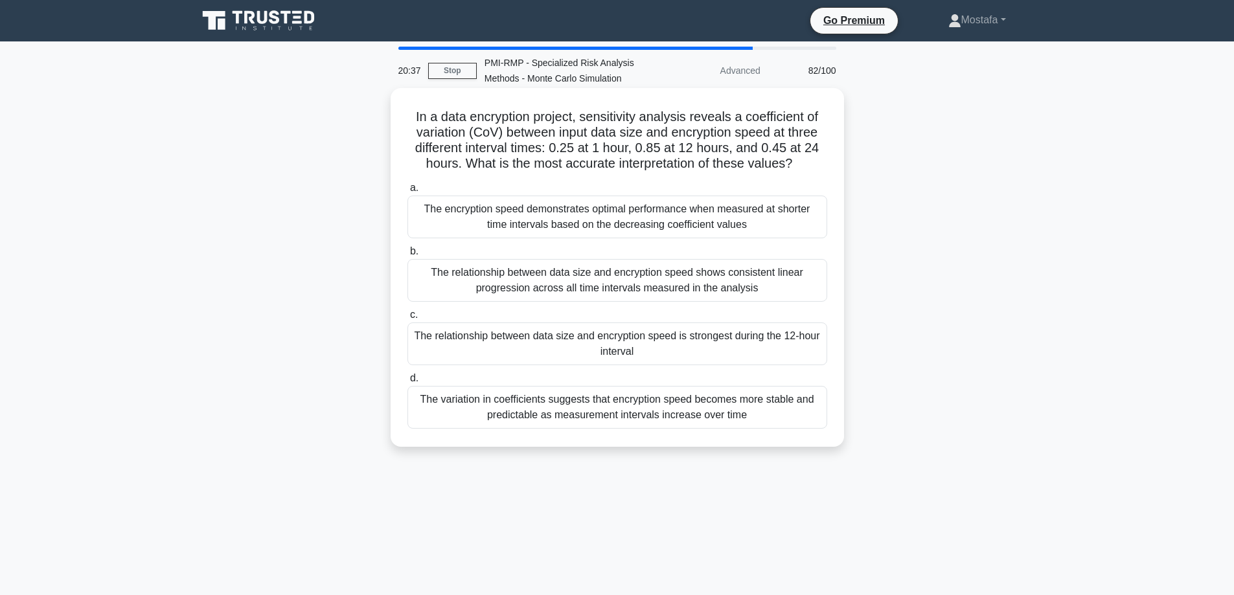
click at [813, 355] on div "The relationship between data size and encryption speed is strongest during the…" at bounding box center [617, 344] width 420 height 43
click at [407, 319] on input "c. The relationship between data size and encryption speed is strongest during …" at bounding box center [407, 315] width 0 height 8
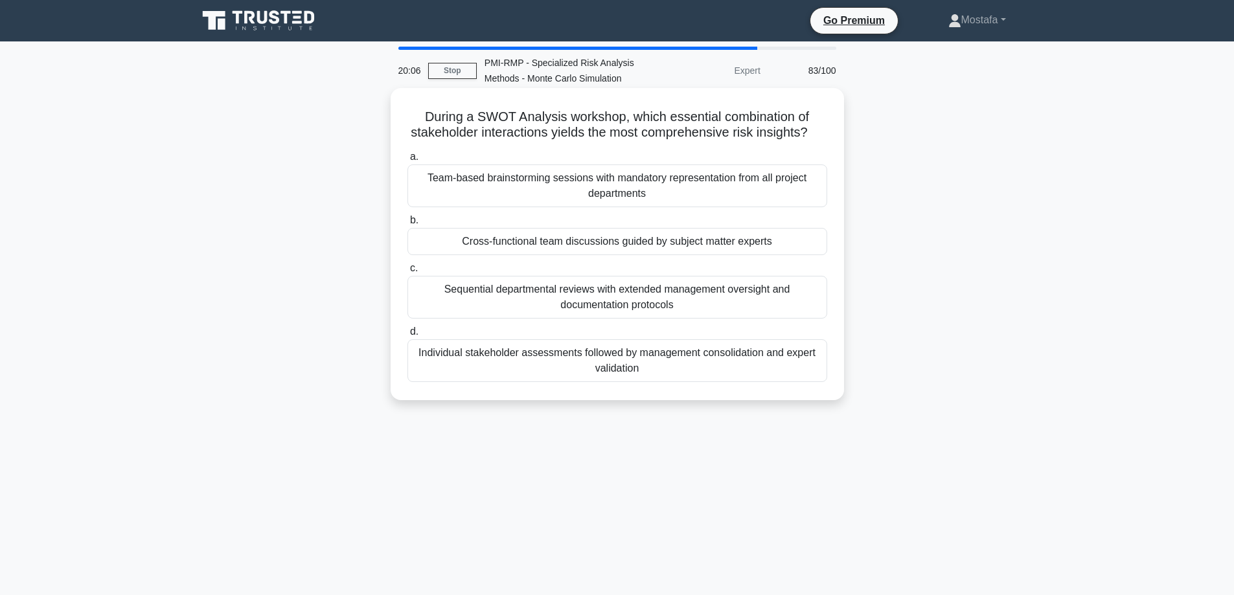
click at [803, 255] on div "Cross-functional team discussions guided by subject matter experts" at bounding box center [617, 241] width 420 height 27
click at [407, 225] on input "b. Cross-functional team discussions guided by subject matter experts" at bounding box center [407, 220] width 0 height 8
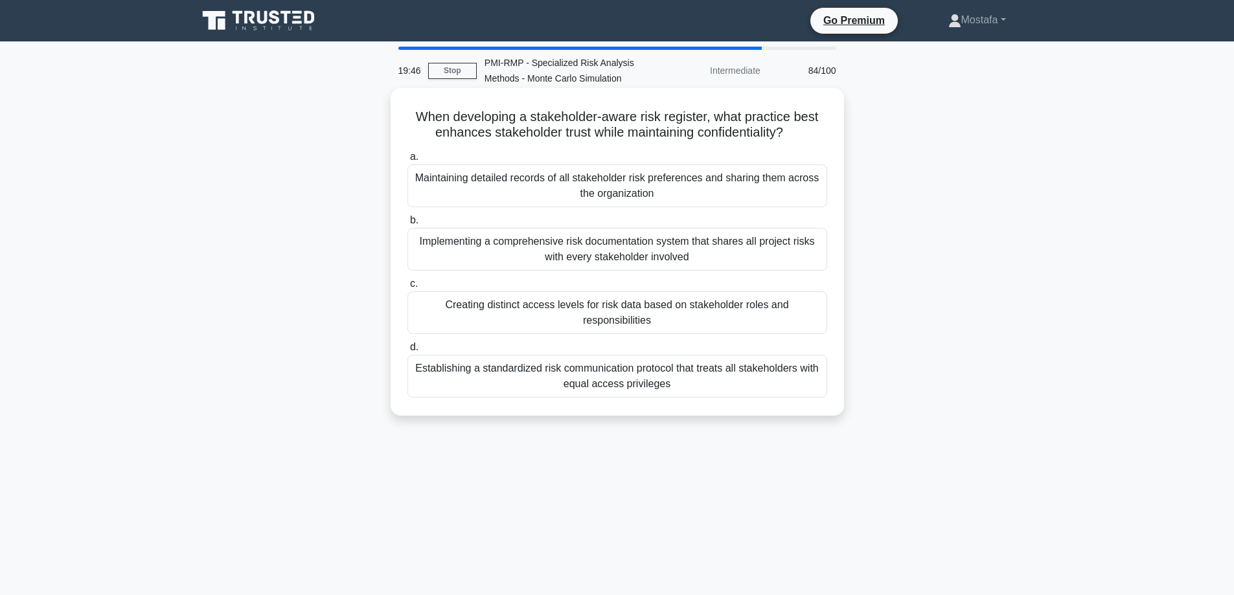
click at [810, 319] on div "Creating distinct access levels for risk data based on stakeholder roles and re…" at bounding box center [617, 312] width 420 height 43
click at [407, 288] on input "c. Creating distinct access levels for risk data based on stakeholder roles and…" at bounding box center [407, 284] width 0 height 8
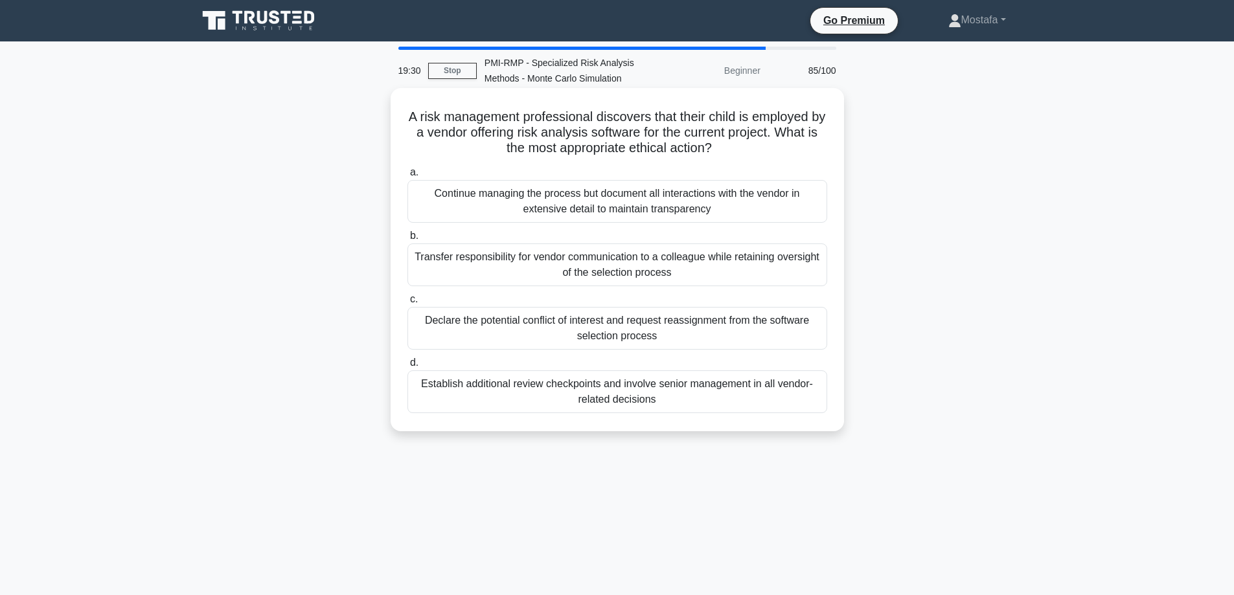
click at [813, 332] on div "Declare the potential conflict of interest and request reassignment from the so…" at bounding box center [617, 328] width 420 height 43
click at [407, 304] on input "c. Declare the potential conflict of interest and request reassignment from the…" at bounding box center [407, 299] width 0 height 8
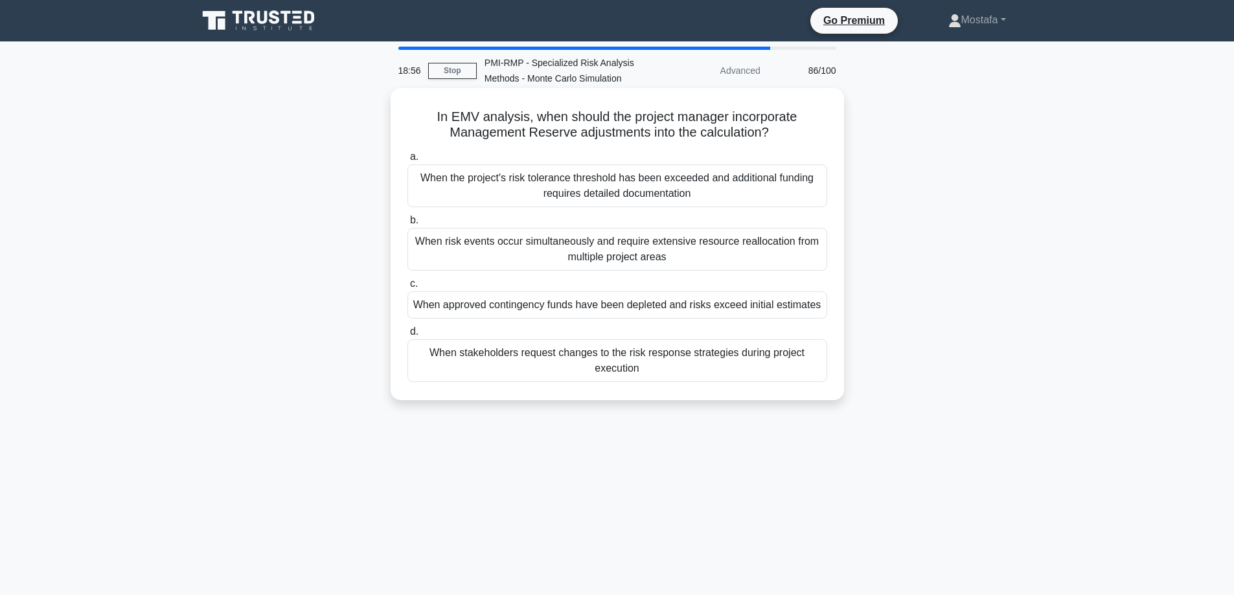
click at [818, 302] on div "When approved contingency funds have been depleted and risks exceed initial est…" at bounding box center [617, 304] width 420 height 27
click at [407, 288] on input "c. When approved contingency funds have been depleted and risks exceed initial …" at bounding box center [407, 284] width 0 height 8
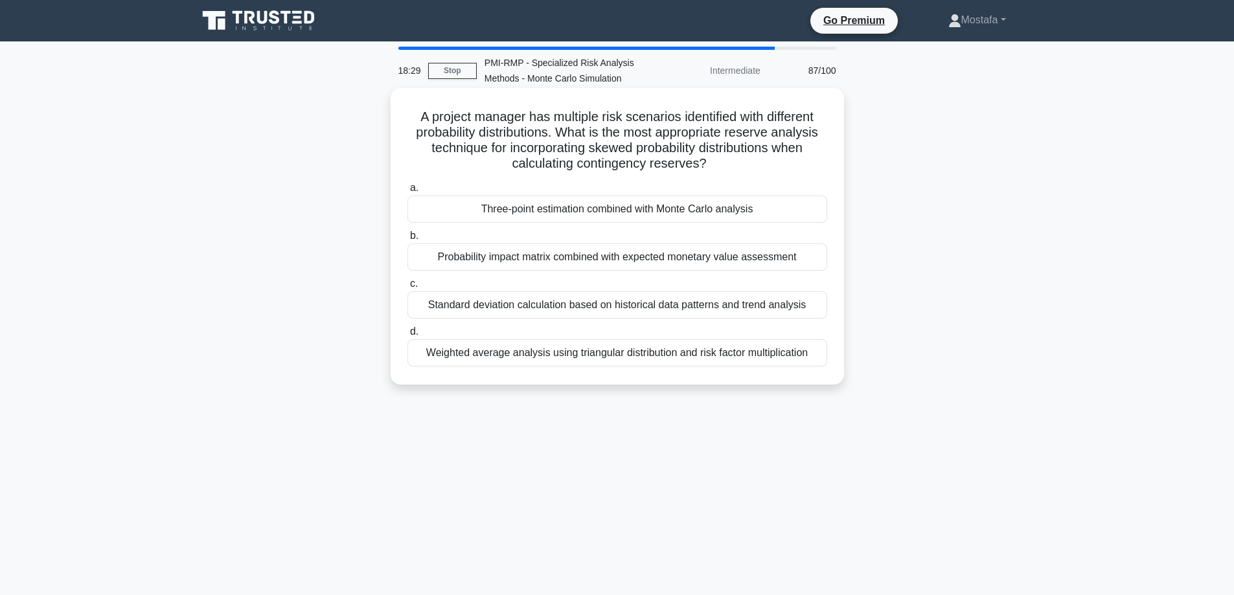
click at [812, 213] on div "Three-point estimation combined with Monte Carlo analysis" at bounding box center [617, 209] width 420 height 27
click at [407, 192] on input "a. Three-point estimation combined with Monte Carlo analysis" at bounding box center [407, 188] width 0 height 8
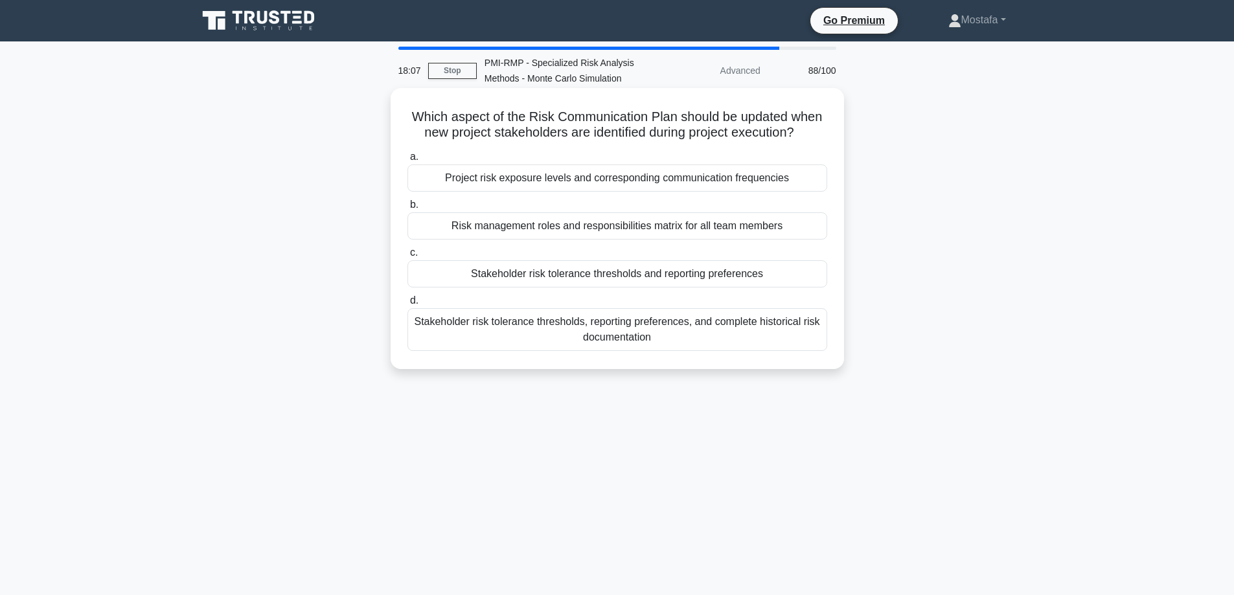
click at [816, 275] on div "Stakeholder risk tolerance thresholds and reporting preferences" at bounding box center [617, 273] width 420 height 27
click at [407, 257] on input "c. Stakeholder risk tolerance thresholds and reporting preferences" at bounding box center [407, 253] width 0 height 8
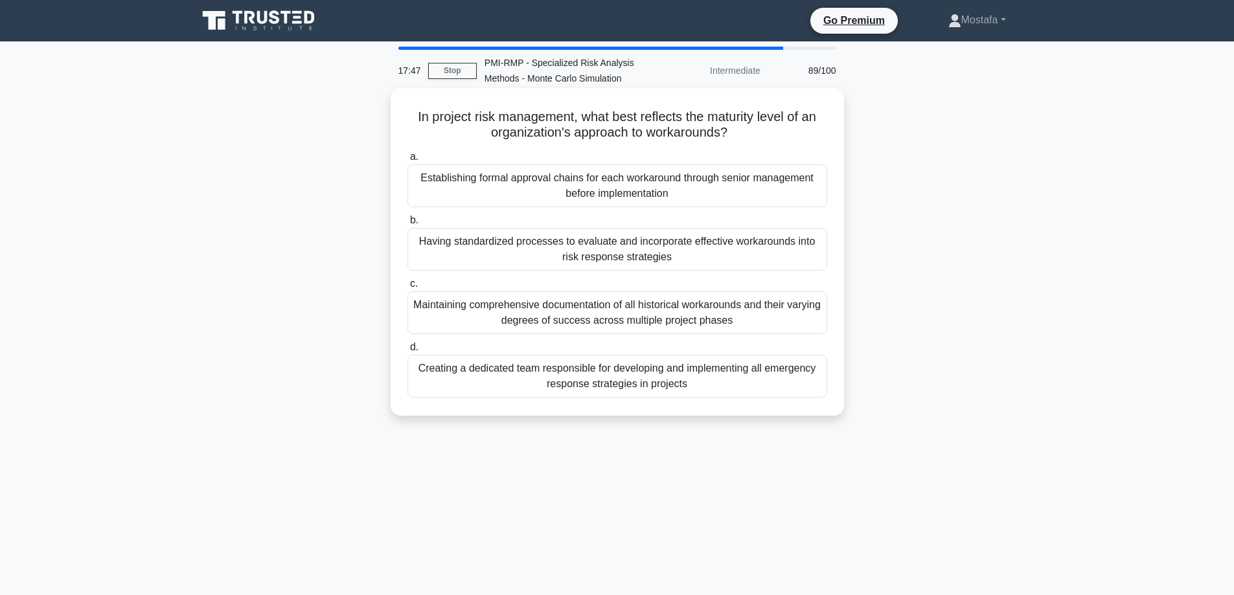
click at [806, 260] on div "Having standardized processes to evaluate and incorporate effective workarounds…" at bounding box center [617, 249] width 420 height 43
click at [407, 225] on input "b. Having standardized processes to evaluate and incorporate effective workarou…" at bounding box center [407, 220] width 0 height 8
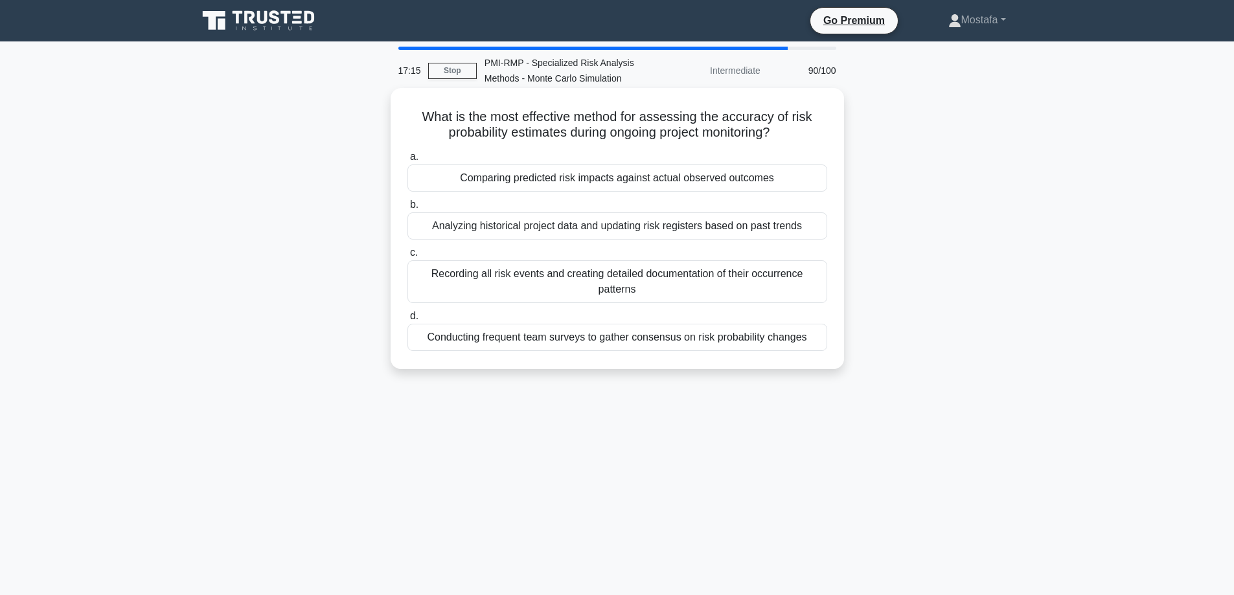
click at [810, 179] on div "Comparing predicted risk impacts against actual observed outcomes" at bounding box center [617, 178] width 420 height 27
click at [407, 161] on input "a. Comparing predicted risk impacts against actual observed outcomes" at bounding box center [407, 157] width 0 height 8
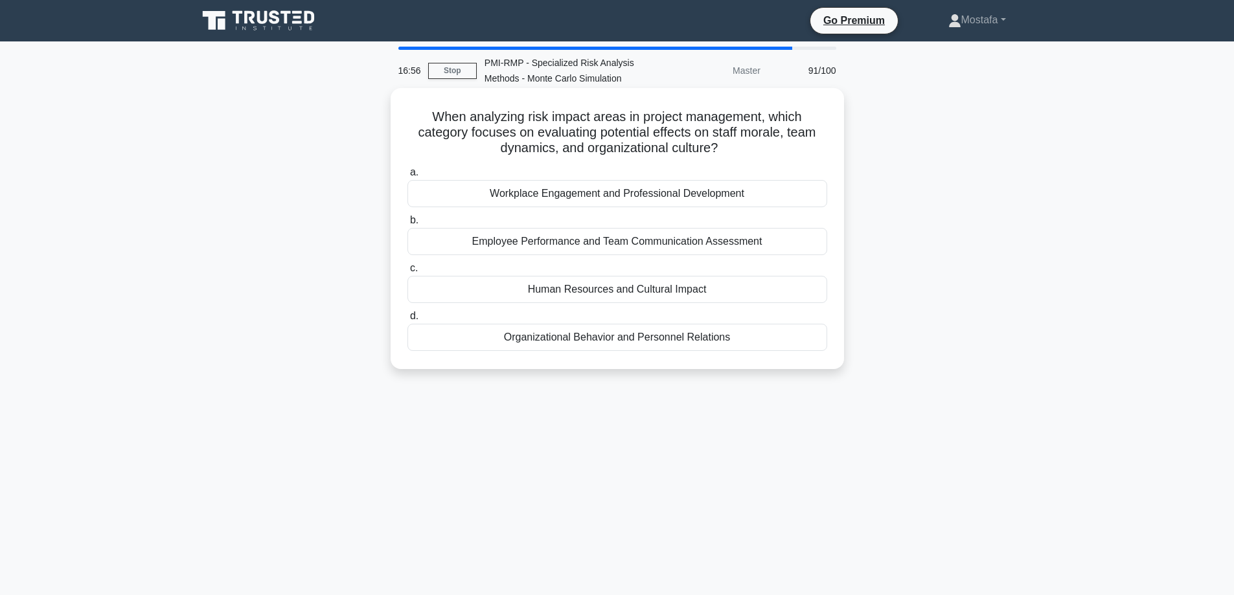
click at [795, 295] on div "Human Resources and Cultural Impact" at bounding box center [617, 289] width 420 height 27
click at [407, 273] on input "c. Human Resources and Cultural Impact" at bounding box center [407, 268] width 0 height 8
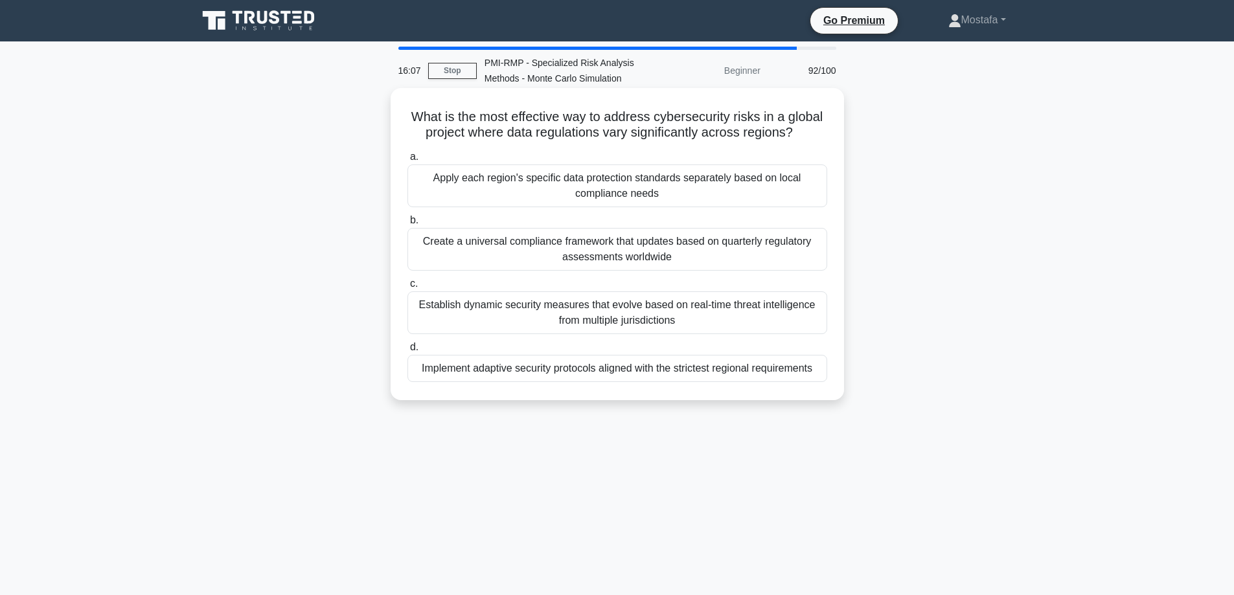
click at [821, 326] on div "Establish dynamic security measures that evolve based on real-time threat intel…" at bounding box center [617, 312] width 420 height 43
click at [407, 288] on input "c. Establish dynamic security measures that evolve based on real-time threat in…" at bounding box center [407, 284] width 0 height 8
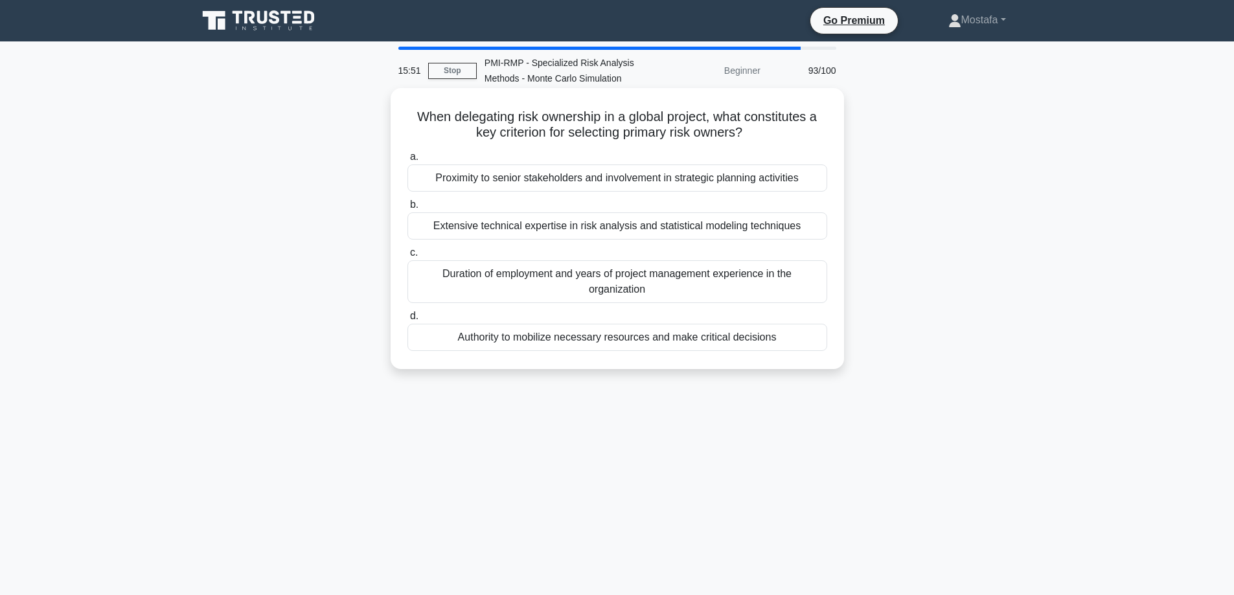
click at [814, 345] on div "Authority to mobilize necessary resources and make critical decisions" at bounding box center [617, 337] width 420 height 27
click at [407, 321] on input "d. Authority to mobilize necessary resources and make critical decisions" at bounding box center [407, 316] width 0 height 8
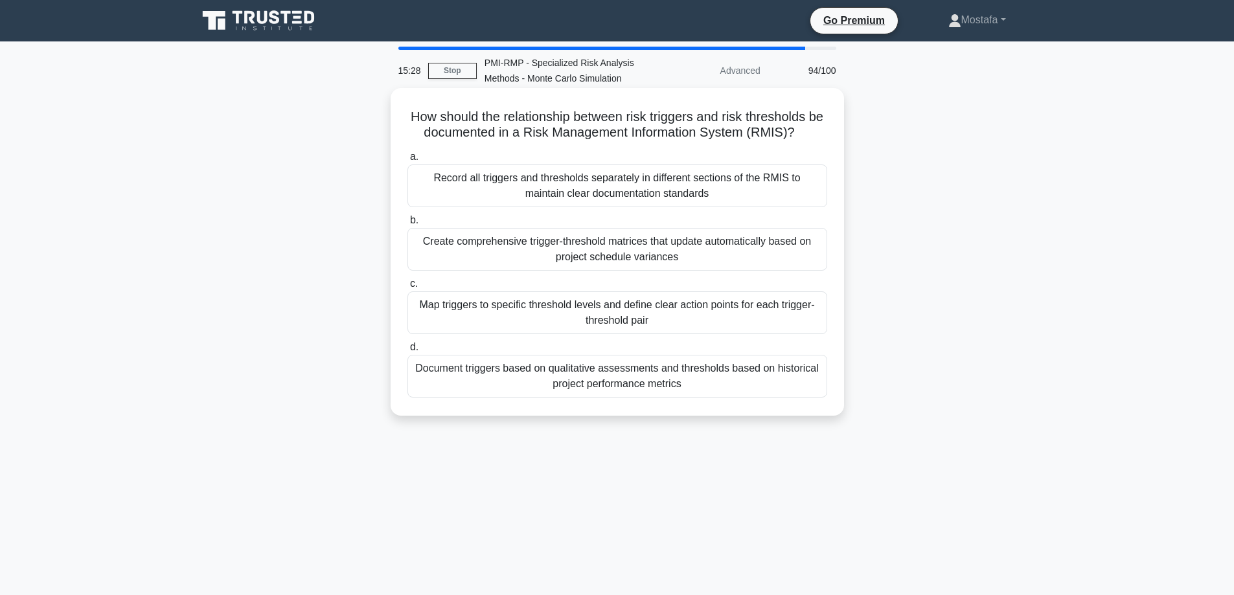
click at [807, 329] on div "Map triggers to specific threshold levels and define clear action points for ea…" at bounding box center [617, 312] width 420 height 43
click at [407, 288] on input "c. Map triggers to specific threshold levels and define clear action points for…" at bounding box center [407, 284] width 0 height 8
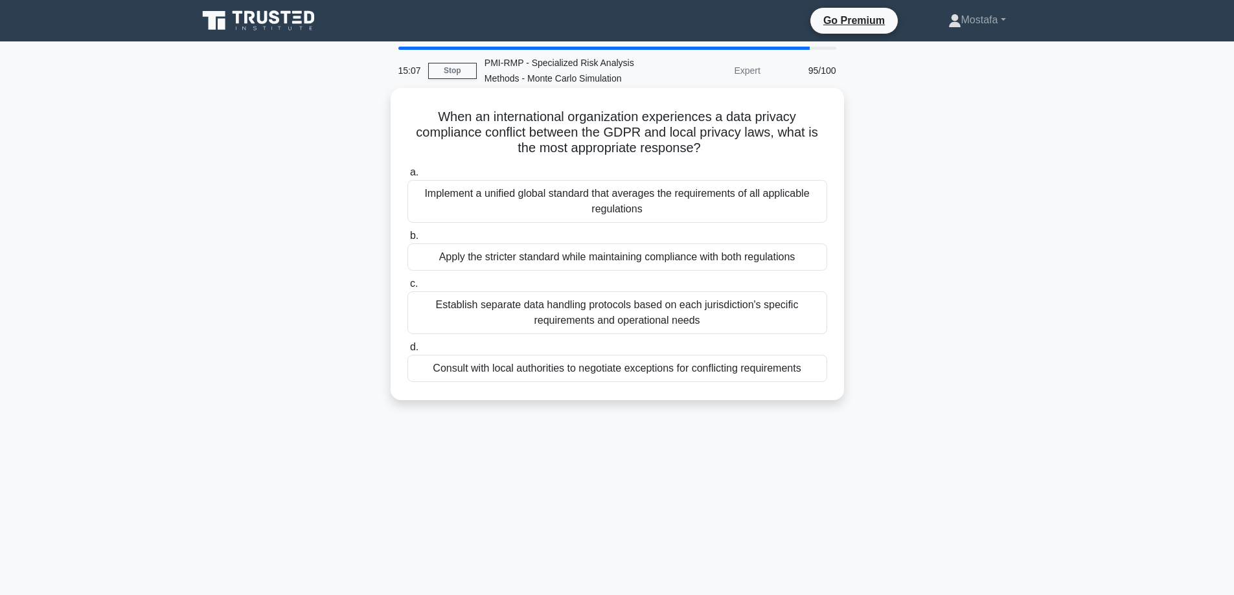
click at [811, 258] on div "Apply the stricter standard while maintaining compliance with both regulations" at bounding box center [617, 257] width 420 height 27
click at [407, 240] on input "b. Apply the stricter standard while maintaining compliance with both regulatio…" at bounding box center [407, 236] width 0 height 8
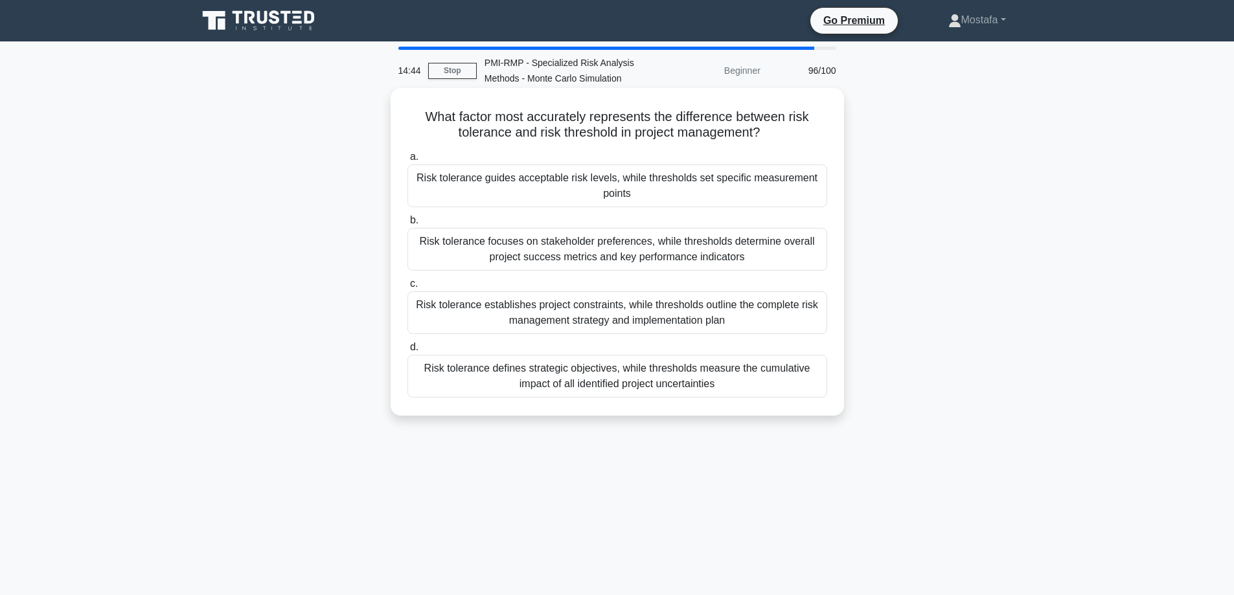
click at [802, 193] on div "Risk tolerance guides acceptable risk levels, while thresholds set specific mea…" at bounding box center [617, 186] width 420 height 43
click at [407, 161] on input "a. Risk tolerance guides acceptable risk levels, while thresholds set specific …" at bounding box center [407, 157] width 0 height 8
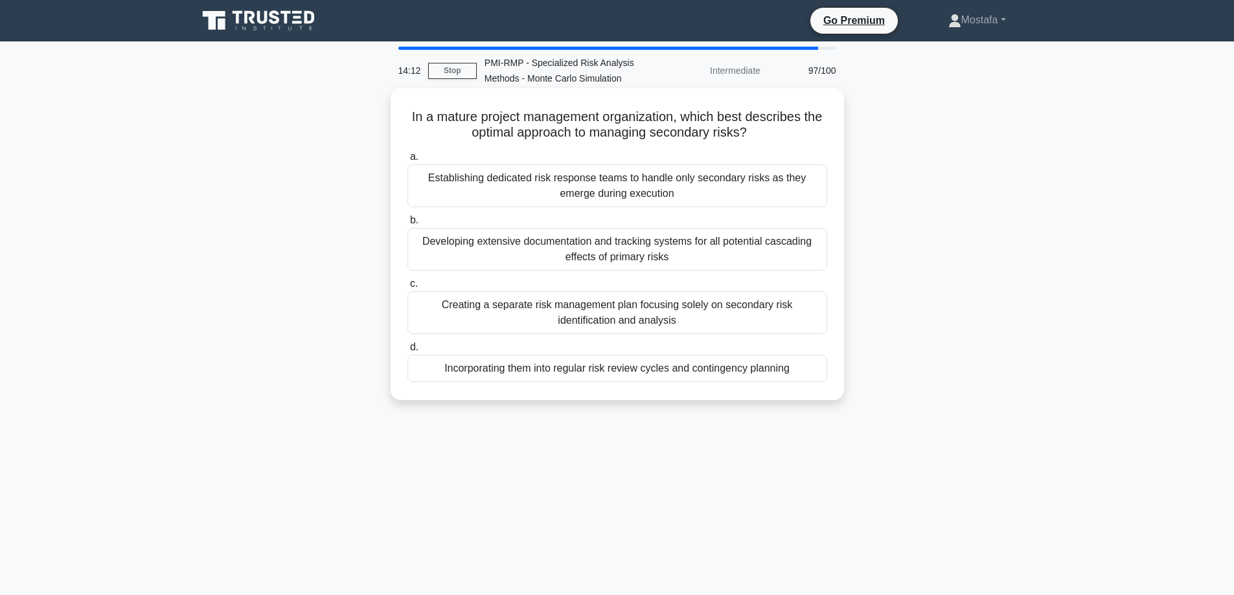
click at [819, 374] on div "Incorporating them into regular risk review cycles and contingency planning" at bounding box center [617, 368] width 420 height 27
click at [407, 352] on input "d. Incorporating them into regular risk review cycles and contingency planning" at bounding box center [407, 347] width 0 height 8
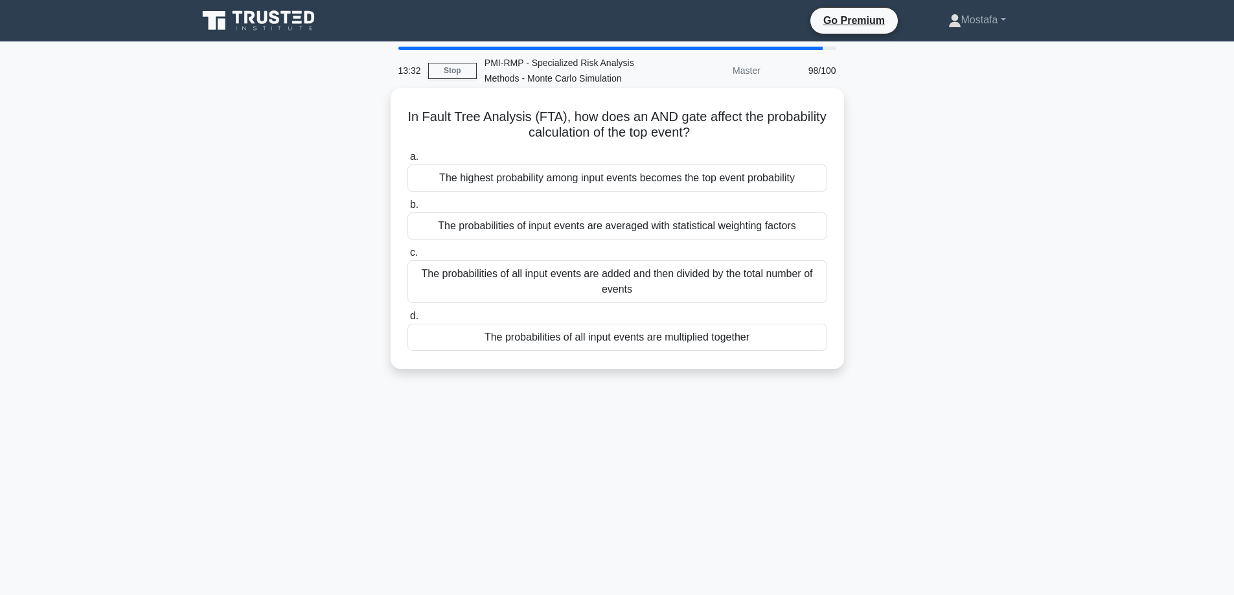
click at [810, 343] on div "The probabilities of all input events are multiplied together" at bounding box center [617, 337] width 420 height 27
click at [407, 321] on input "d. The probabilities of all input events are multiplied together" at bounding box center [407, 316] width 0 height 8
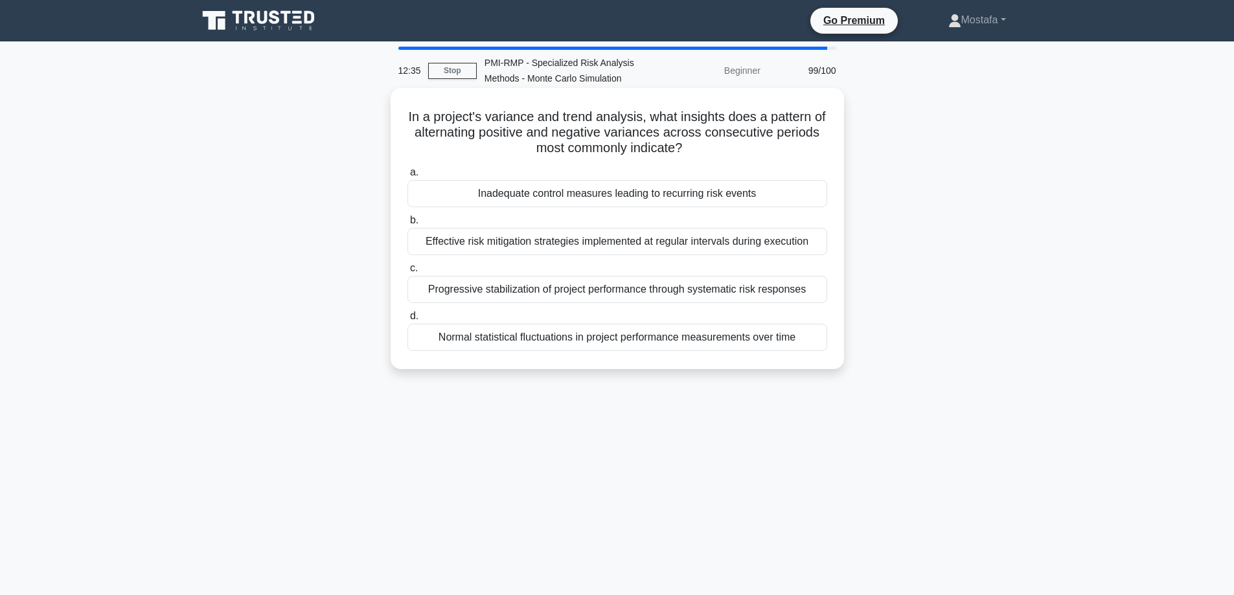
click at [804, 199] on div "Inadequate control measures leading to recurring risk events" at bounding box center [617, 193] width 420 height 27
click at [407, 177] on input "a. Inadequate control measures leading to recurring risk events" at bounding box center [407, 172] width 0 height 8
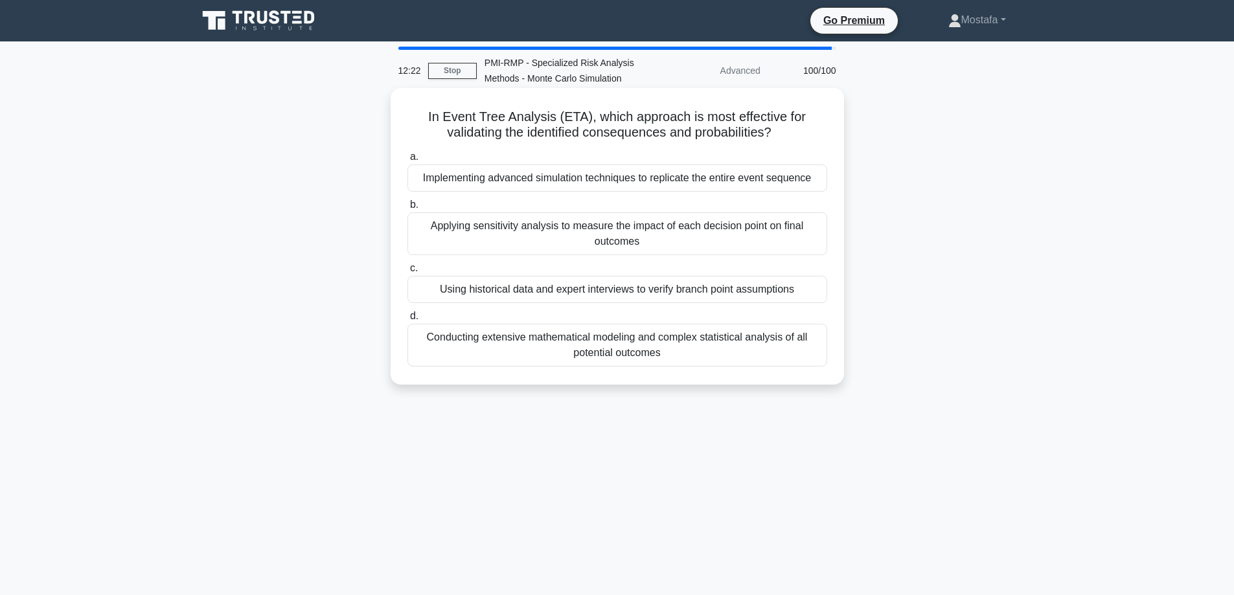
click at [817, 295] on div "Using historical data and expert interviews to verify branch point assumptions" at bounding box center [617, 289] width 420 height 27
click at [407, 273] on input "c. Using historical data and expert interviews to verify branch point assumptio…" at bounding box center [407, 268] width 0 height 8
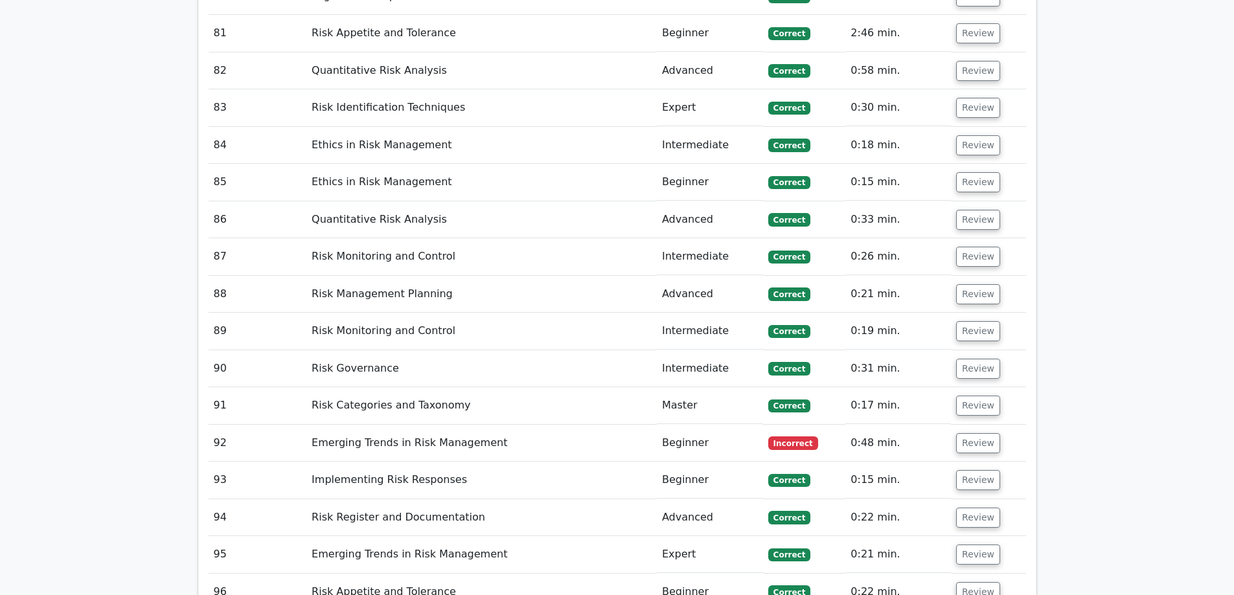
scroll to position [5700, 0]
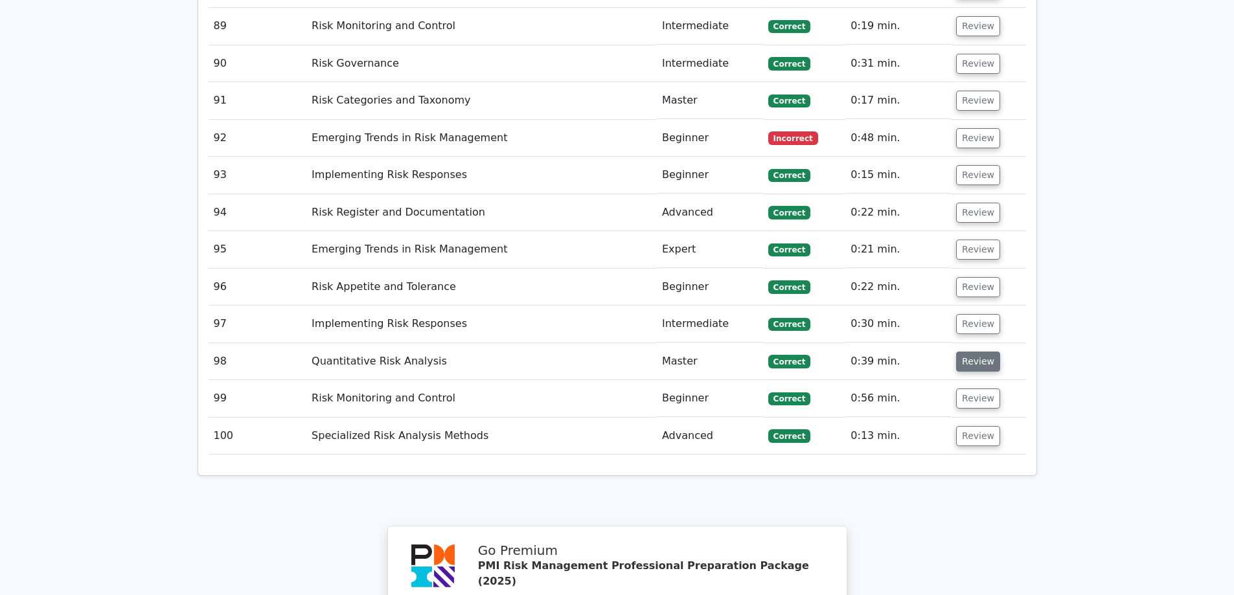
click at [974, 352] on button "Review" at bounding box center [978, 362] width 44 height 20
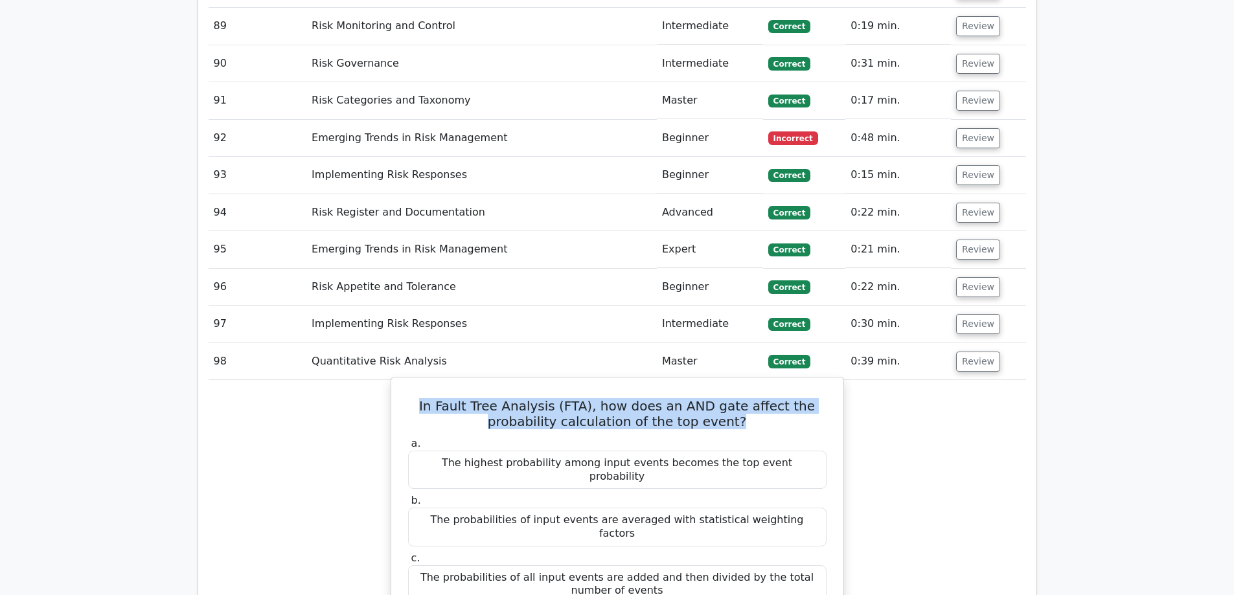
drag, startPoint x: 736, startPoint y: 363, endPoint x: 425, endPoint y: 343, distance: 311.5
click at [425, 398] on h5 "In Fault Tree Analysis (FTA), how does an AND gate affect the probability calcu…" at bounding box center [617, 413] width 421 height 31
copy h5 "In Fault Tree Analysis (FTA), how does an AND gate affect the probability calcu…"
drag, startPoint x: 767, startPoint y: 550, endPoint x: 453, endPoint y: 536, distance: 313.8
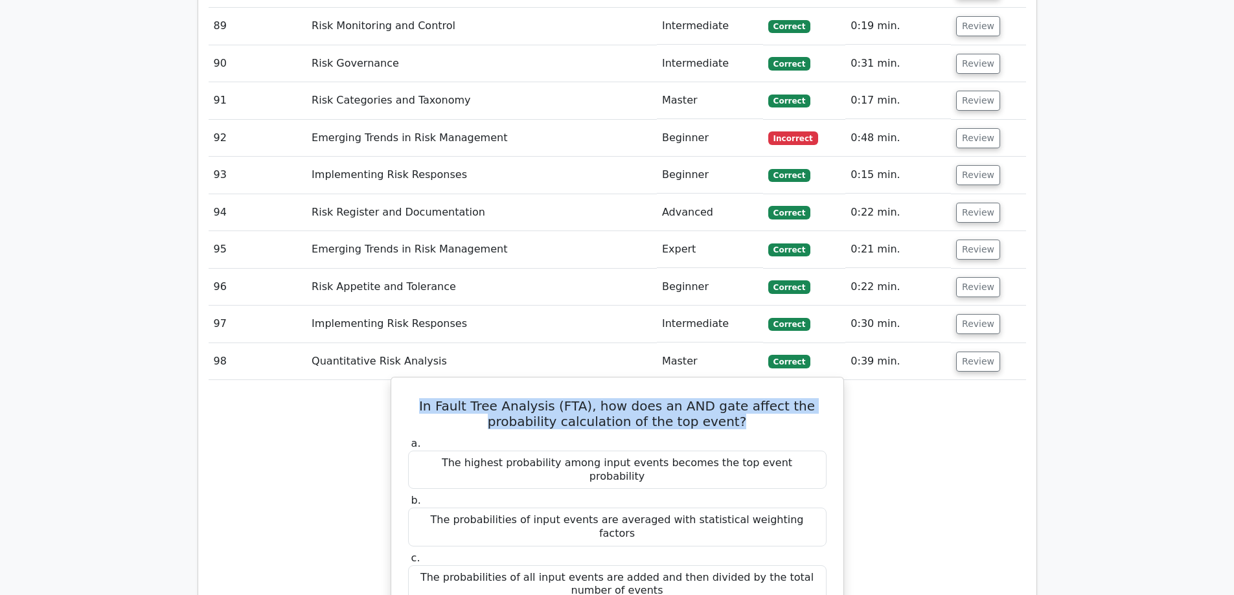
copy div "The probabilities of all input events are multiplied together"
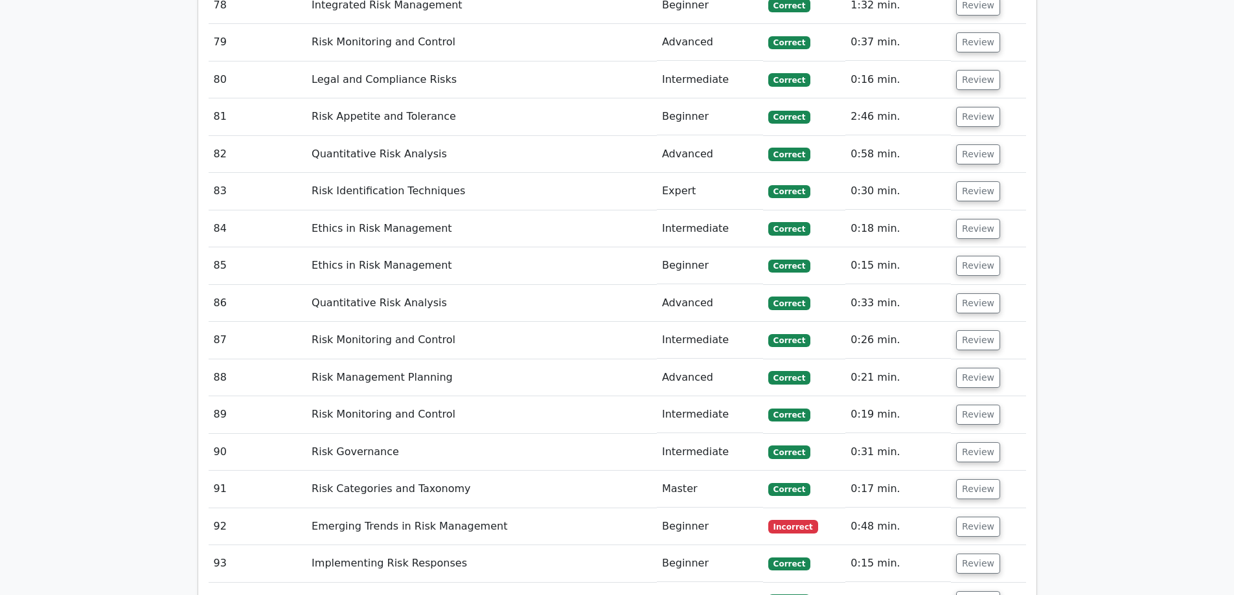
scroll to position [5182, 0]
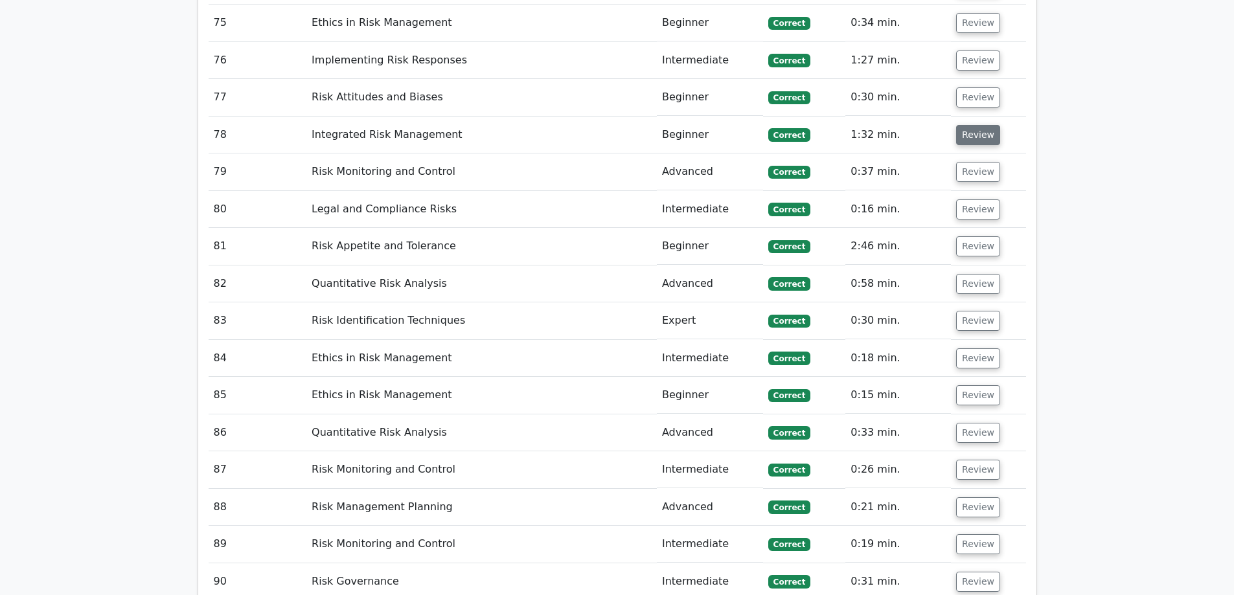
click at [971, 125] on button "Review" at bounding box center [978, 135] width 44 height 20
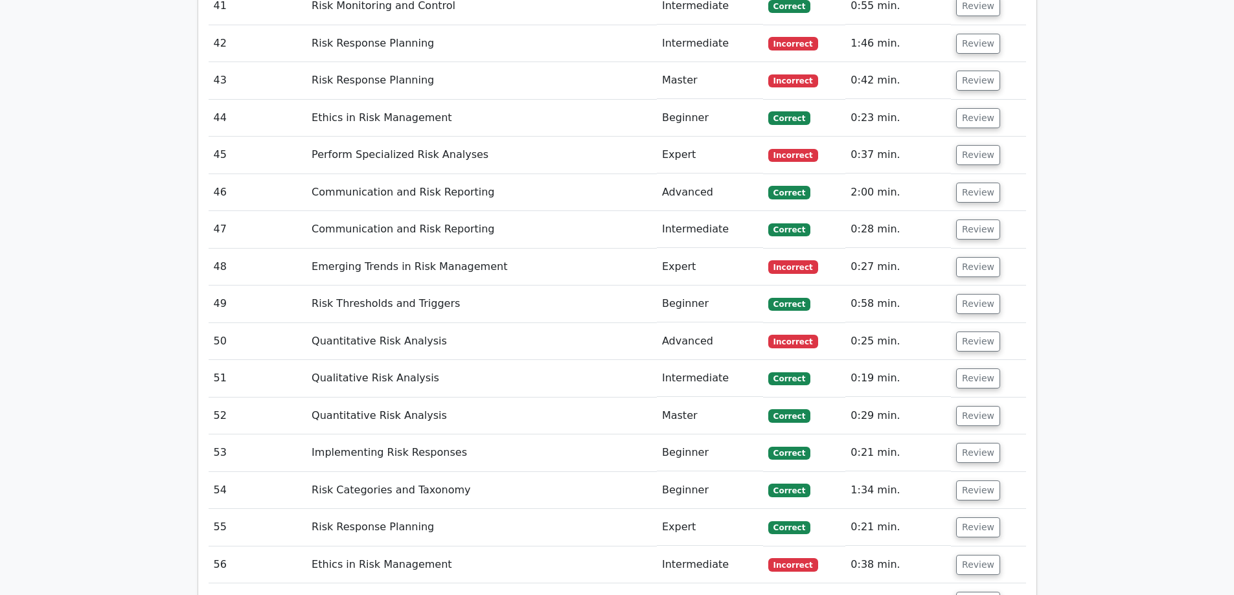
scroll to position [3822, 0]
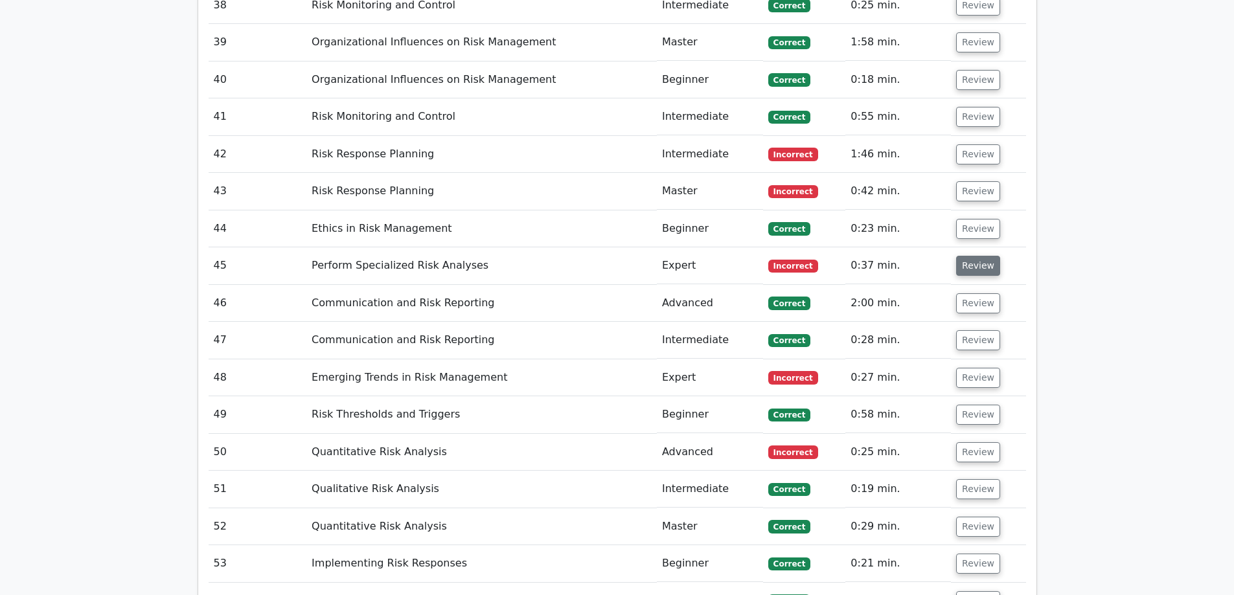
click at [973, 256] on button "Review" at bounding box center [978, 266] width 44 height 20
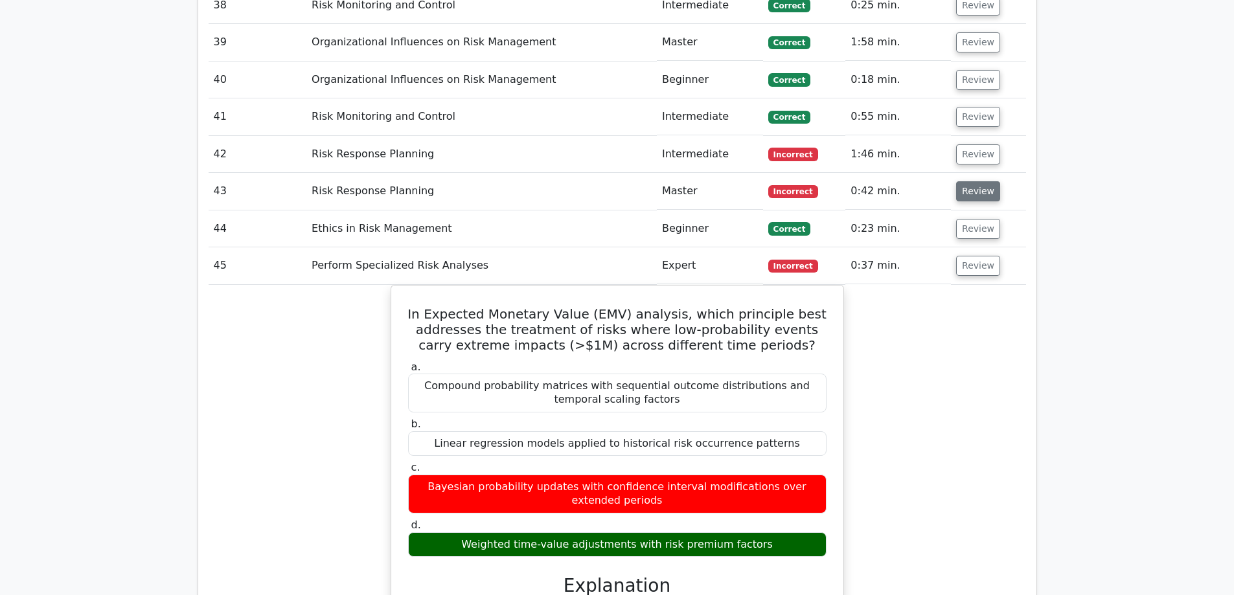
click at [972, 181] on button "Review" at bounding box center [978, 191] width 44 height 20
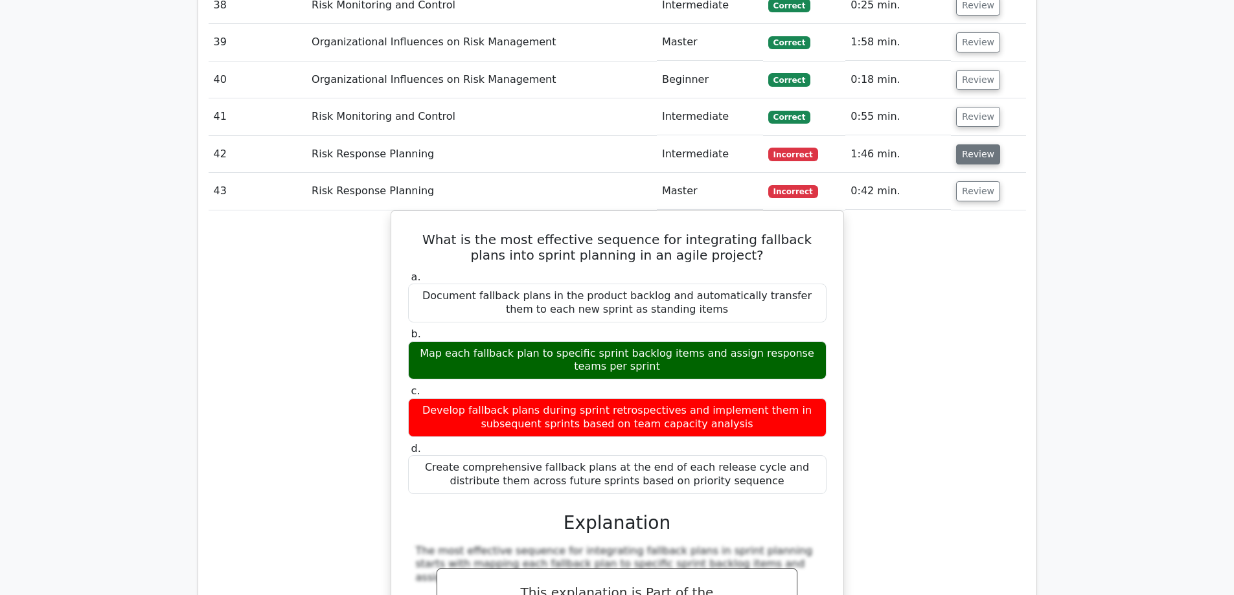
click at [982, 144] on button "Review" at bounding box center [978, 154] width 44 height 20
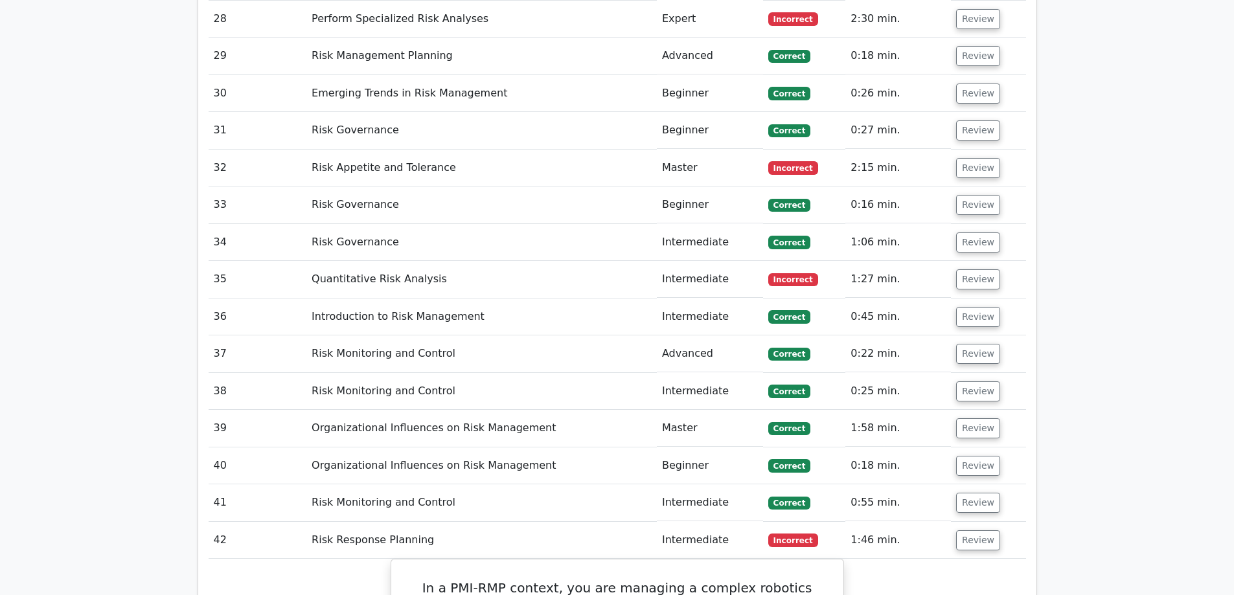
scroll to position [3433, 0]
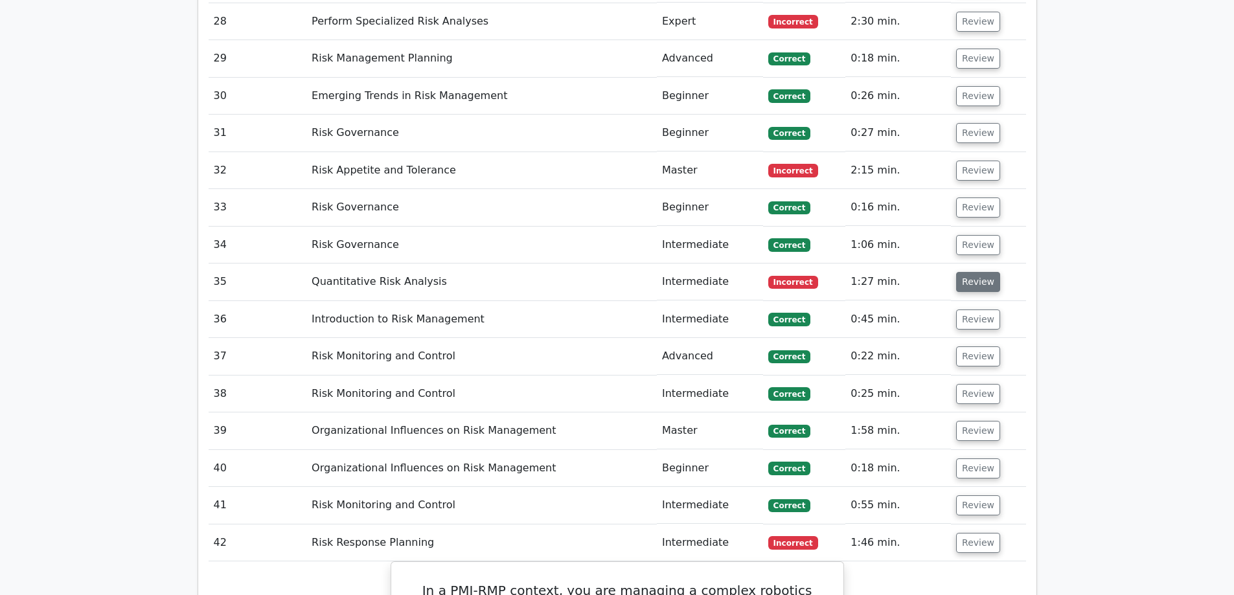
click at [984, 272] on button "Review" at bounding box center [978, 282] width 44 height 20
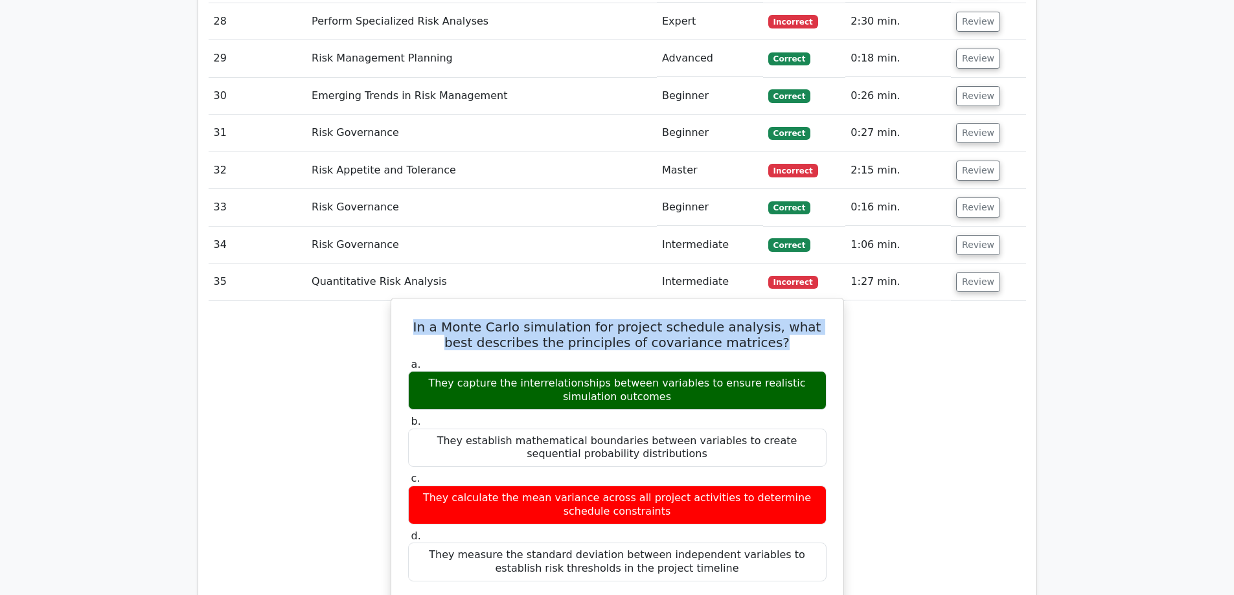
drag, startPoint x: 769, startPoint y: 285, endPoint x: 405, endPoint y: 270, distance: 364.3
drag, startPoint x: 653, startPoint y: 337, endPoint x: 416, endPoint y: 323, distance: 236.9
click at [416, 371] on div "They capture the interrelationships between variables to ensure realistic simul…" at bounding box center [617, 390] width 418 height 39
copy div "They capture the interrelationships between variables to ensure realistic simul…"
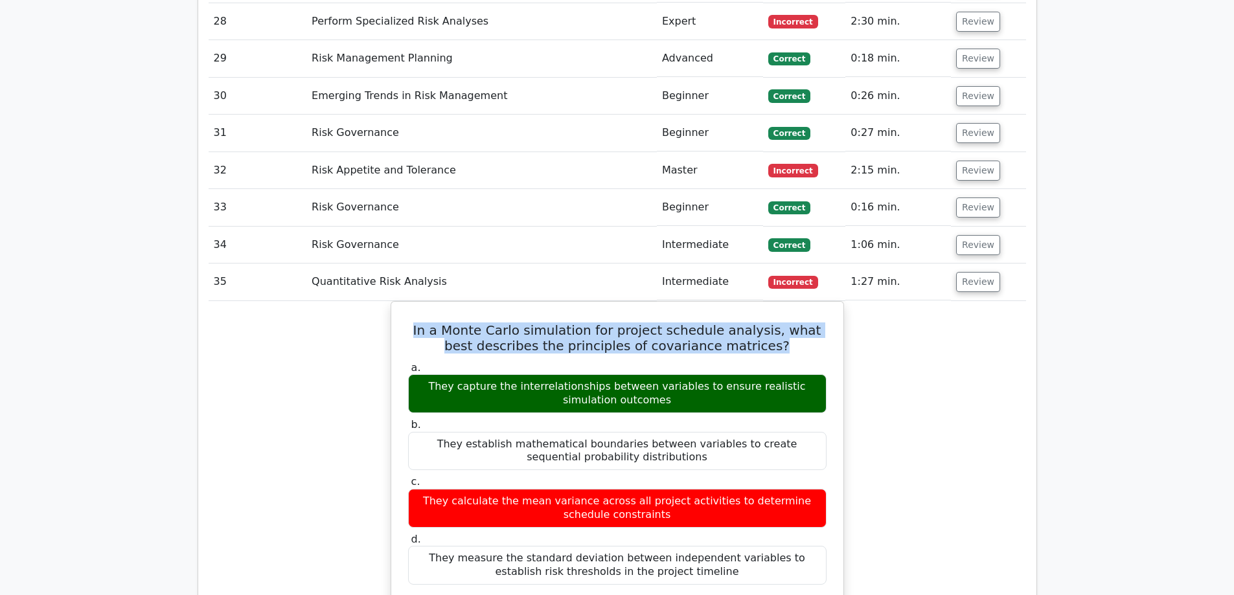
scroll to position [3303, 0]
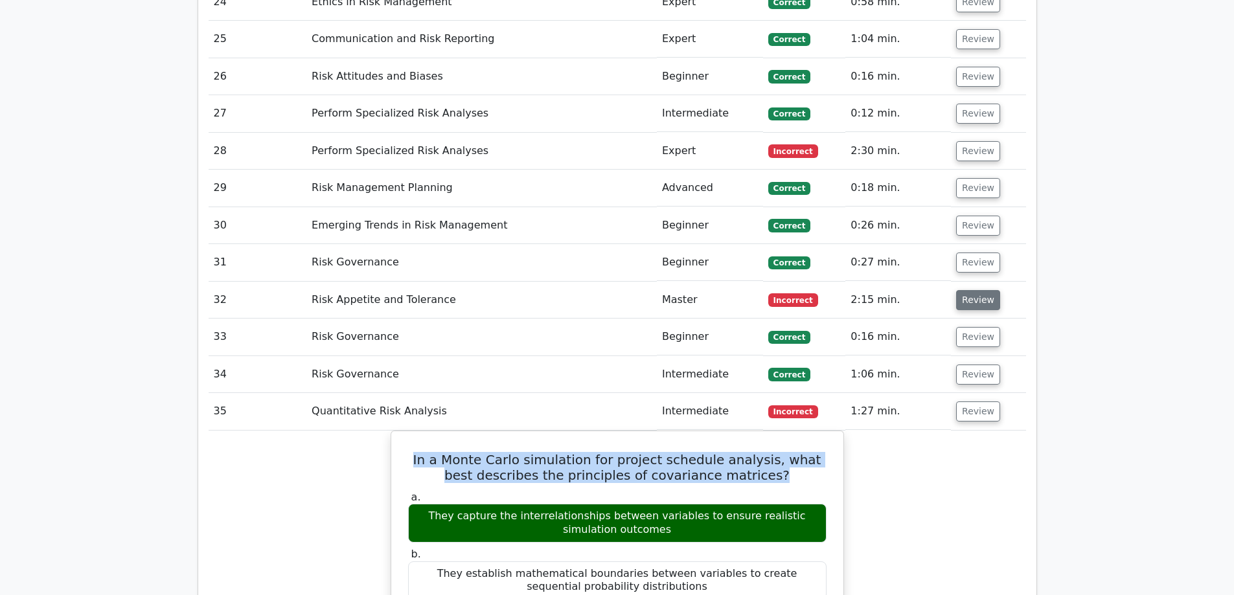
click at [966, 290] on button "Review" at bounding box center [978, 300] width 44 height 20
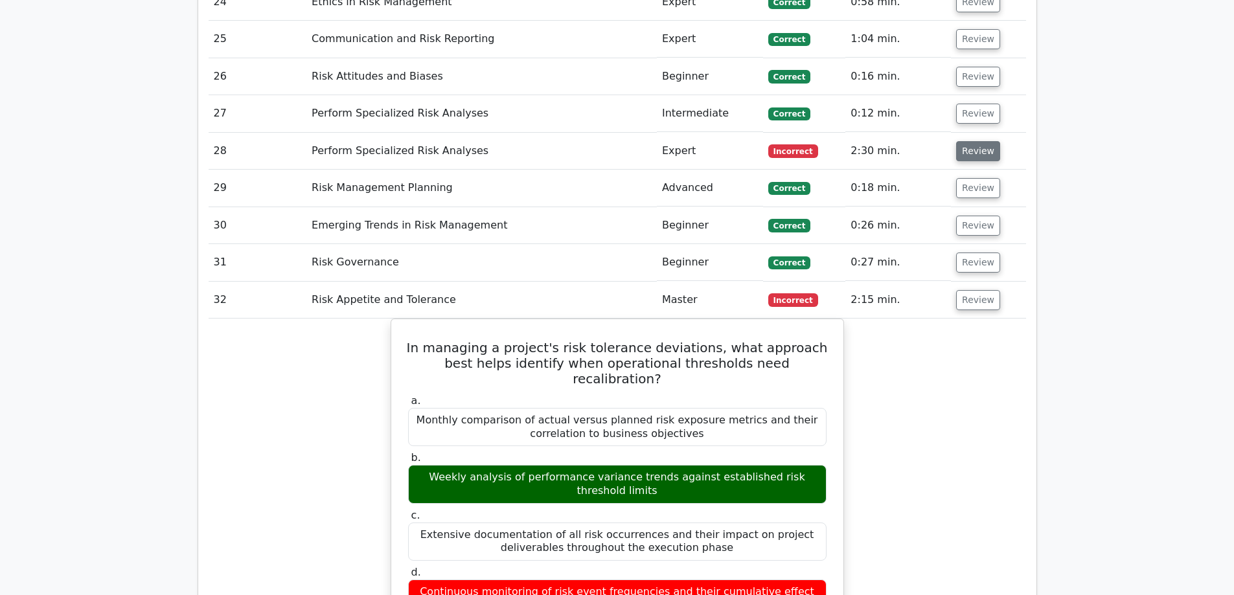
click at [974, 141] on button "Review" at bounding box center [978, 151] width 44 height 20
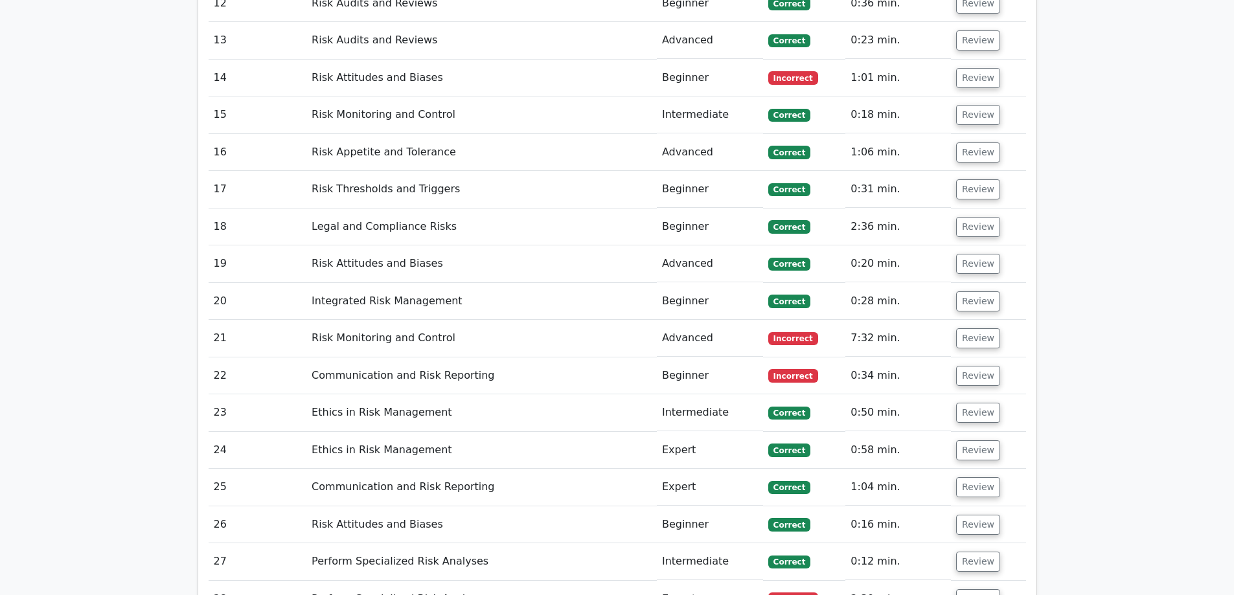
scroll to position [2850, 0]
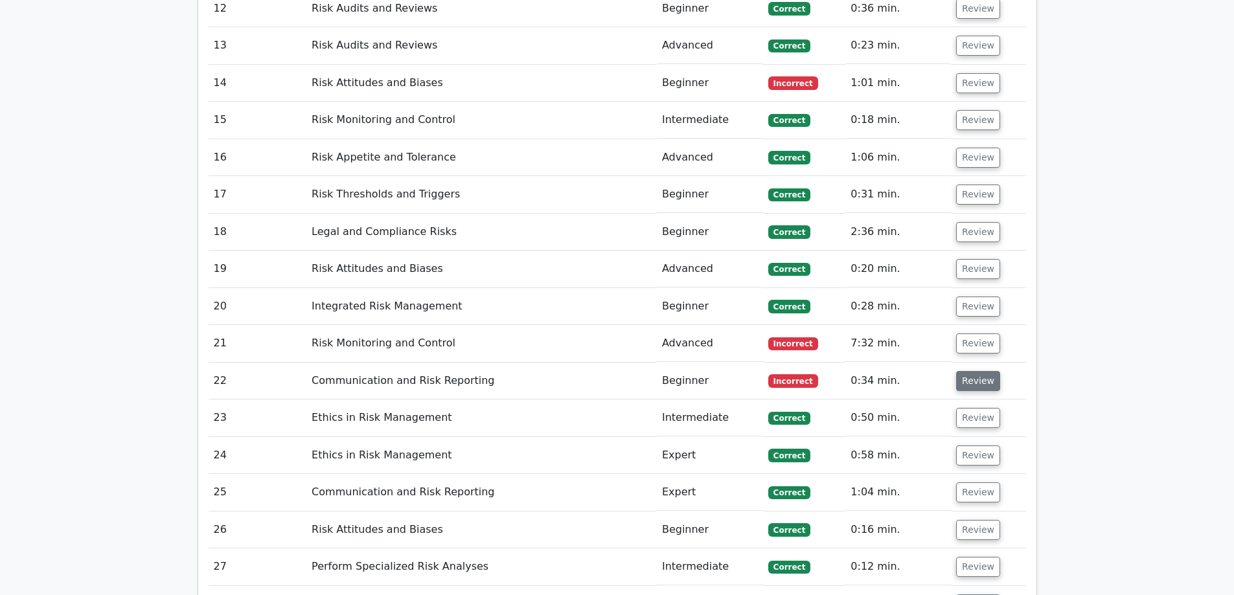
click at [970, 371] on button "Review" at bounding box center [978, 381] width 44 height 20
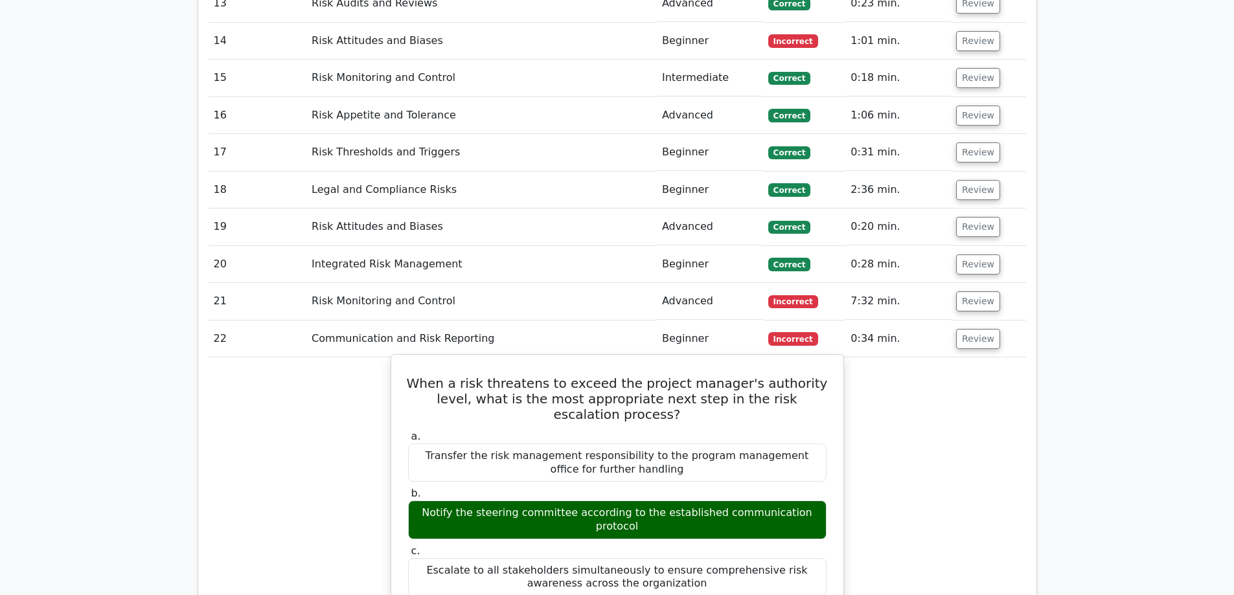
scroll to position [2915, 0]
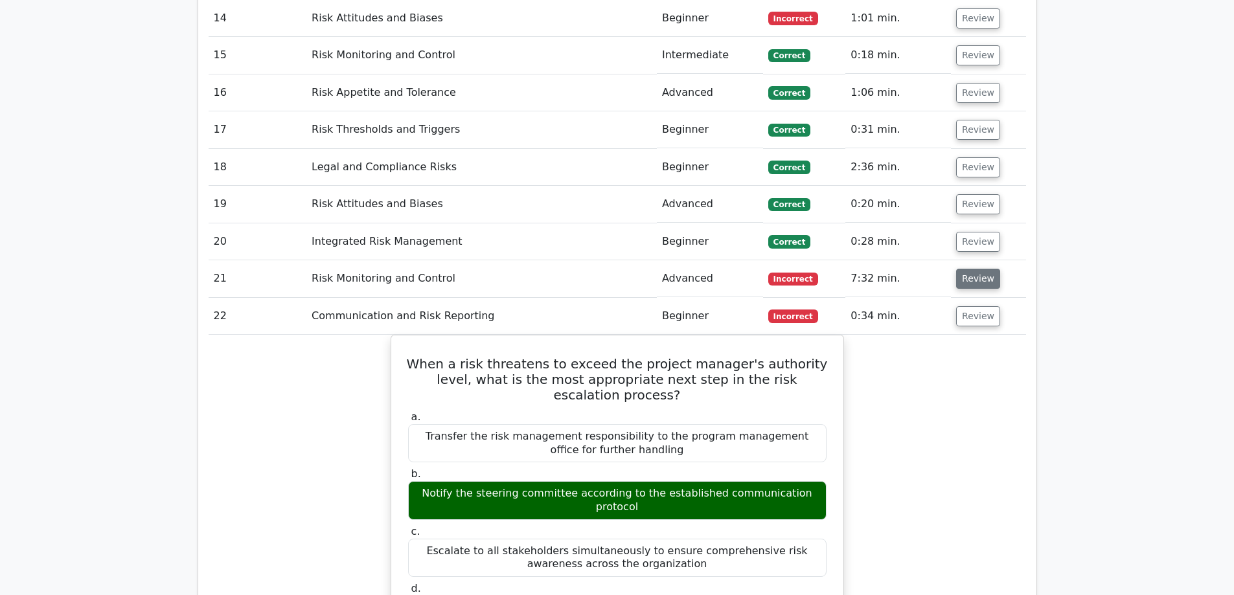
click at [975, 269] on button "Review" at bounding box center [978, 279] width 44 height 20
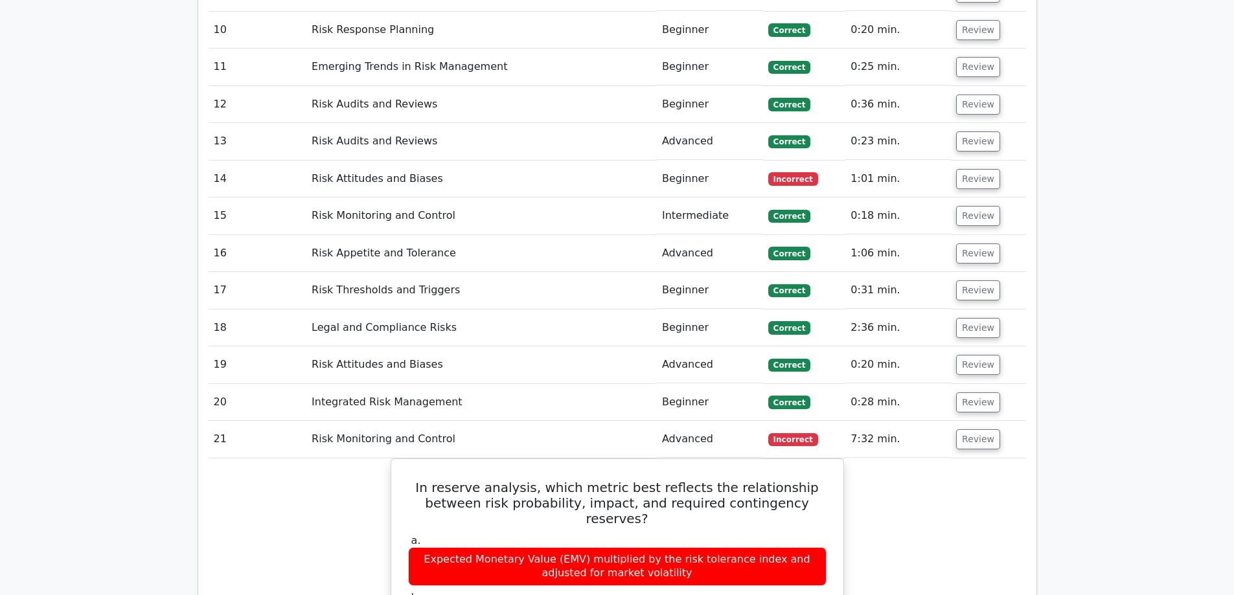
scroll to position [2720, 0]
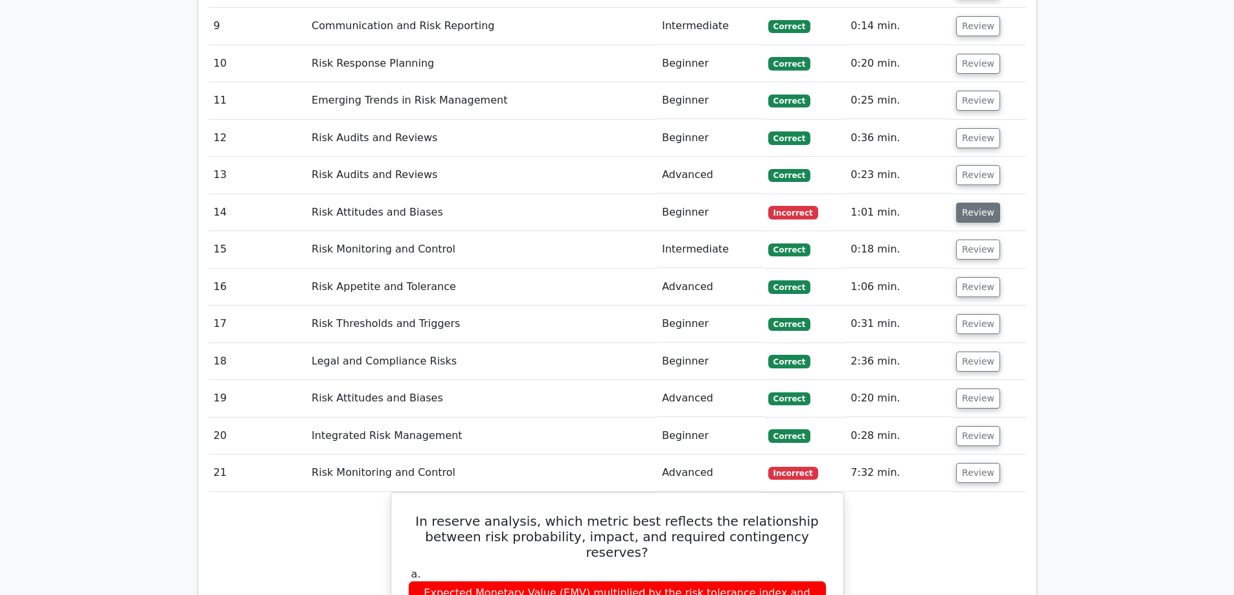
click at [981, 203] on button "Review" at bounding box center [978, 213] width 44 height 20
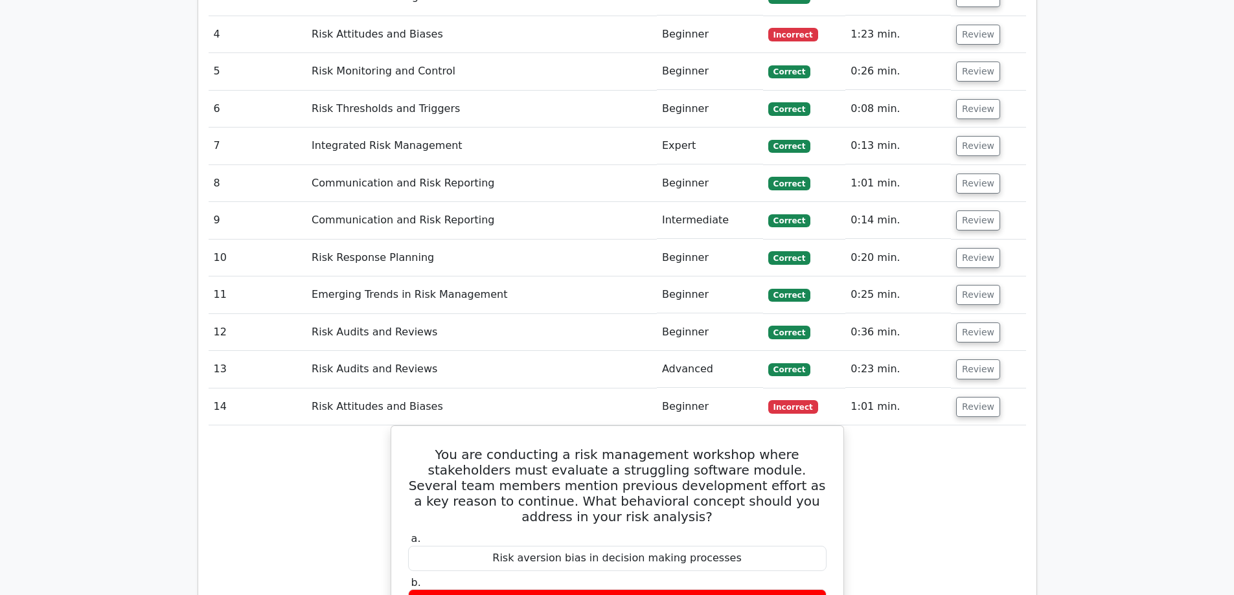
scroll to position [2202, 0]
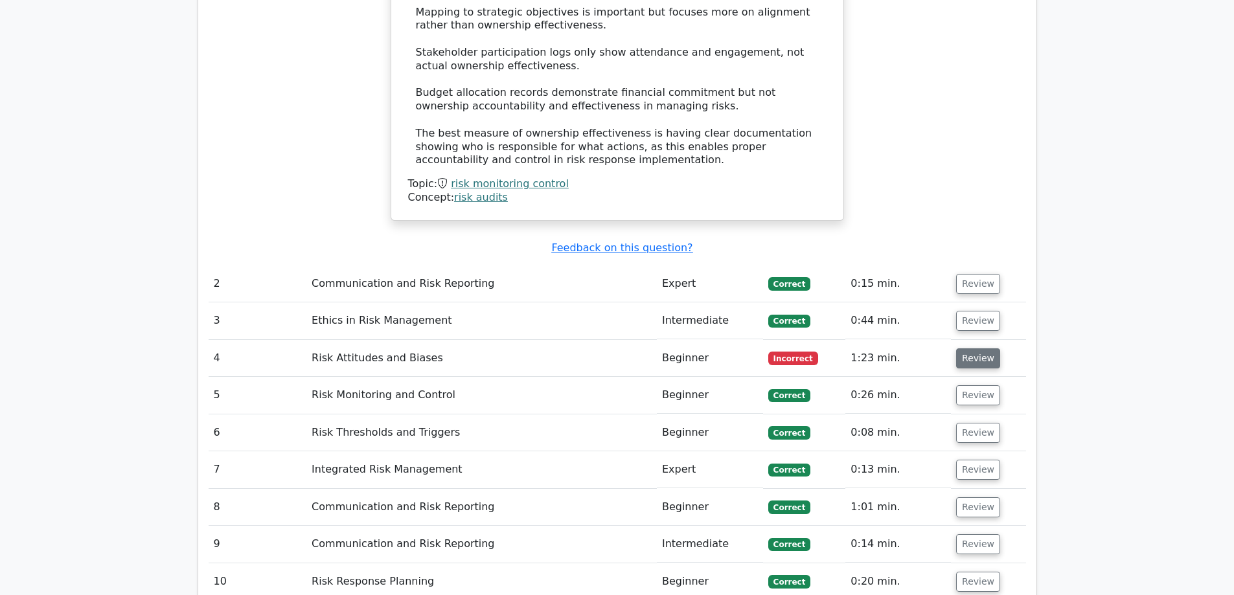
click at [971, 348] on button "Review" at bounding box center [978, 358] width 44 height 20
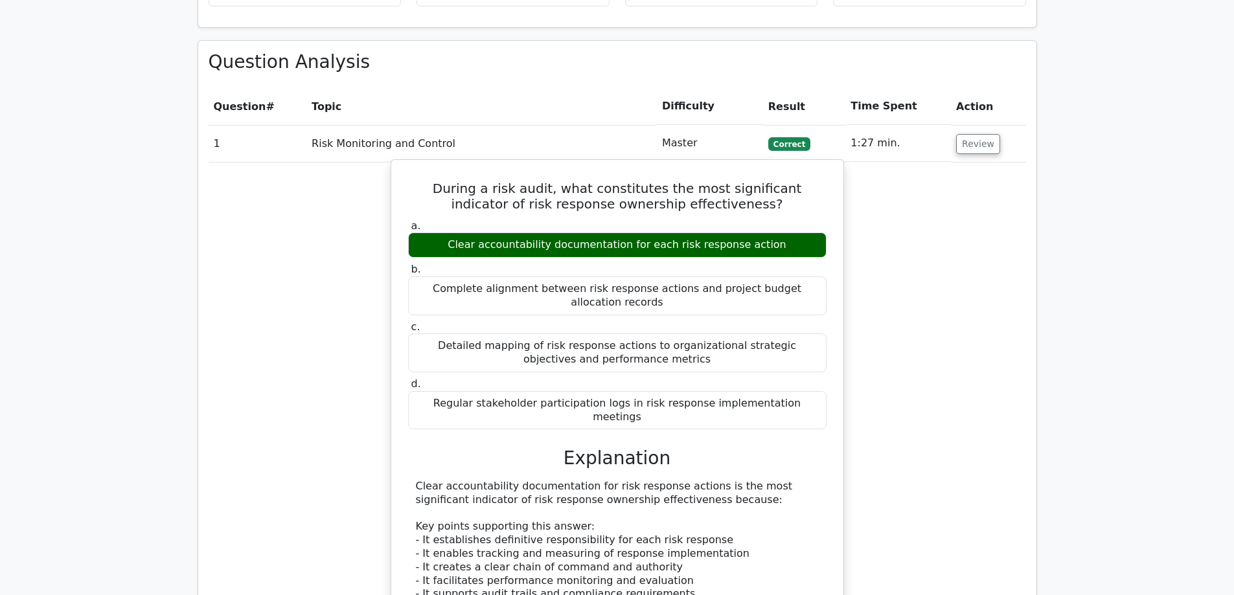
scroll to position [1425, 0]
